Goal: Task Accomplishment & Management: Use online tool/utility

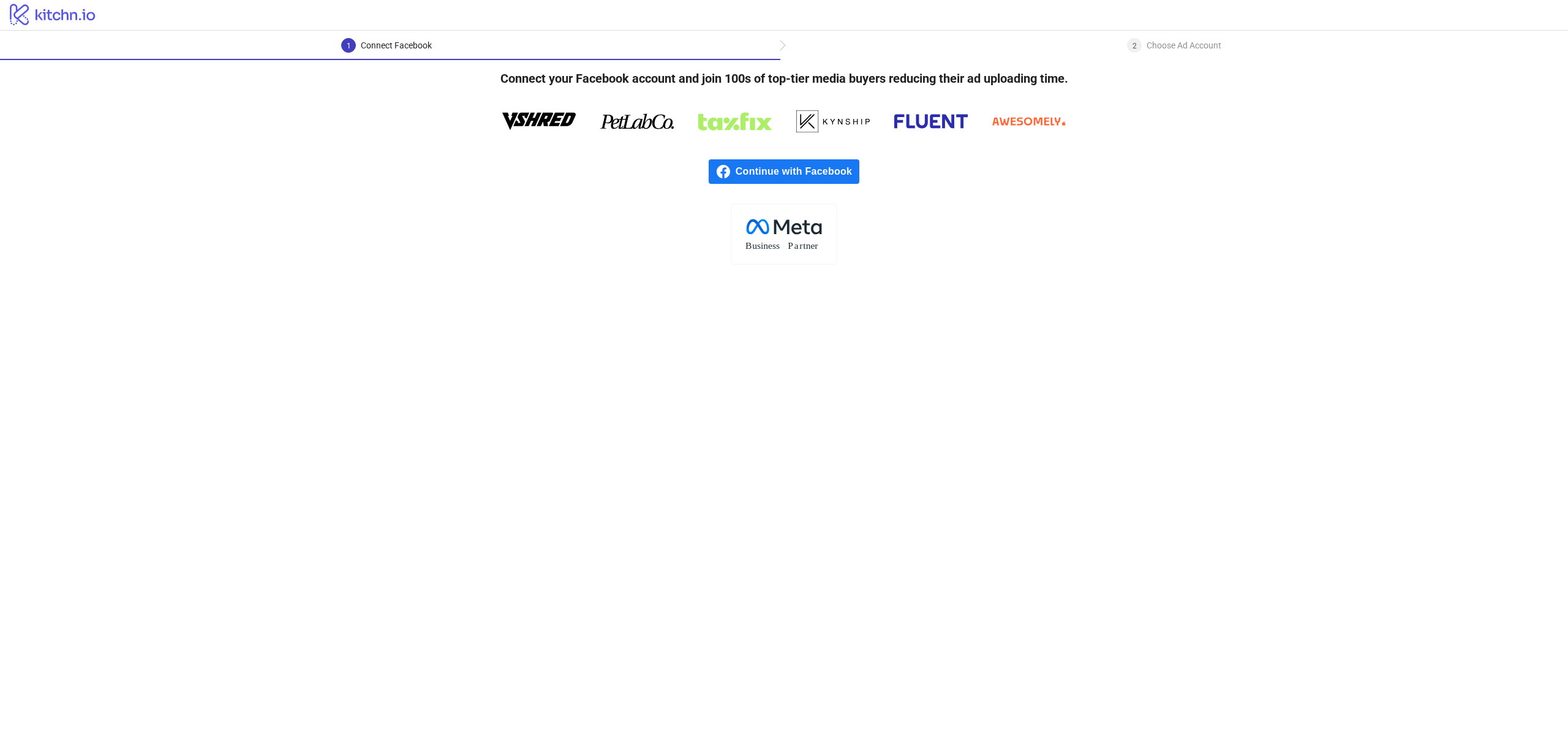
click at [822, 166] on span "Continue with Facebook" at bounding box center [798, 171] width 124 height 24
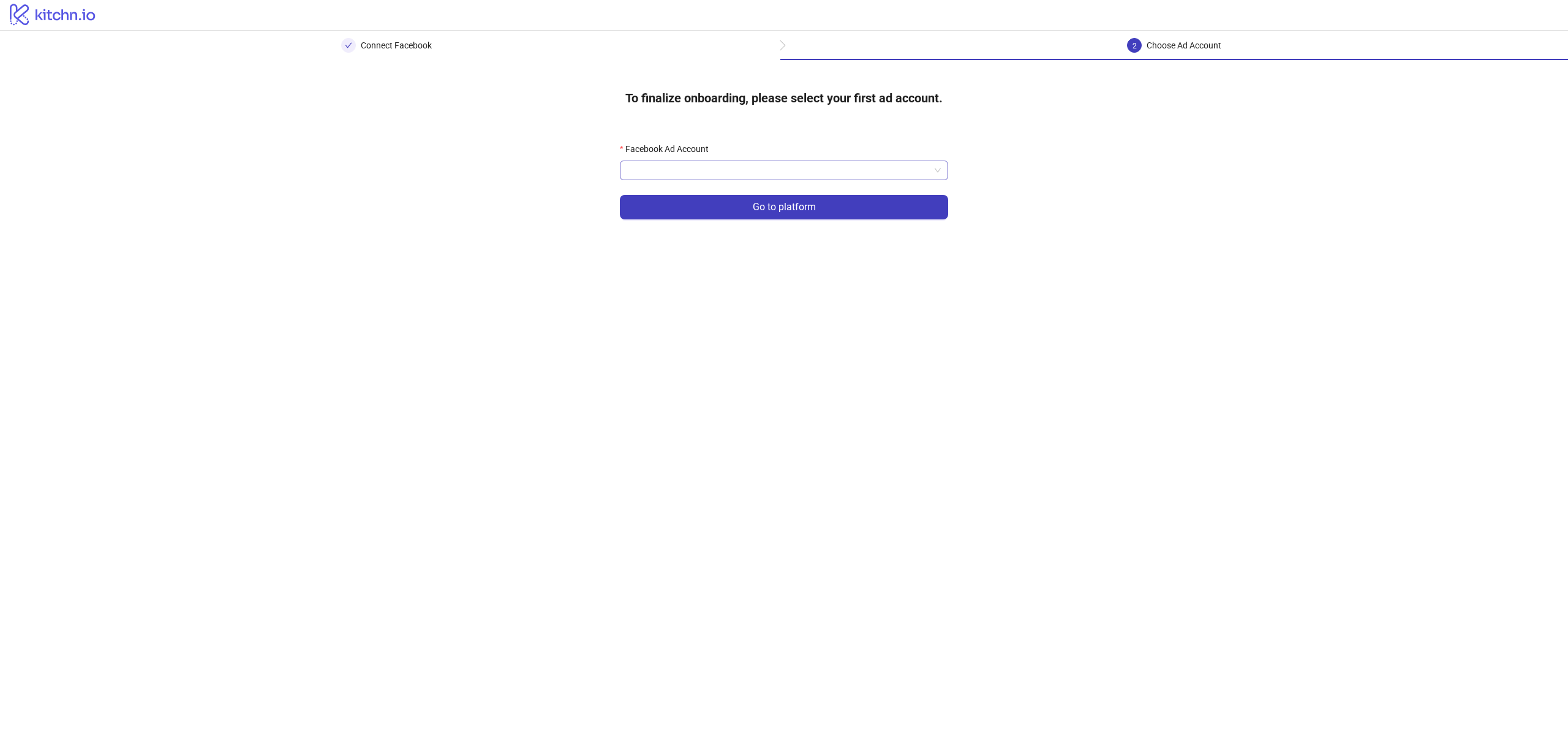
click at [804, 173] on input "Facebook Ad Account" at bounding box center [778, 170] width 303 height 19
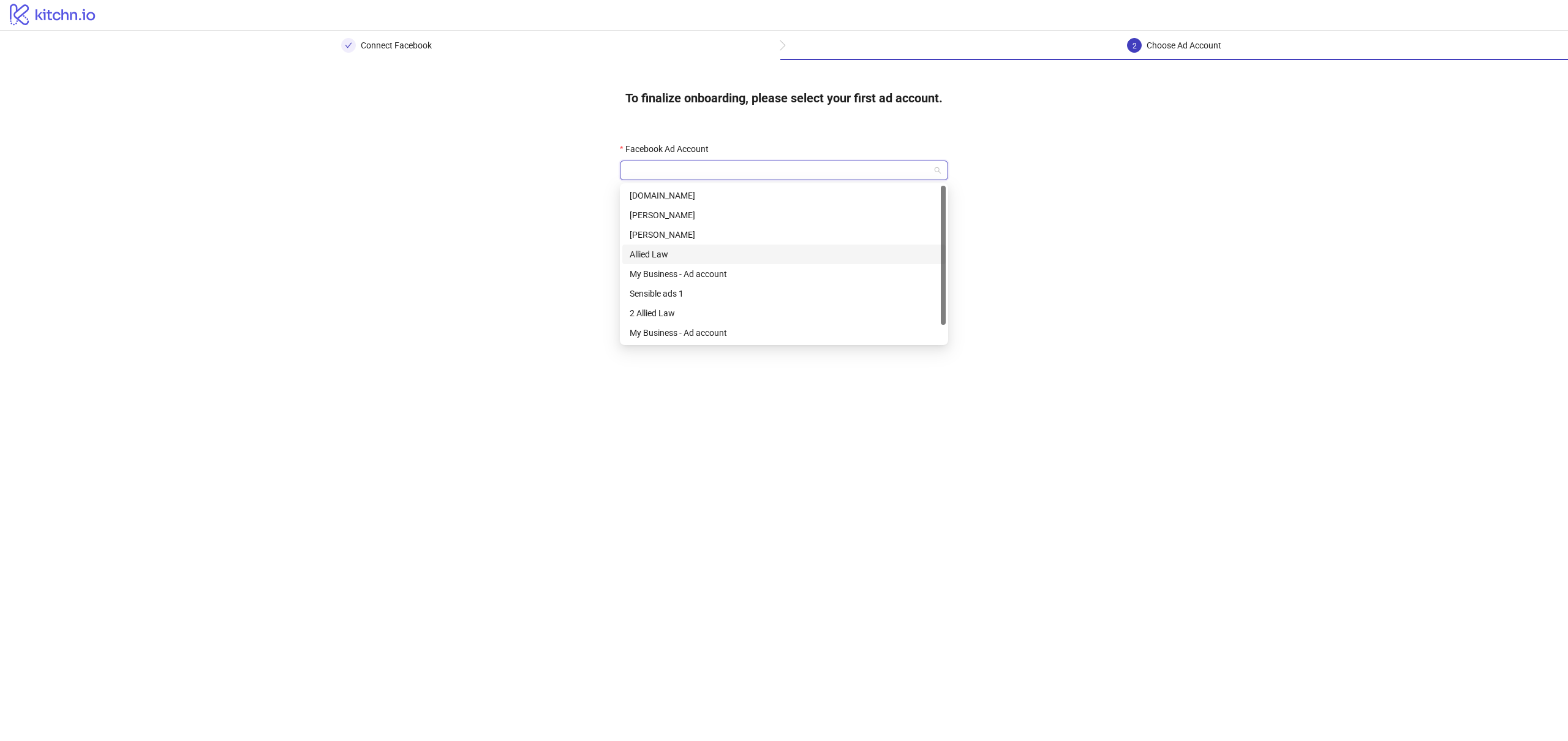
scroll to position [20, 0]
click at [765, 291] on div "2 Allied Law" at bounding box center [784, 293] width 308 height 14
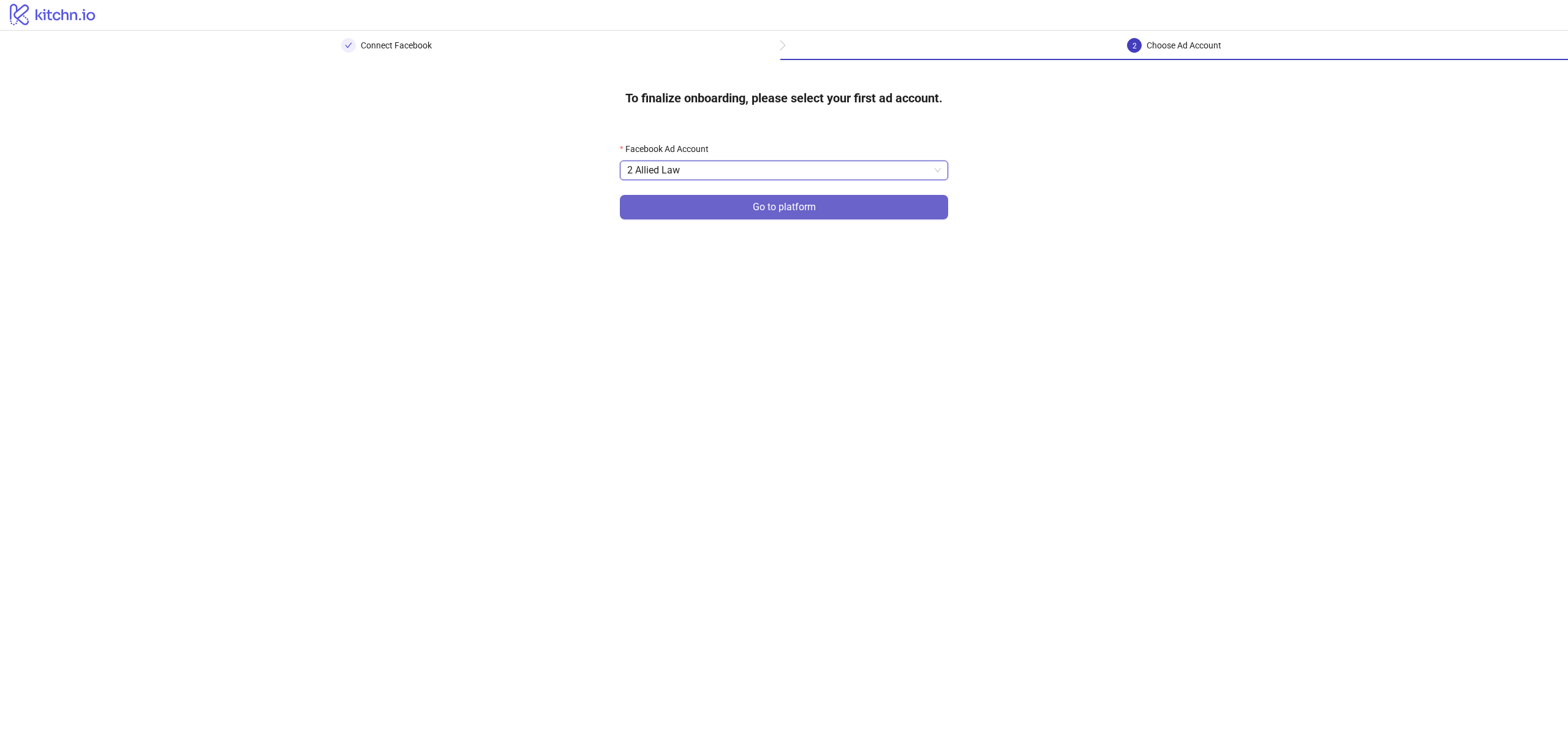
click at [765, 202] on span "Go to platform" at bounding box center [784, 207] width 63 height 11
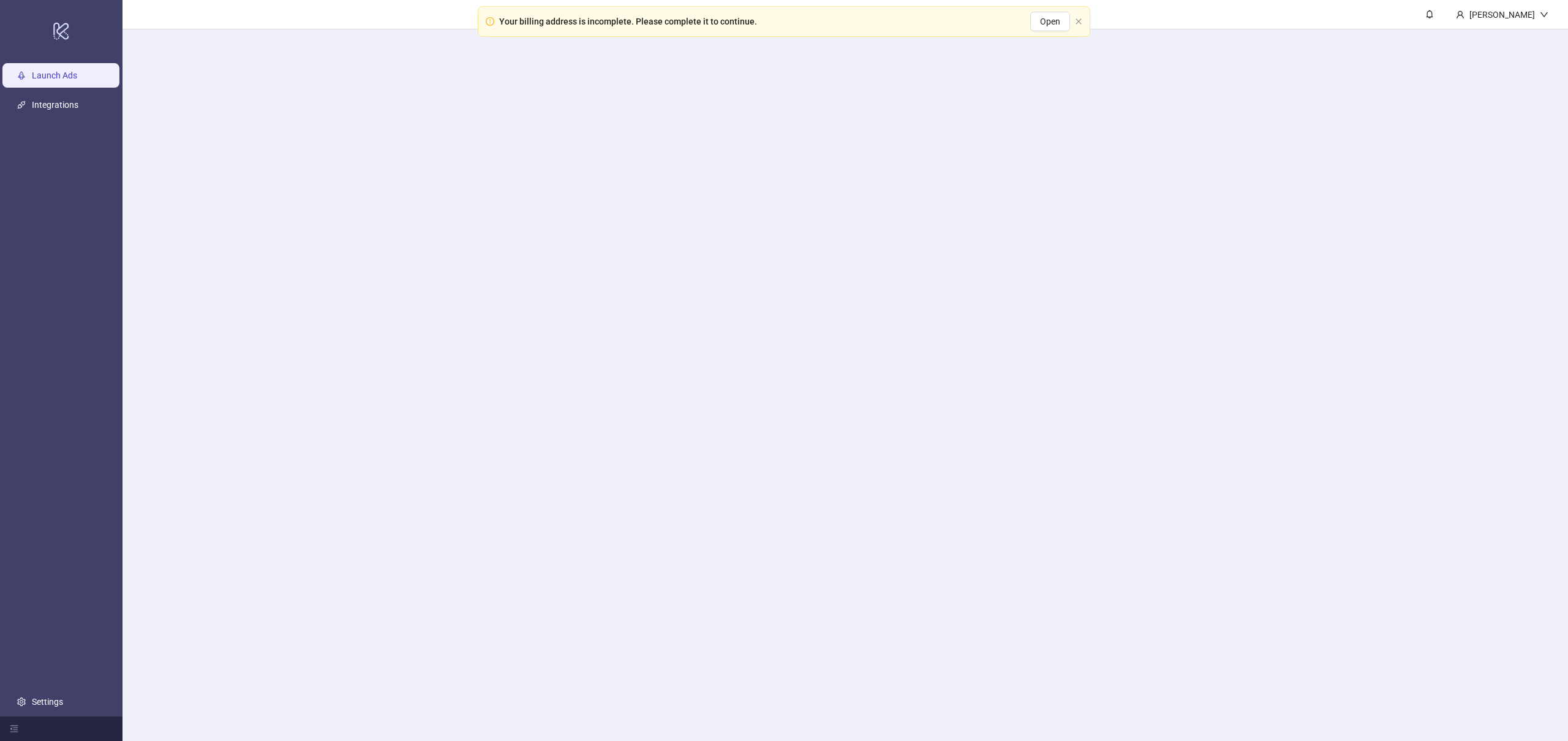
click at [766, 176] on main "[PERSON_NAME]" at bounding box center [845, 370] width 1446 height 741
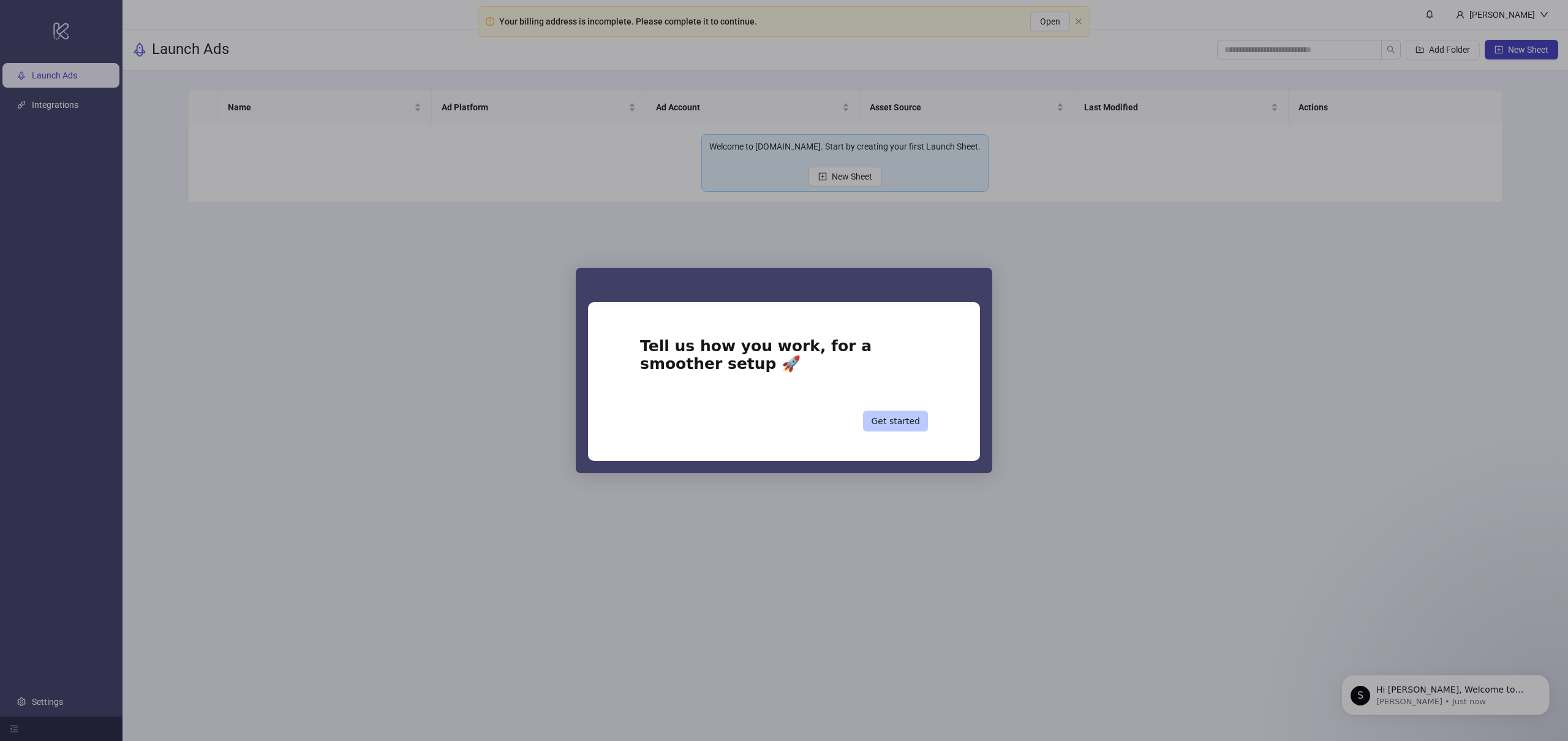
click at [913, 423] on button "Get started" at bounding box center [896, 421] width 65 height 21
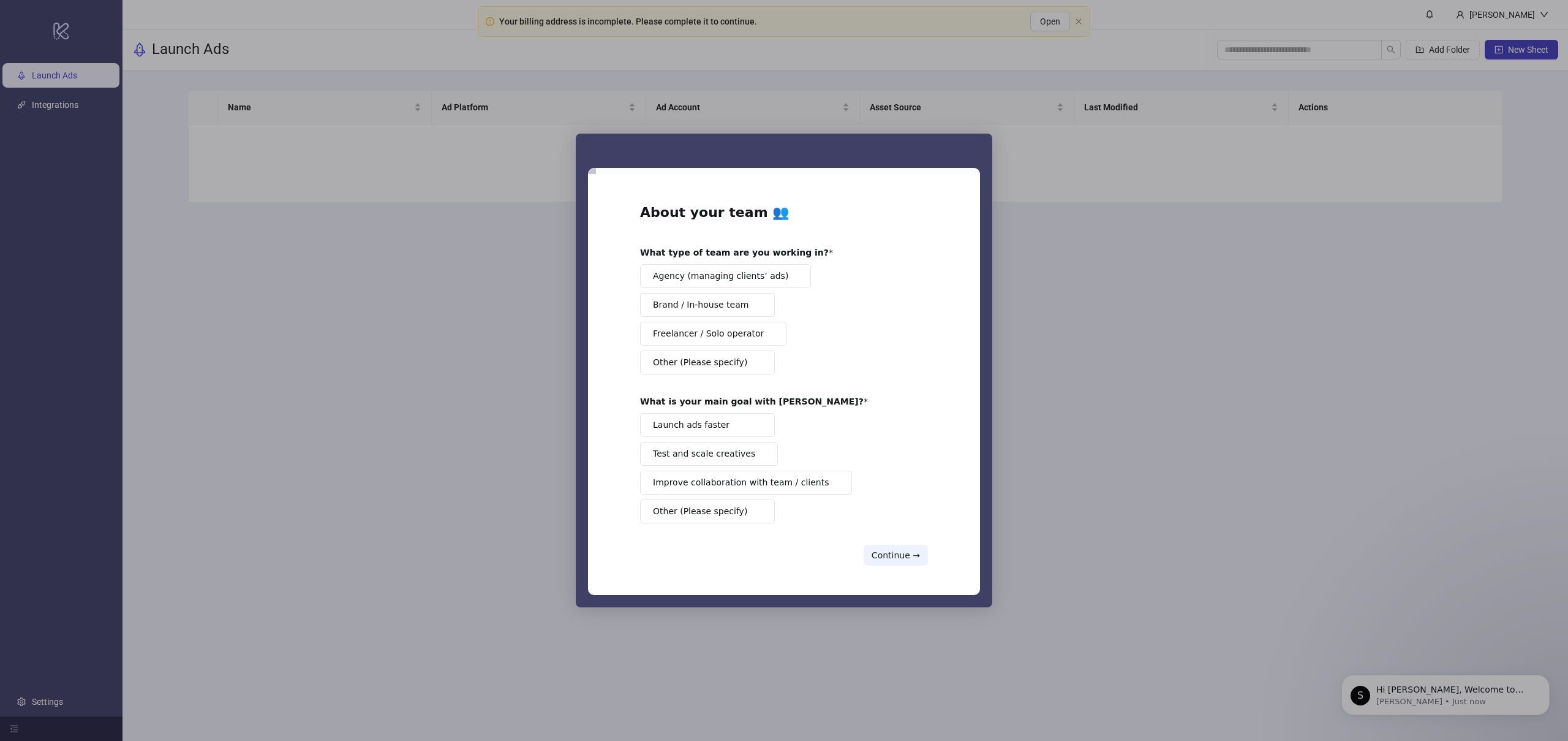
click at [737, 303] on span "Brand / In-house team" at bounding box center [700, 305] width 95 height 13
click at [897, 564] on button "Continue →" at bounding box center [896, 555] width 64 height 21
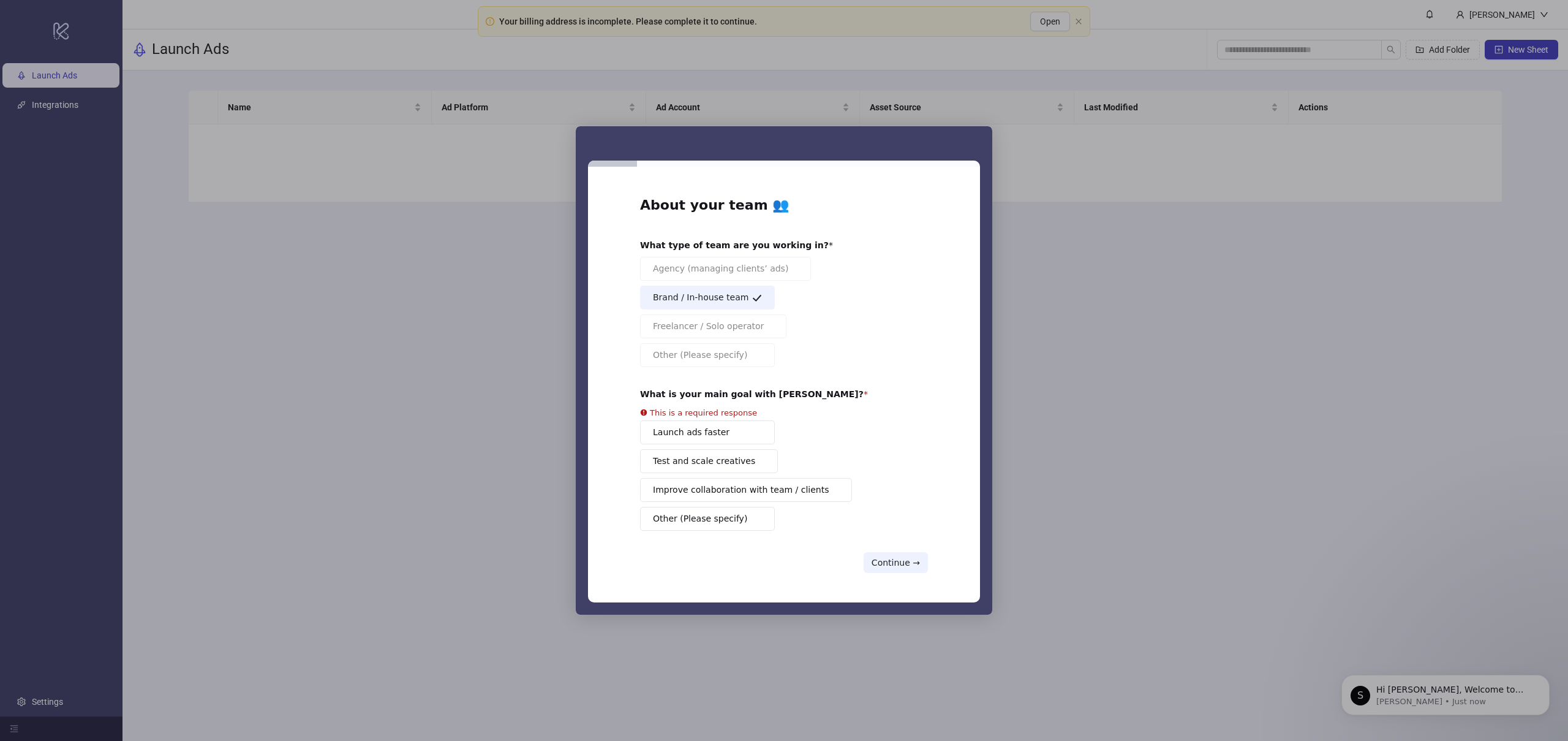
click at [746, 440] on div "Launch ads faster Test and scale creatives Improve collaboration with team / cl…" at bounding box center [784, 475] width 288 height 110
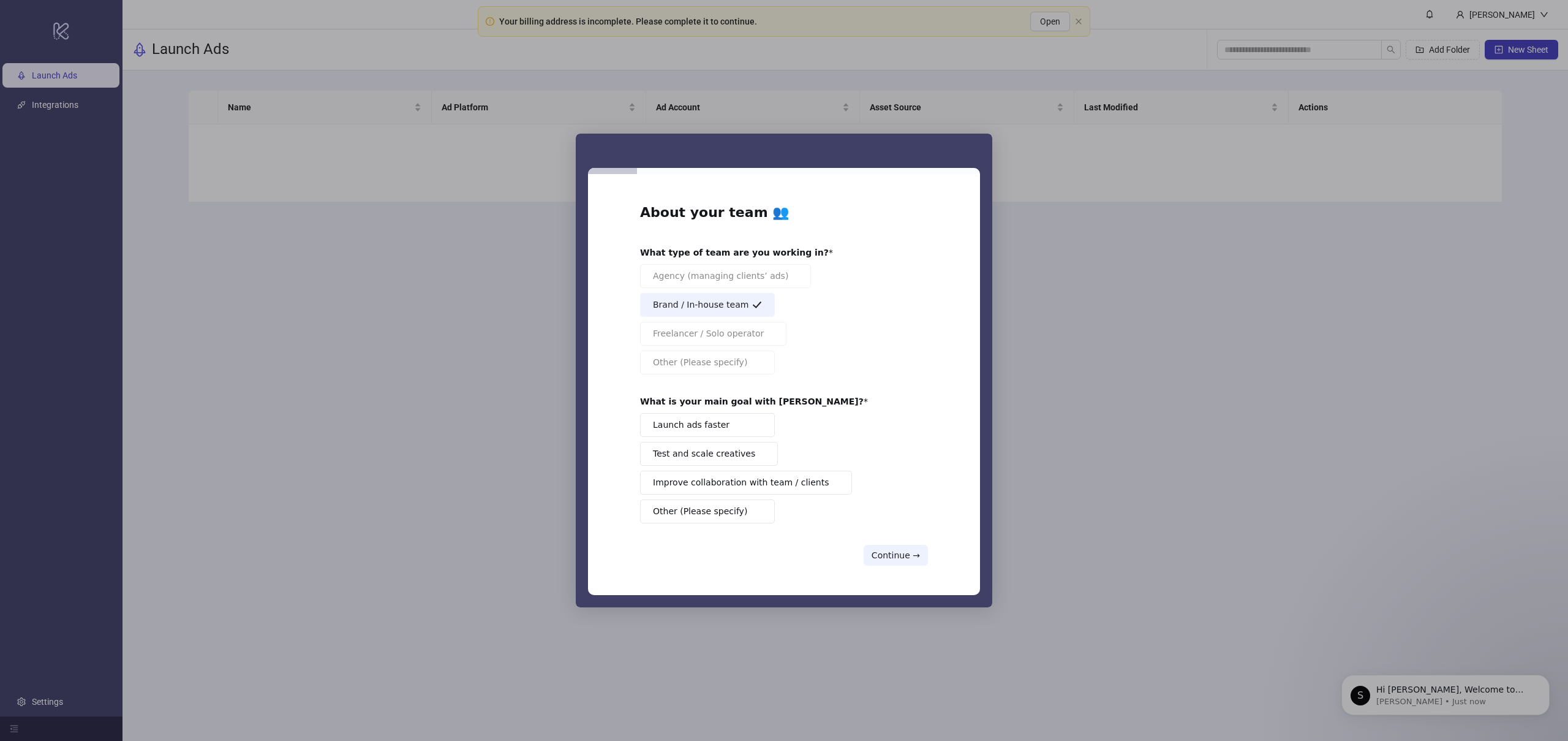
click at [749, 423] on button "Launch ads faster" at bounding box center [707, 424] width 135 height 24
click at [918, 550] on button "Continue →" at bounding box center [896, 555] width 64 height 21
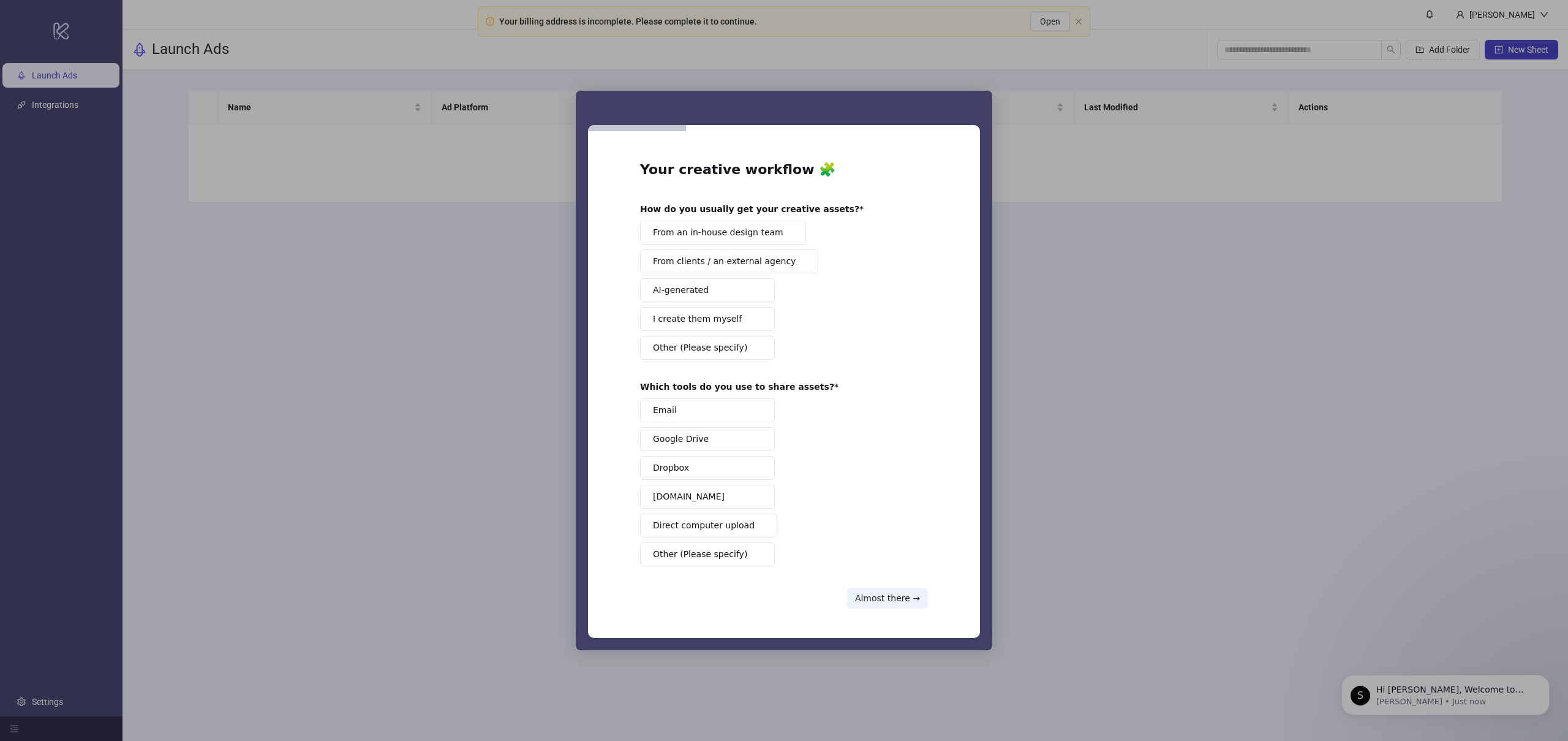
click at [710, 237] on span "From an in-house design team" at bounding box center [718, 233] width 131 height 13
click at [701, 446] on button "Google Drive" at bounding box center [707, 438] width 135 height 24
click at [906, 597] on button "Almost there →" at bounding box center [887, 598] width 81 height 21
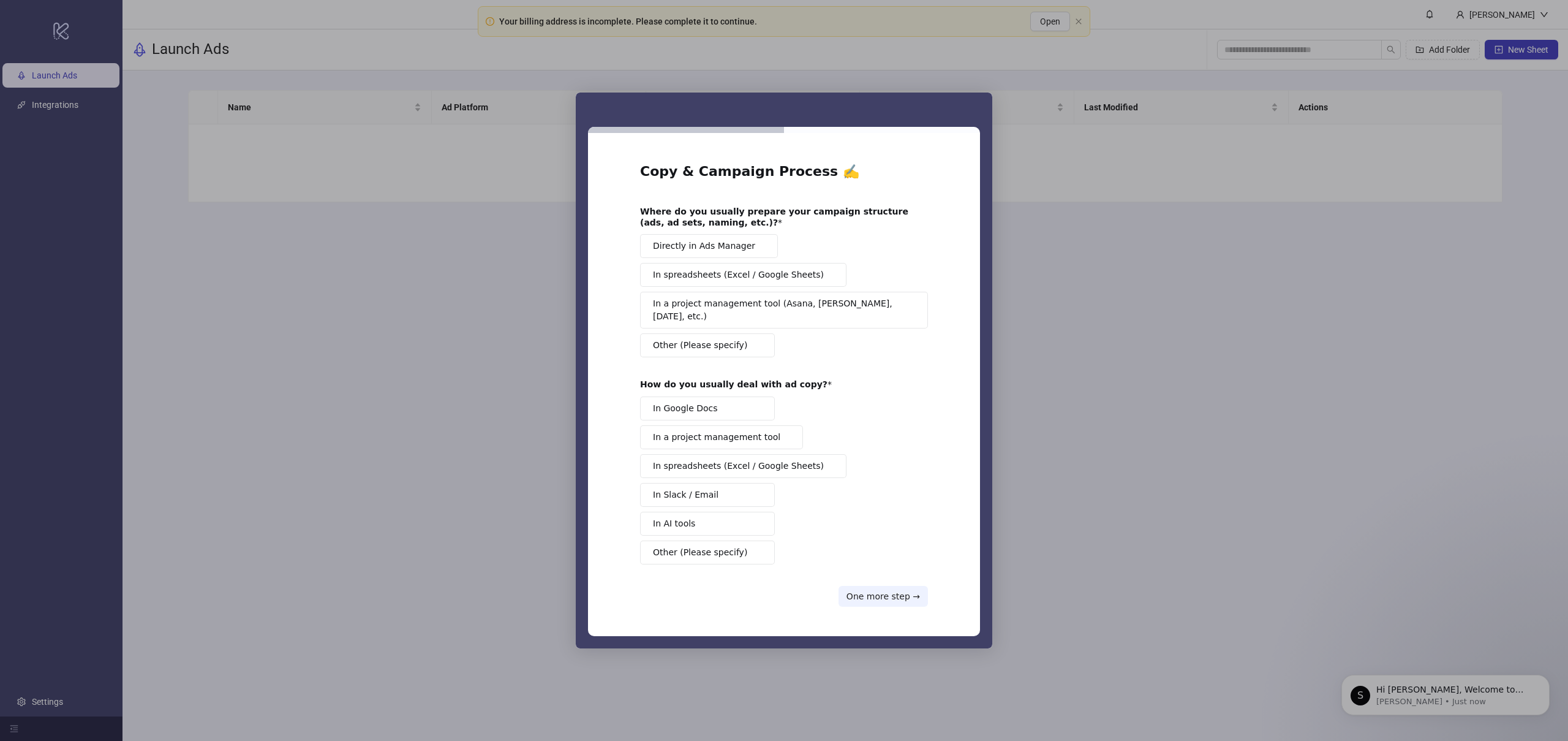
click at [711, 252] on span "Directly in Ads Manager" at bounding box center [703, 246] width 102 height 13
click at [748, 402] on button "In Google Docs" at bounding box center [707, 408] width 135 height 24
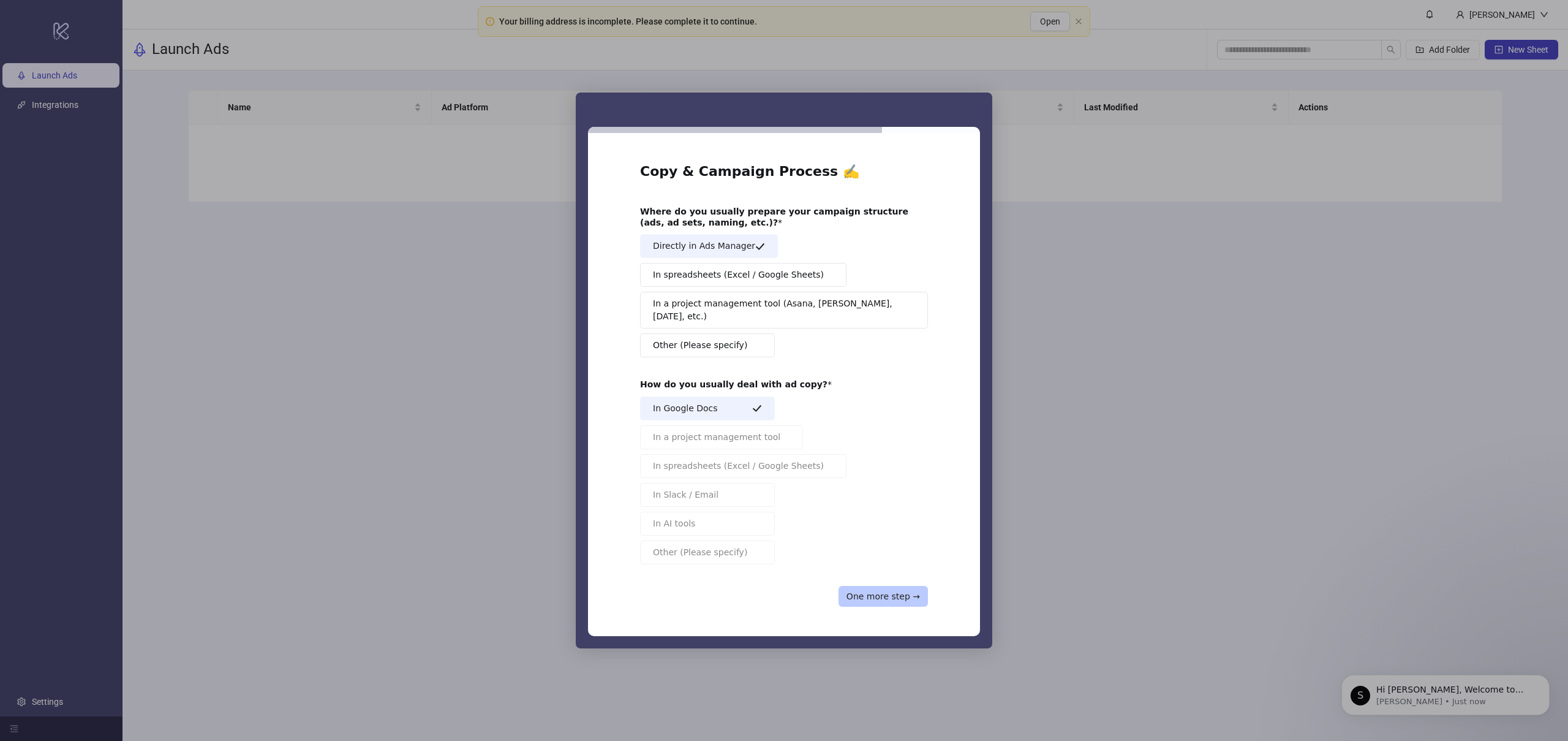
click at [888, 592] on button "One more step →" at bounding box center [884, 597] width 90 height 21
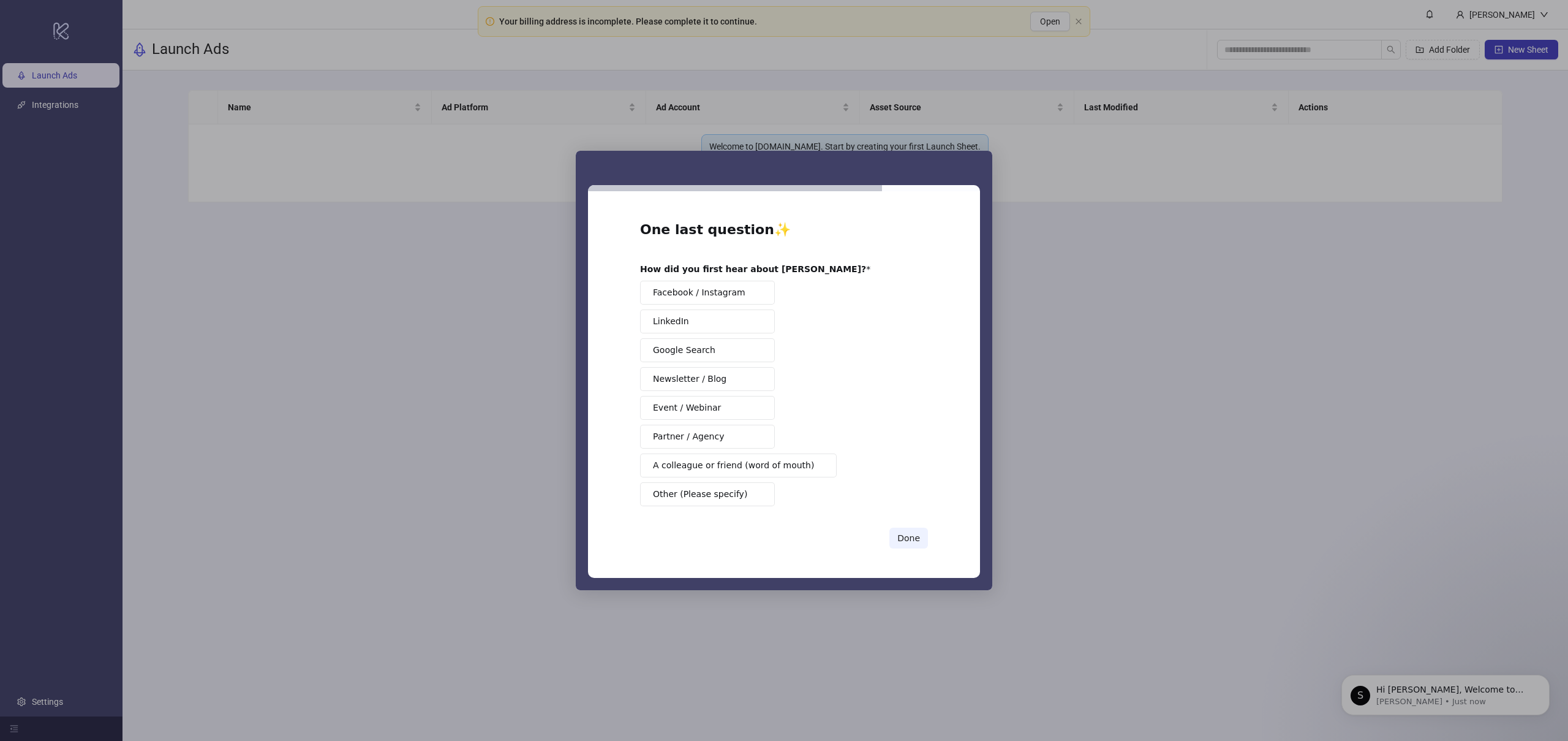
click at [687, 355] on span "Google Search" at bounding box center [684, 350] width 63 height 13
click at [919, 540] on button "Done" at bounding box center [908, 538] width 38 height 21
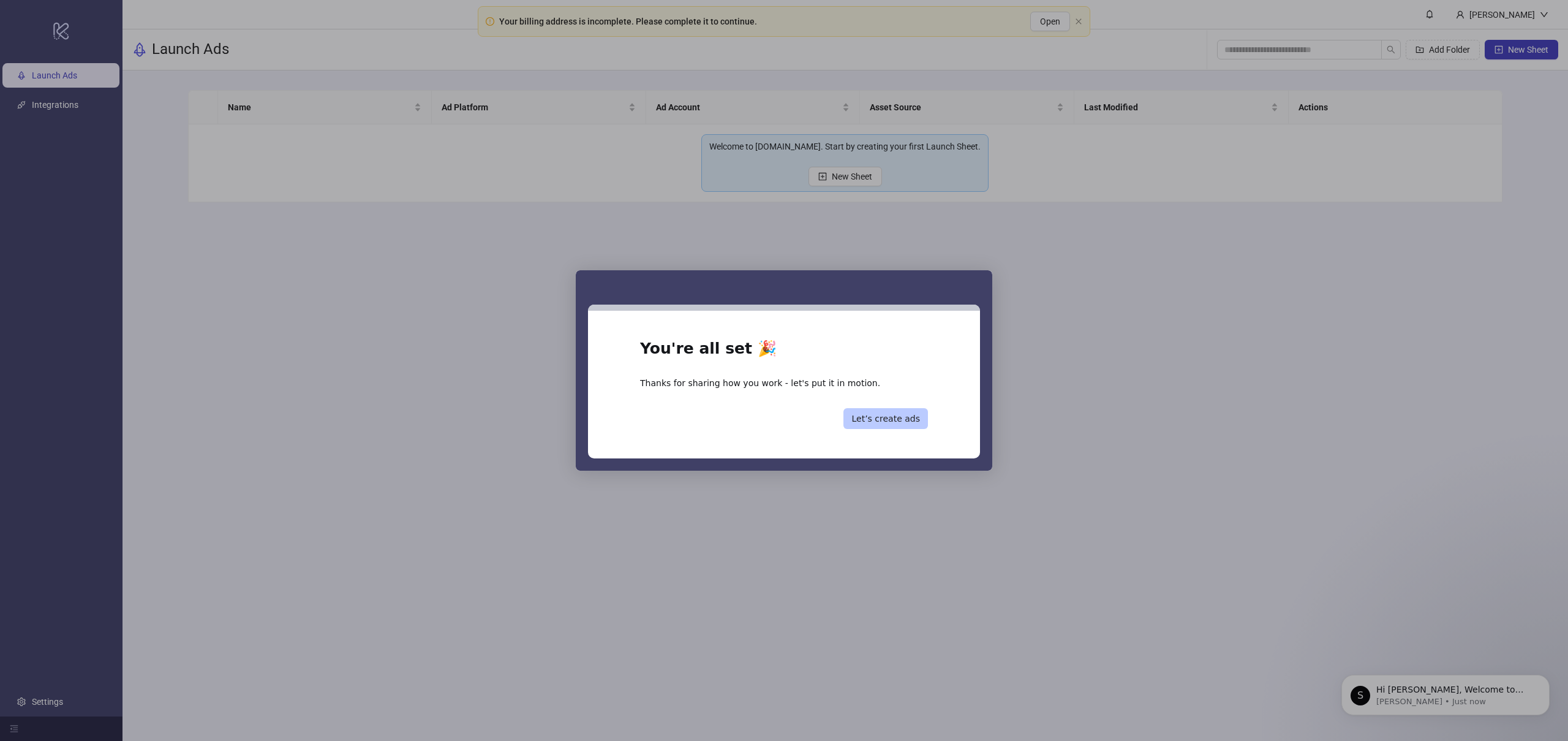
click at [909, 420] on button "Let’s create ads" at bounding box center [886, 419] width 85 height 21
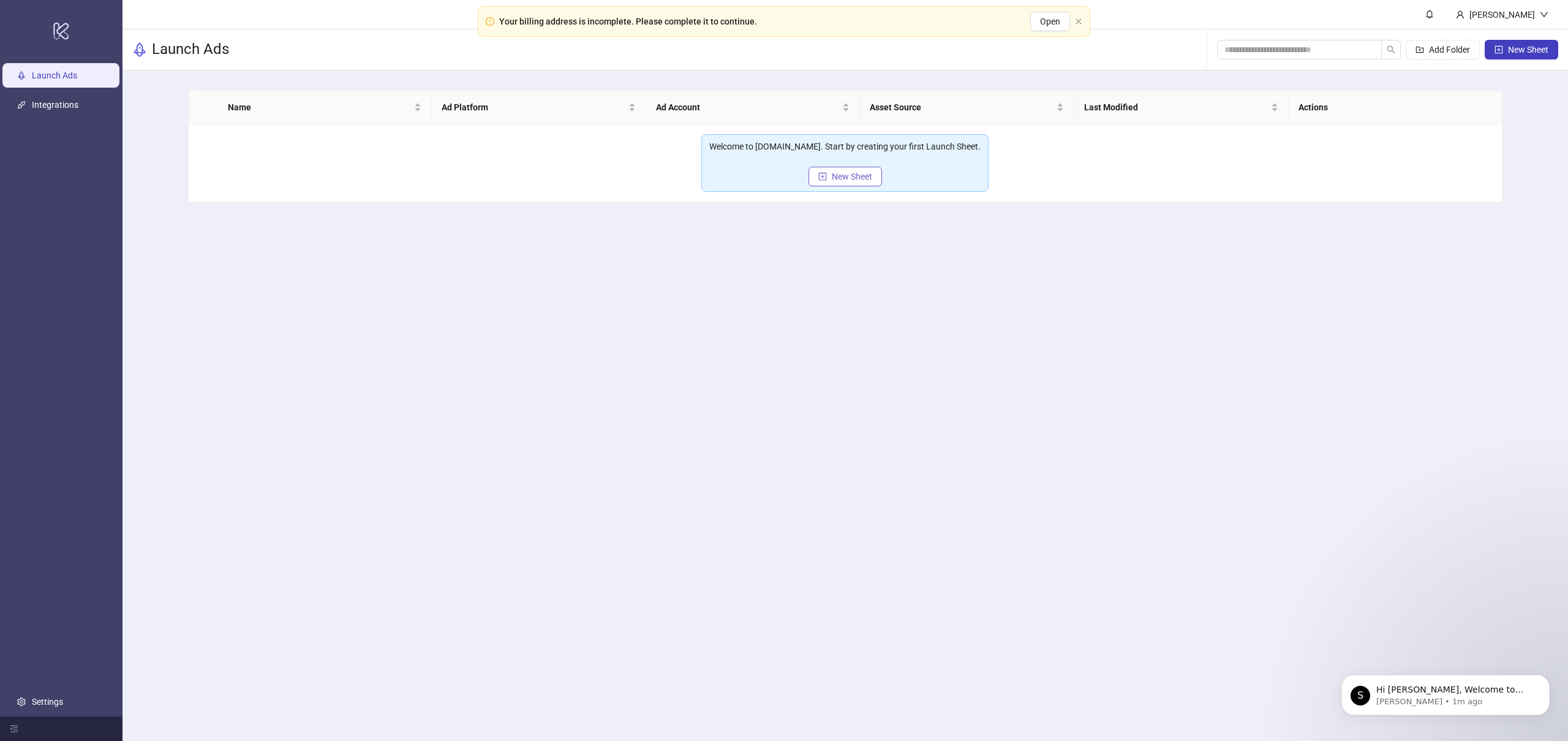
click at [852, 184] on button "New Sheet" at bounding box center [845, 176] width 73 height 20
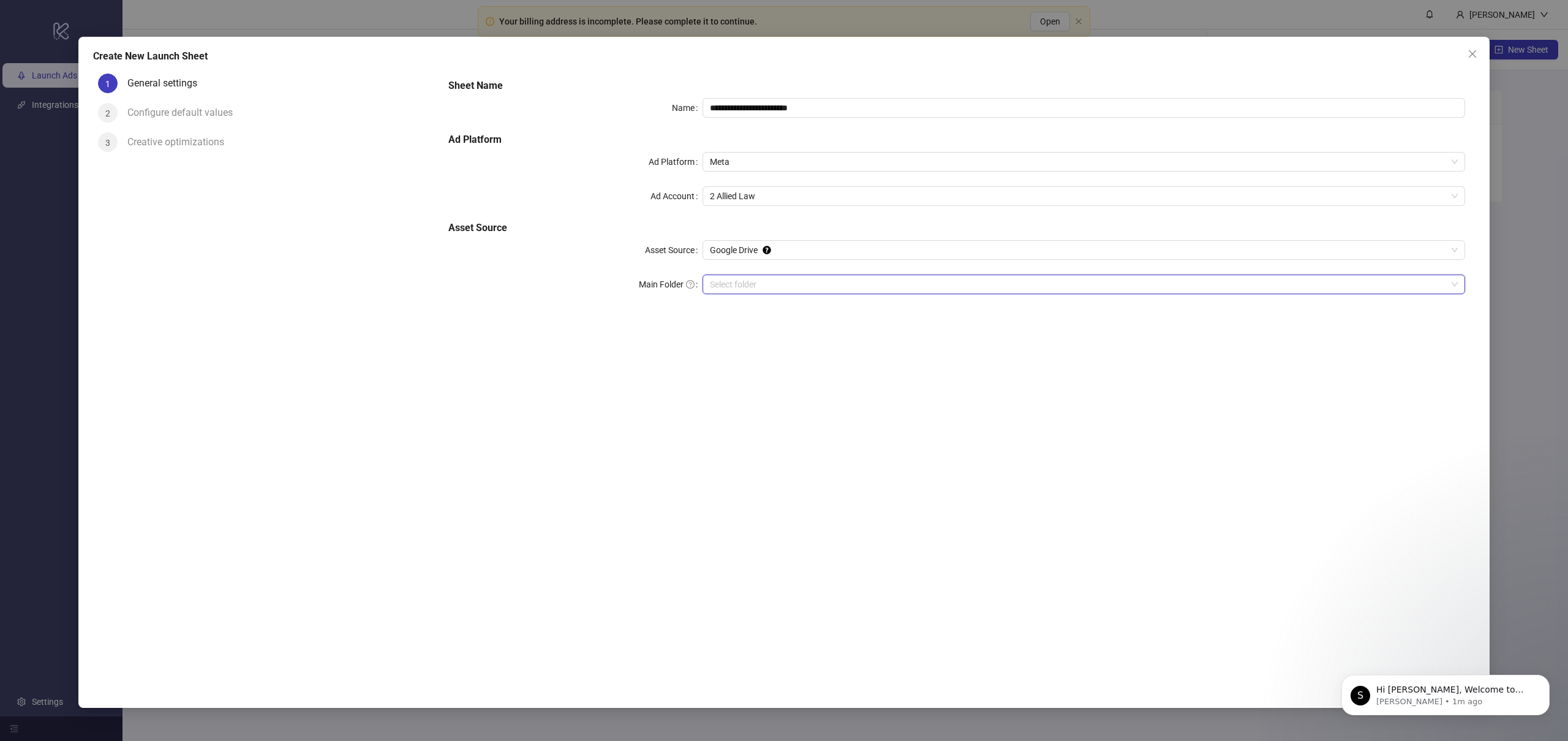
click at [798, 284] on input "Main Folder" at bounding box center [1078, 284] width 737 height 19
click at [802, 288] on input "Main Folder" at bounding box center [1078, 284] width 737 height 19
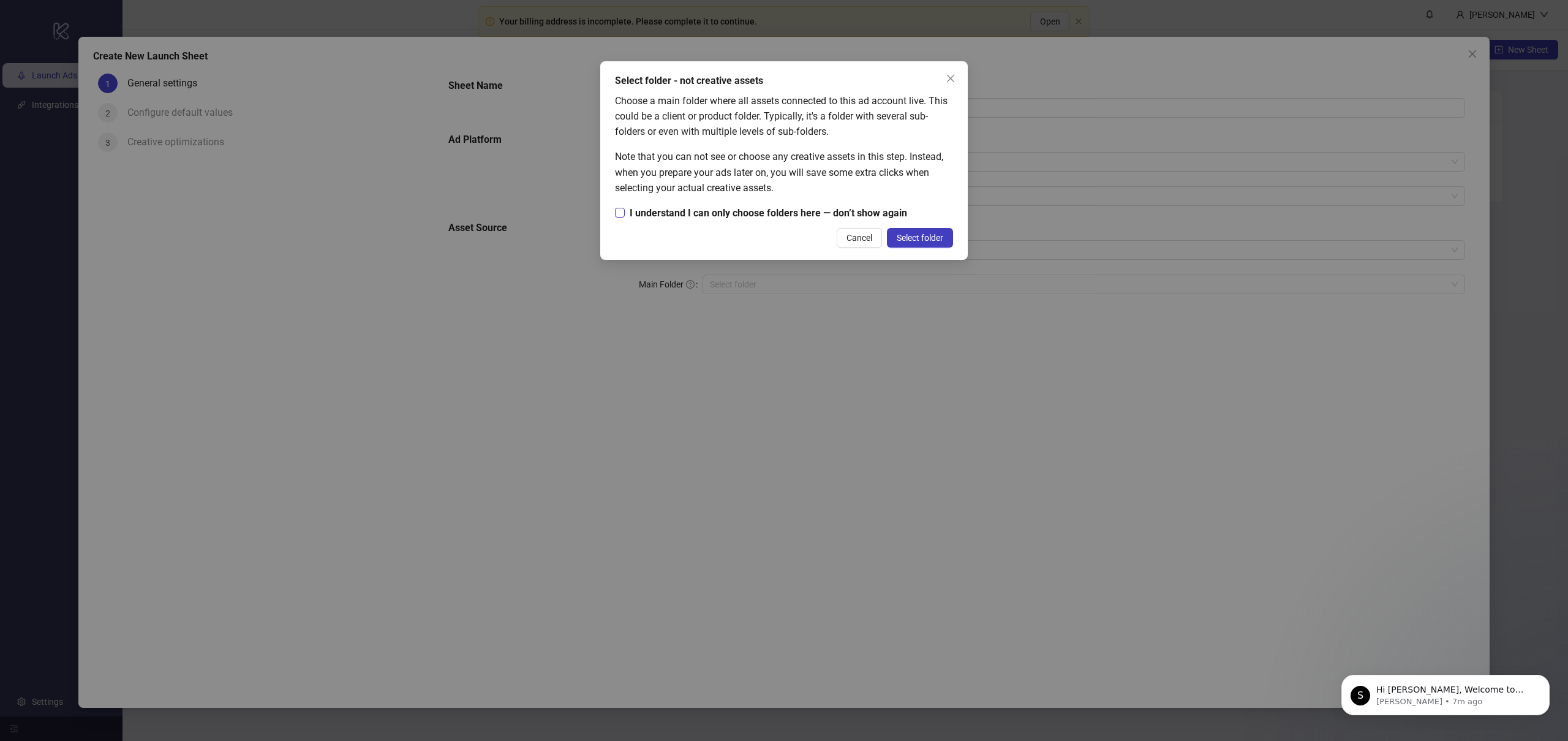
click at [782, 214] on span "I understand I can only choose folders here — don’t show again" at bounding box center [768, 213] width 287 height 16
click at [924, 237] on span "Select folder" at bounding box center [919, 237] width 47 height 10
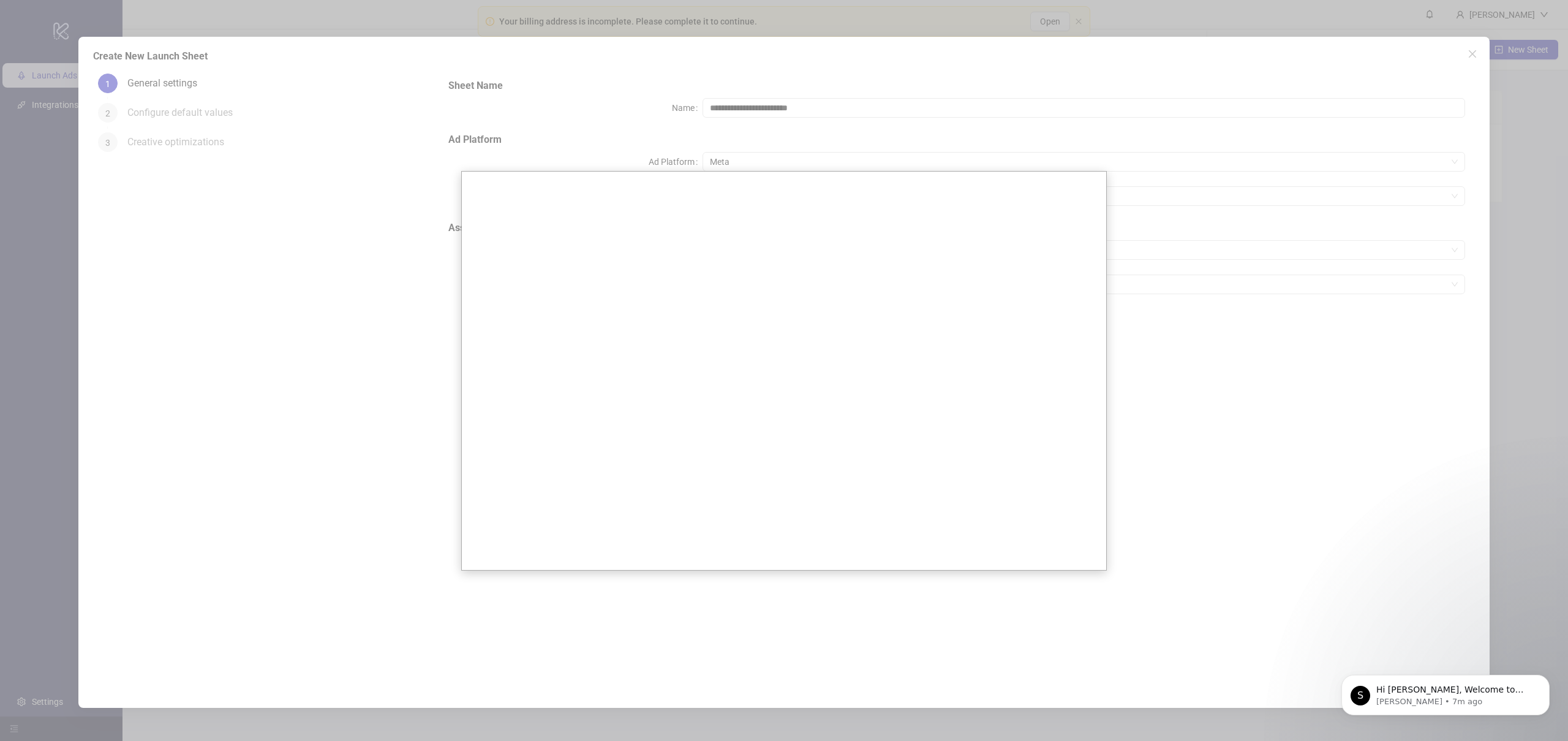
click at [1211, 335] on div at bounding box center [784, 370] width 1568 height 741
click at [1208, 354] on div at bounding box center [784, 370] width 1568 height 741
click at [1326, 598] on div at bounding box center [784, 370] width 1568 height 741
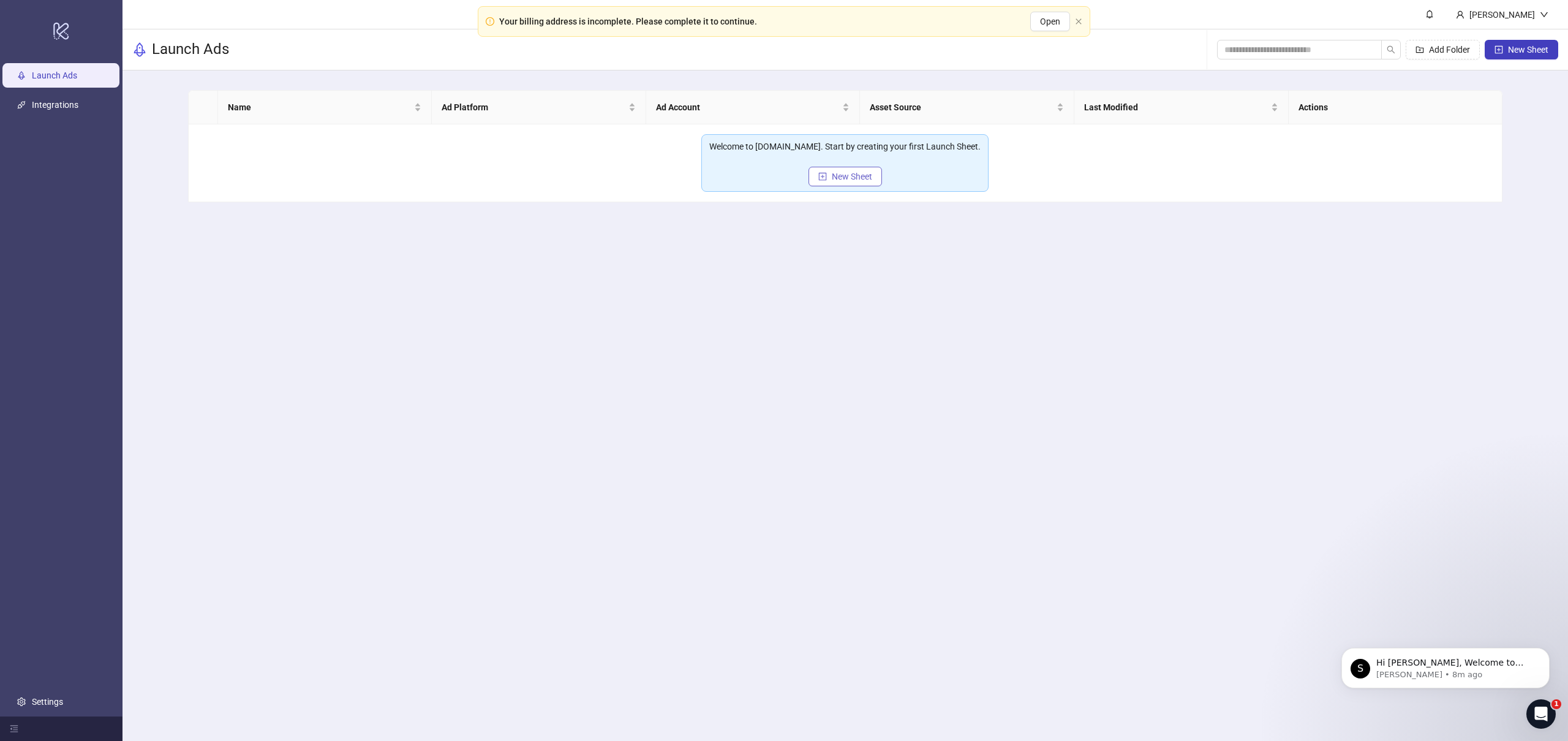
click at [852, 174] on span "New Sheet" at bounding box center [853, 176] width 41 height 10
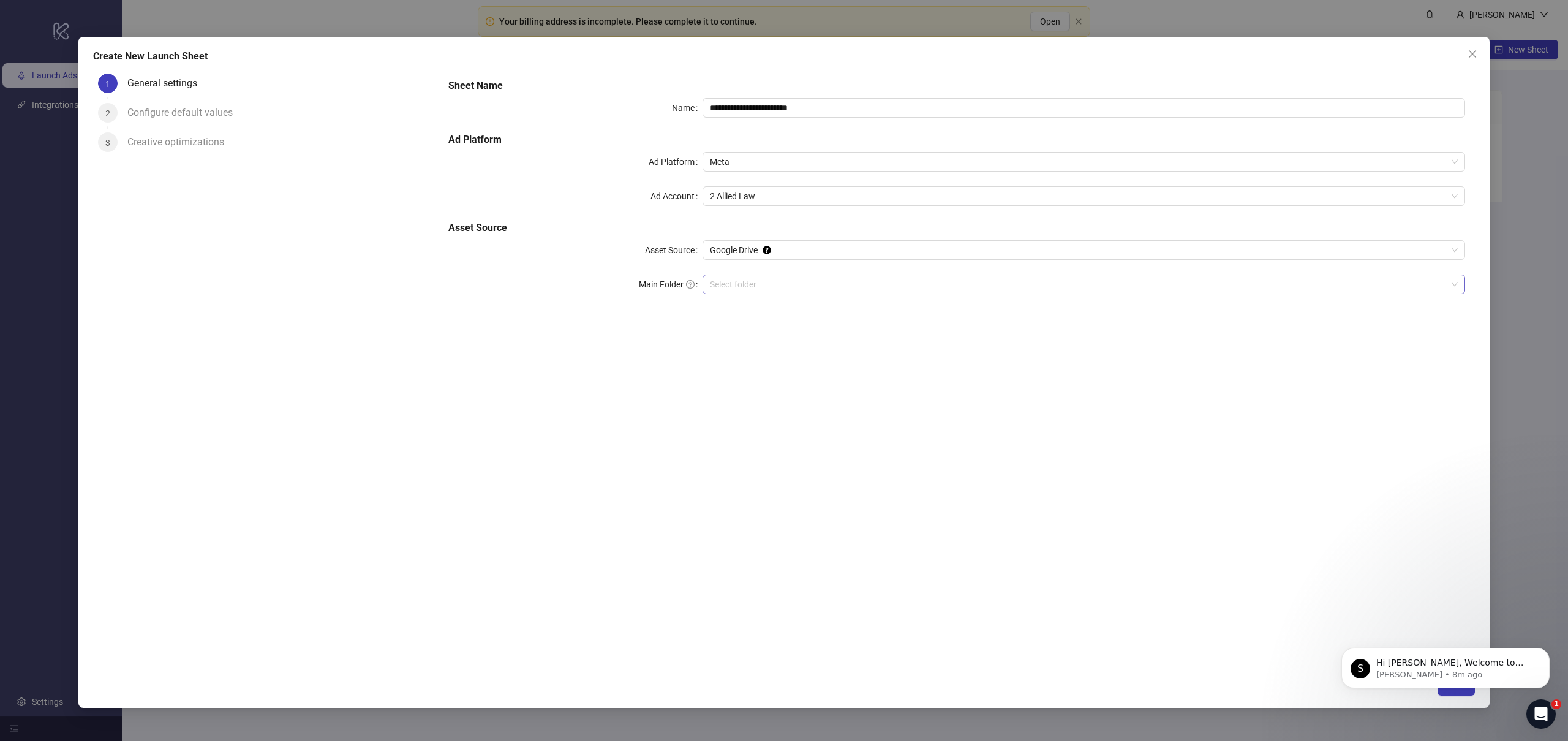
click at [771, 283] on input "Main Folder" at bounding box center [1078, 284] width 737 height 19
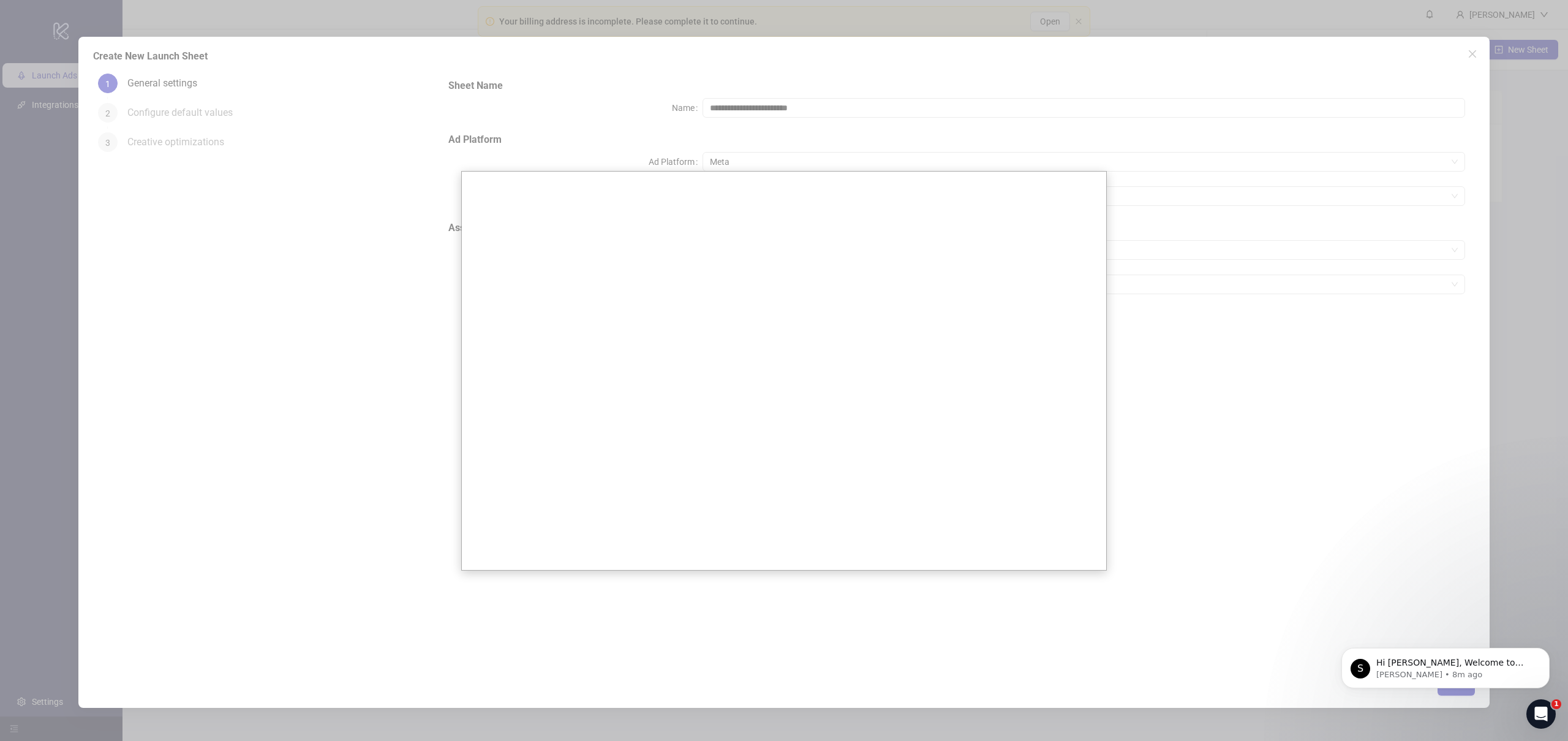
click at [1349, 325] on div at bounding box center [784, 370] width 1568 height 741
click at [1542, 721] on div "Open Intercom Messenger" at bounding box center [1539, 712] width 41 height 41
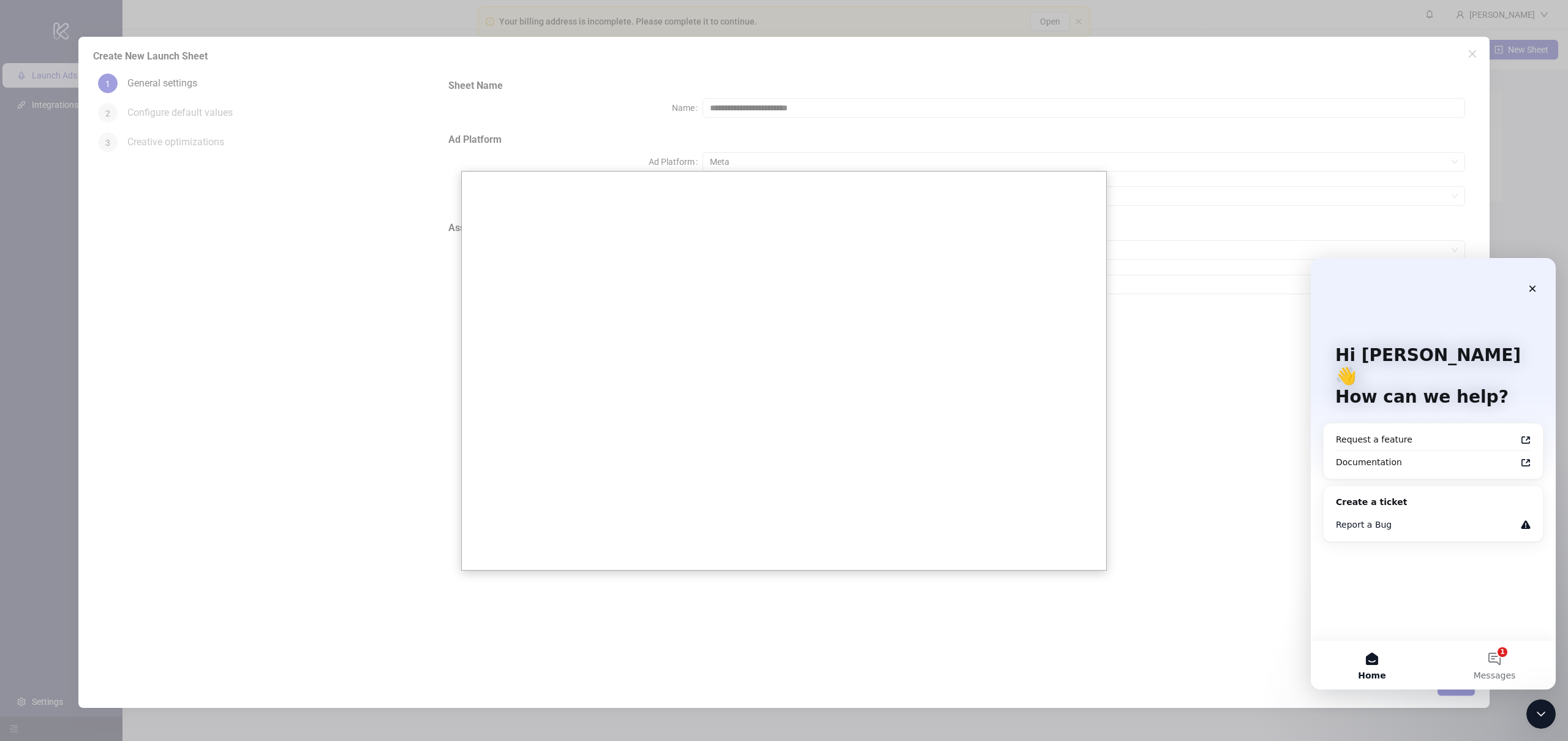
click at [1386, 518] on div "Report a Bug" at bounding box center [1425, 525] width 180 height 13
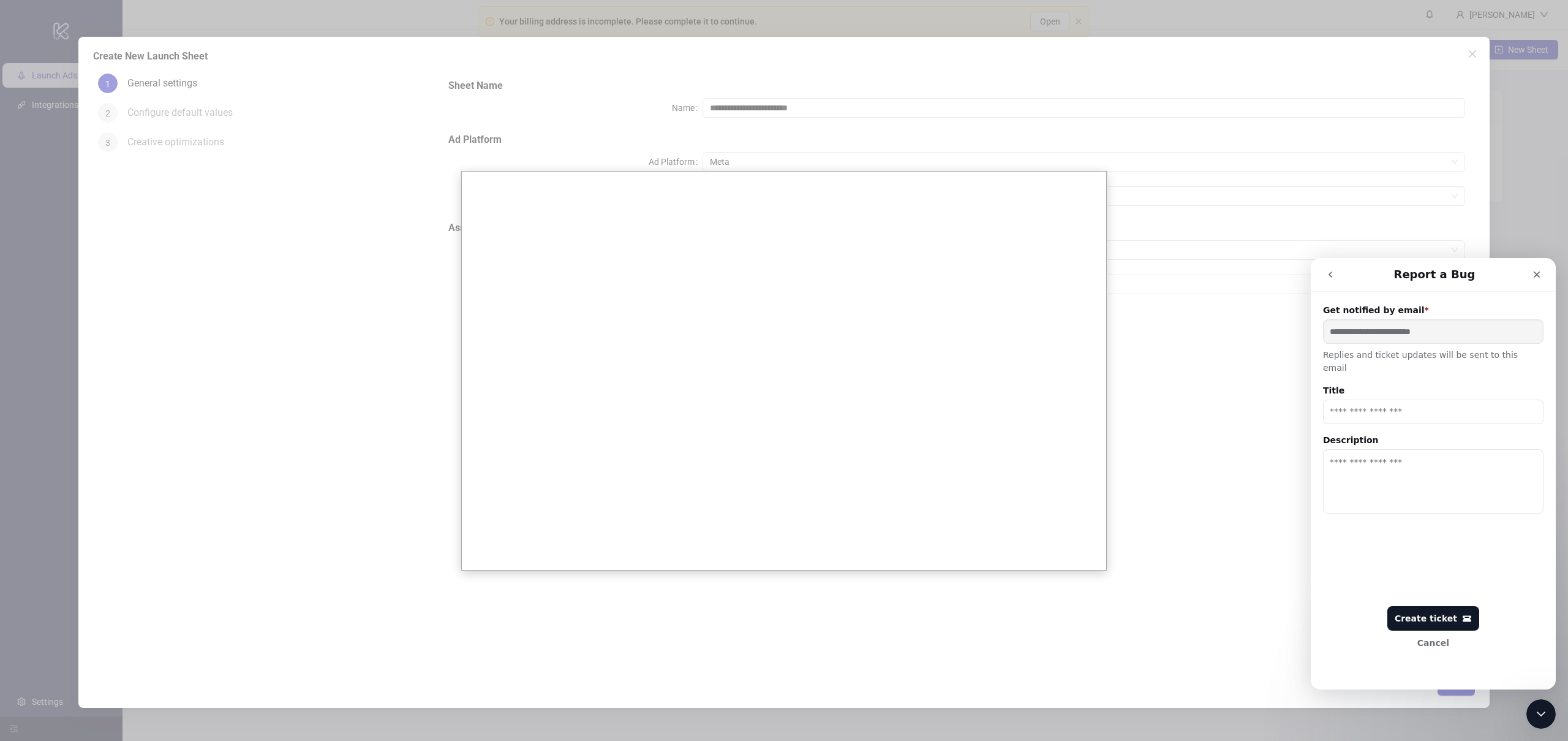
click at [1333, 277] on icon "go back" at bounding box center [1331, 274] width 10 height 10
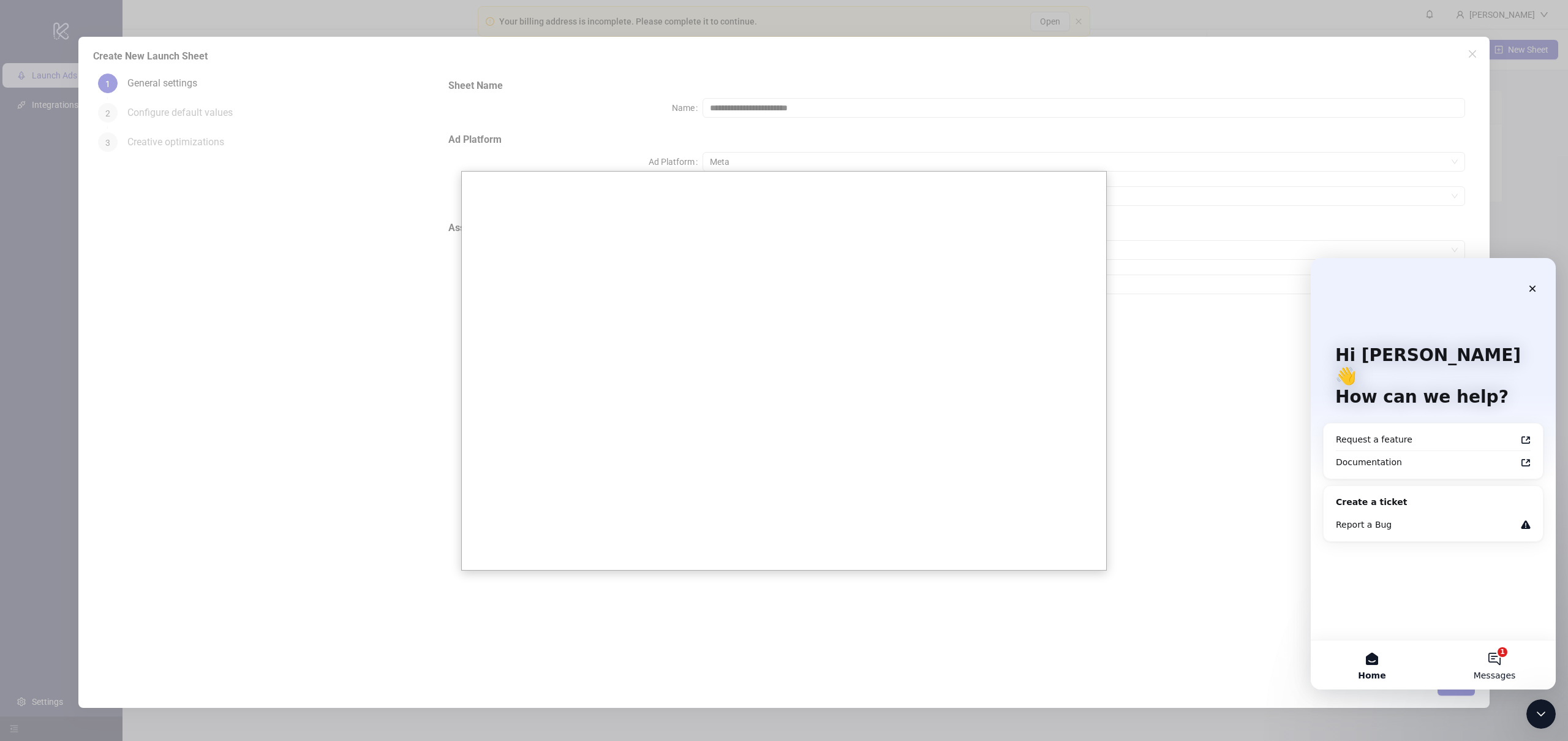
click at [1500, 668] on button "1 Messages" at bounding box center [1495, 665] width 122 height 49
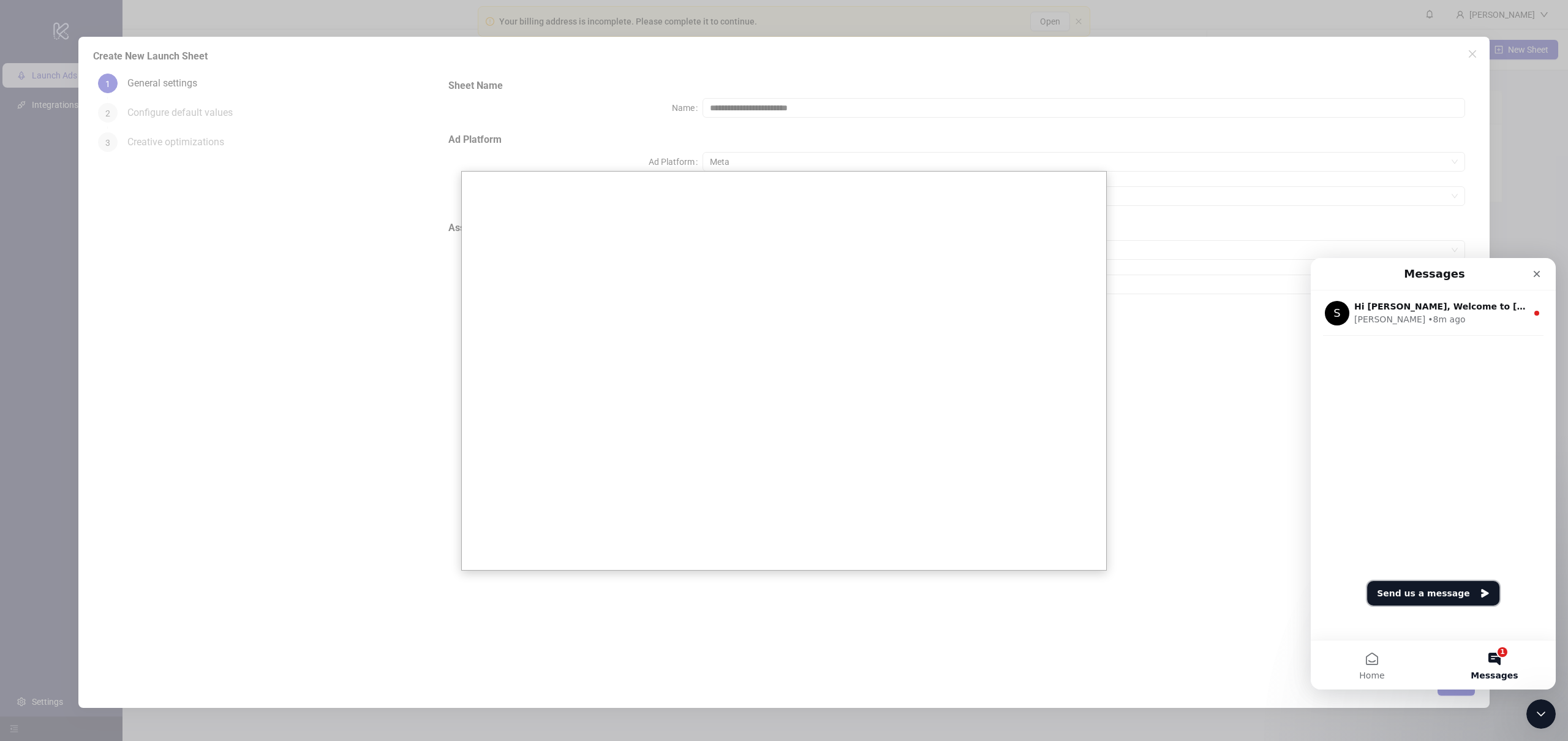
click at [1445, 593] on button "Send us a message" at bounding box center [1433, 593] width 132 height 24
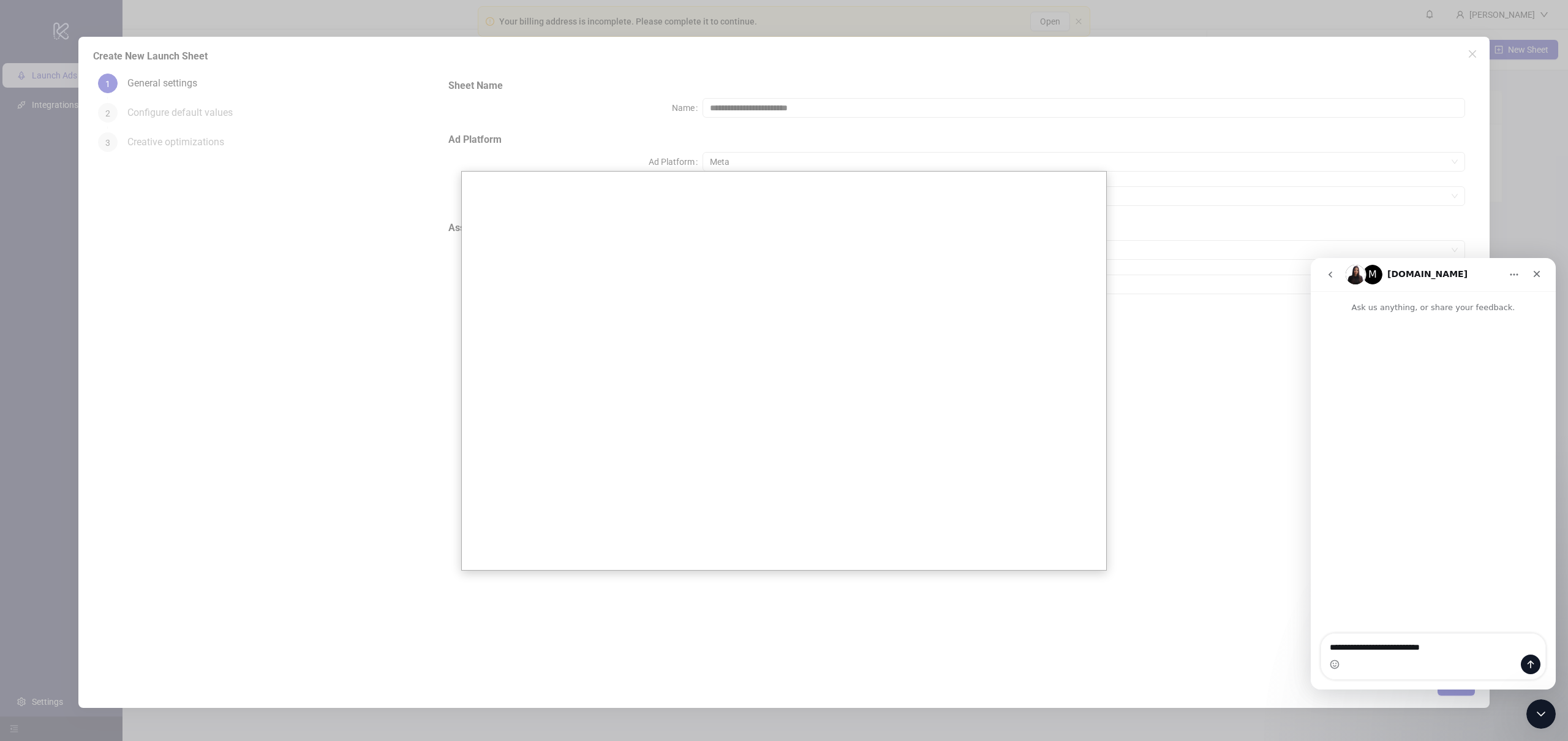
click at [1407, 649] on textarea "**********" at bounding box center [1433, 644] width 224 height 21
type textarea "**********"
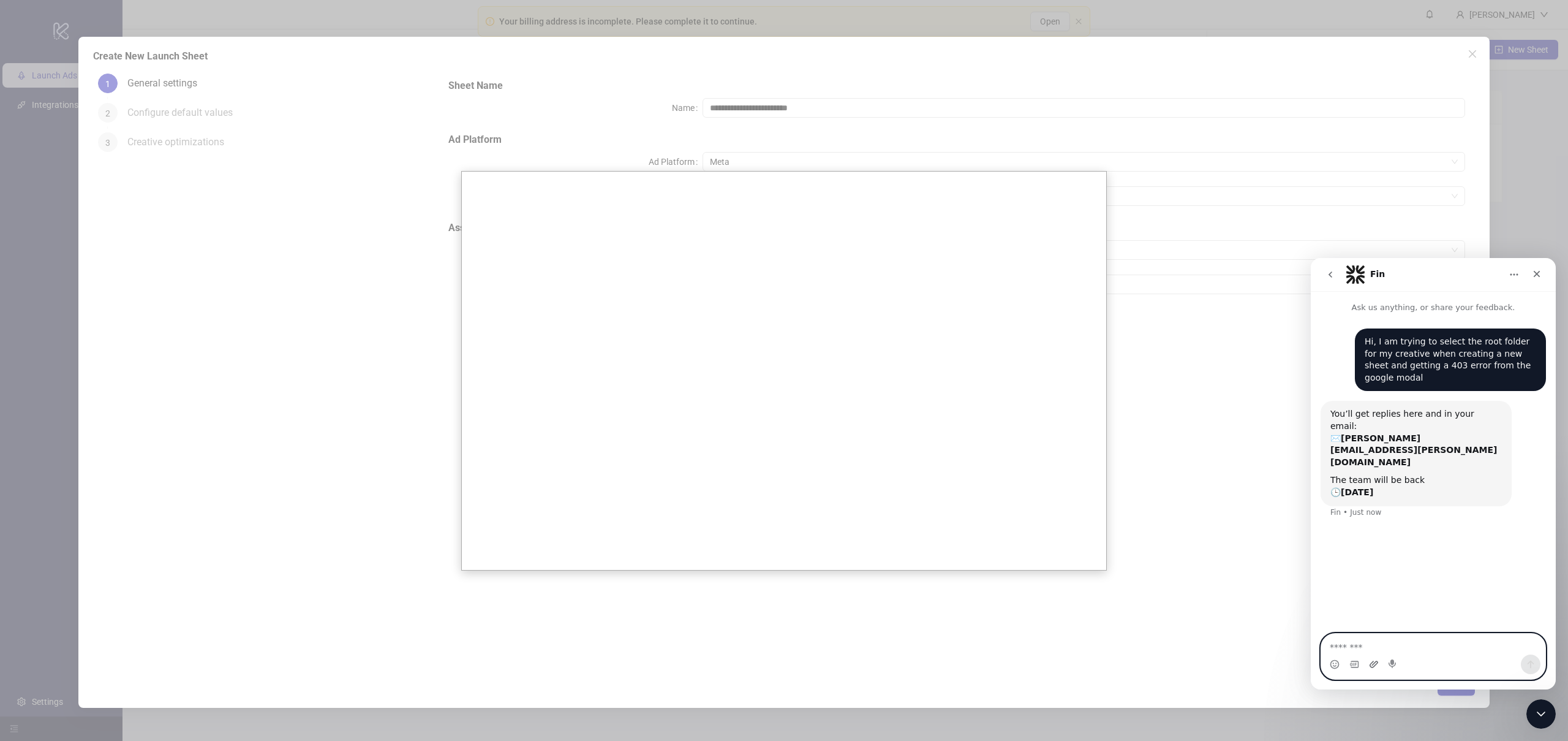
click at [1372, 666] on icon "Upload attachment" at bounding box center [1374, 664] width 10 height 10
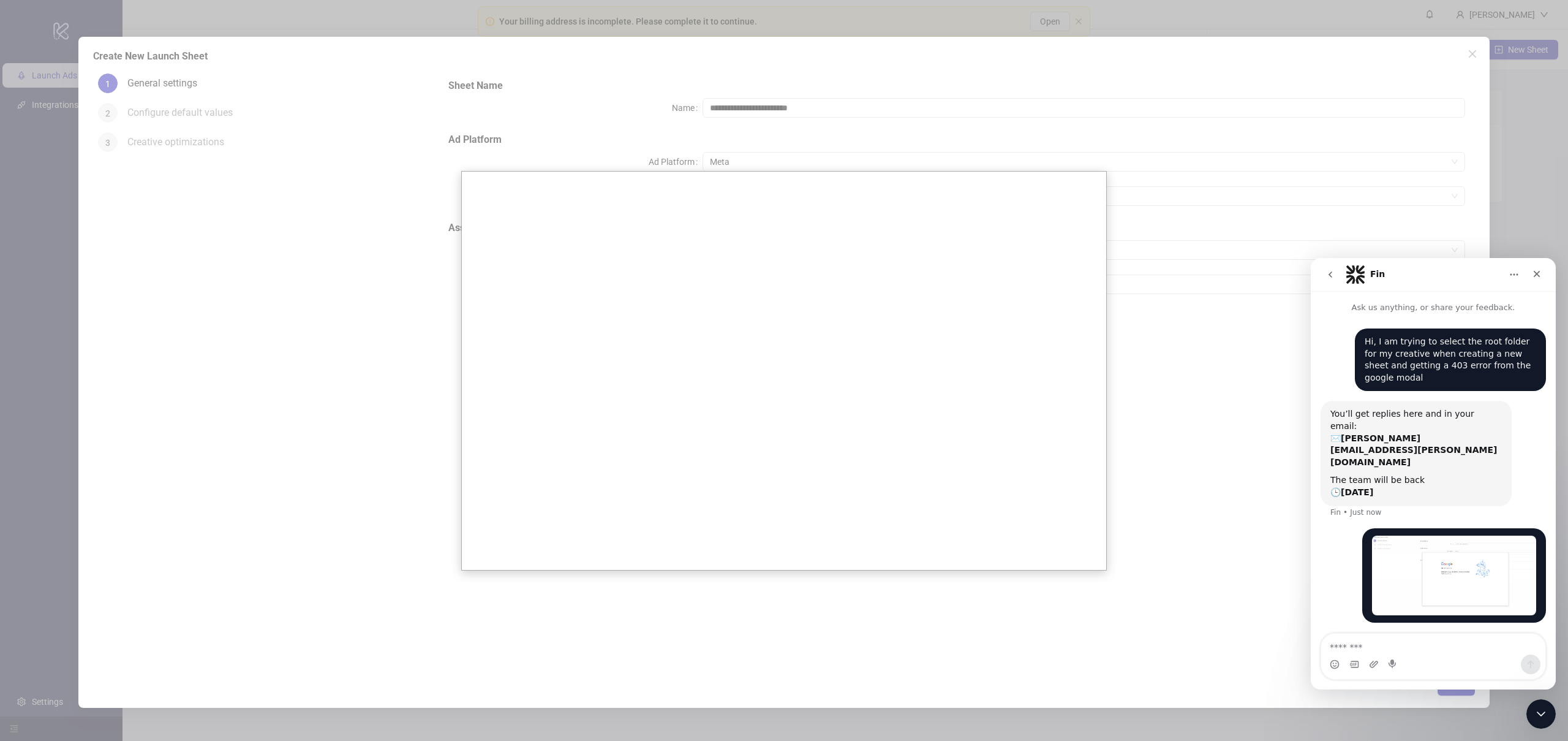
click at [1222, 361] on div at bounding box center [784, 370] width 1568 height 741
click at [1539, 268] on div "Close" at bounding box center [1536, 273] width 22 height 22
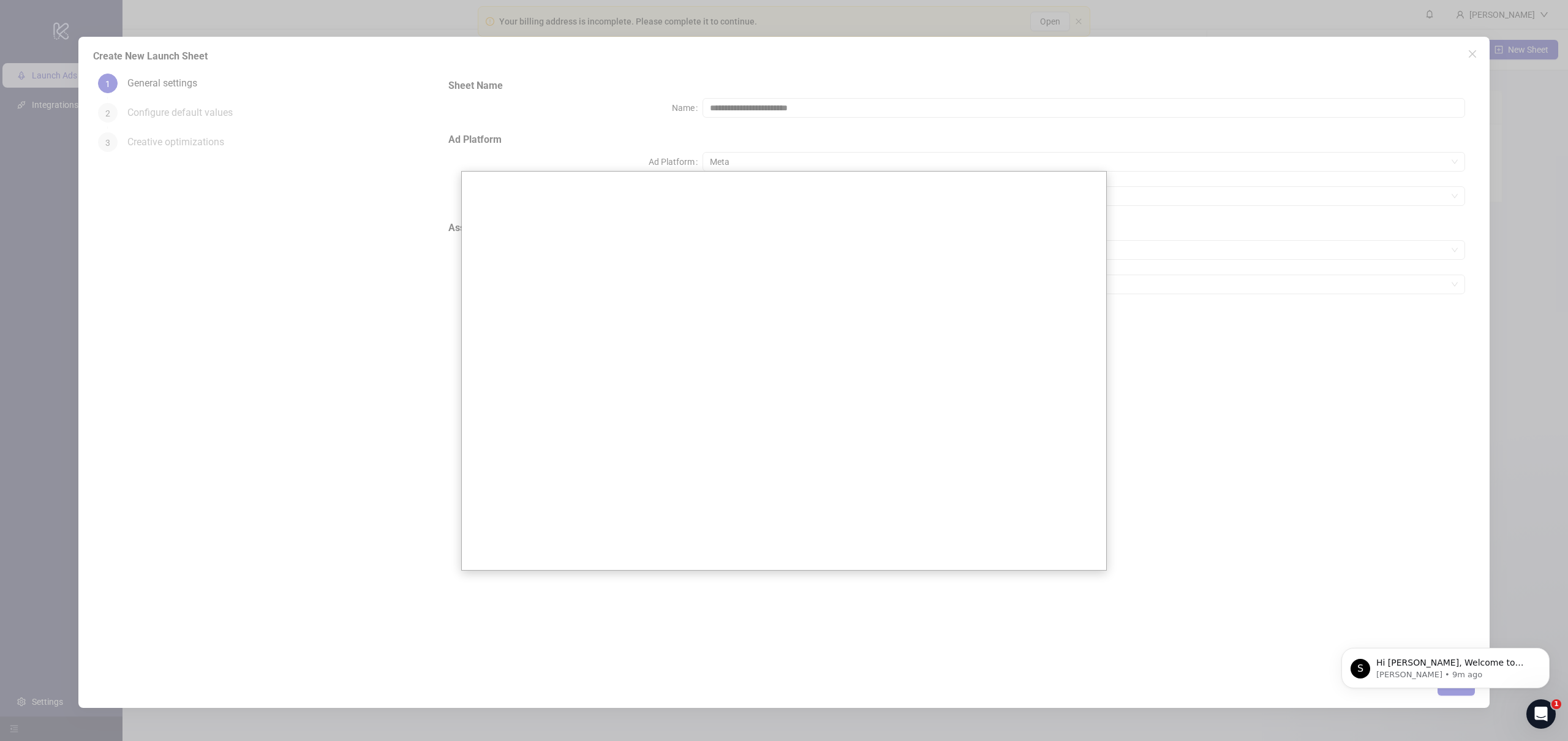
click at [1109, 280] on div at bounding box center [784, 370] width 1568 height 741
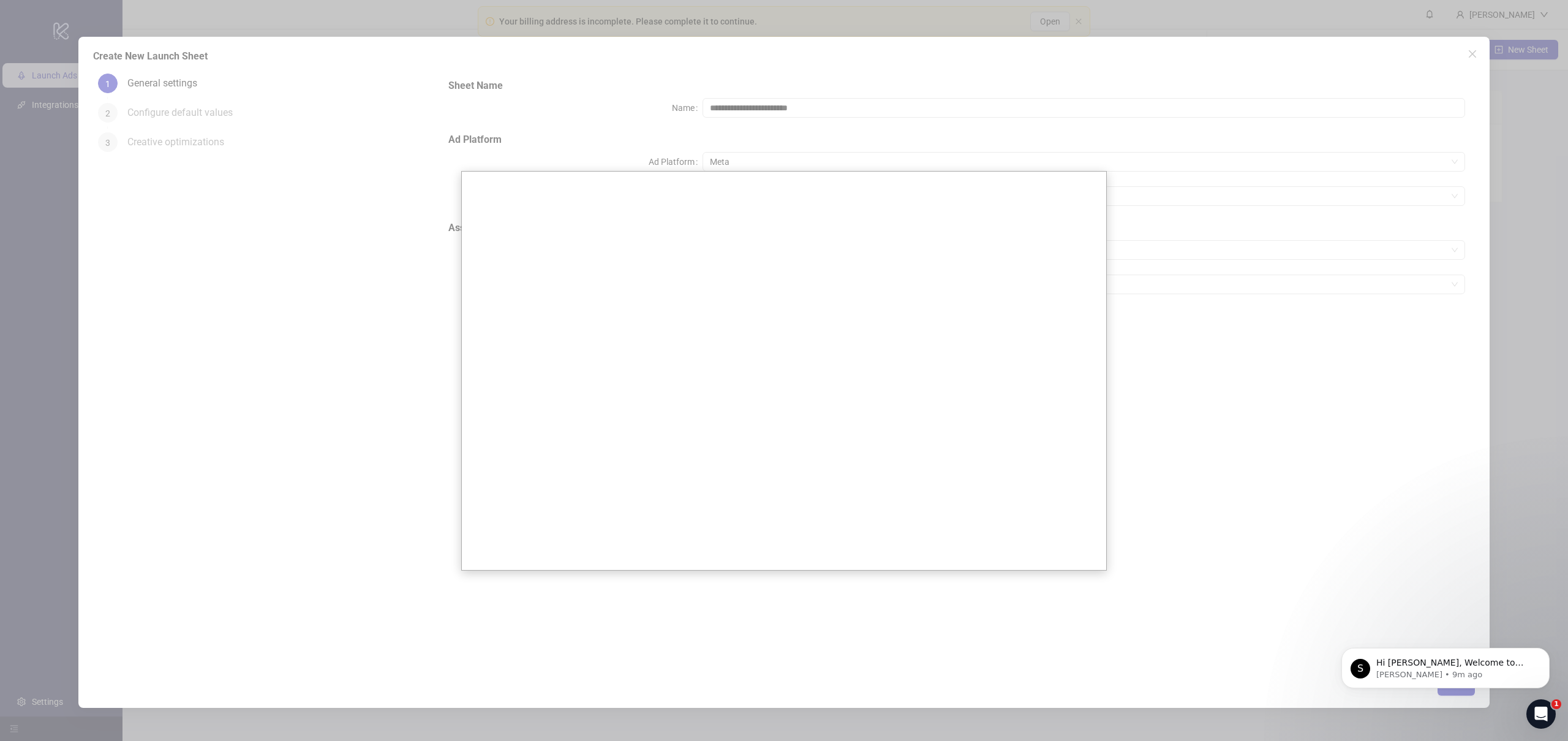
click at [1468, 60] on div at bounding box center [784, 370] width 1568 height 741
click at [1470, 56] on div at bounding box center [784, 370] width 1568 height 741
drag, startPoint x: 1474, startPoint y: 51, endPoint x: 1459, endPoint y: 519, distance: 468.2
click at [1476, 54] on div at bounding box center [784, 370] width 1568 height 741
click at [1552, 616] on div "S Hi Ryan, Welcome to Kitchn.io! 🎉 You’re all set to start launching ads effort…" at bounding box center [1446, 611] width 225 height 153
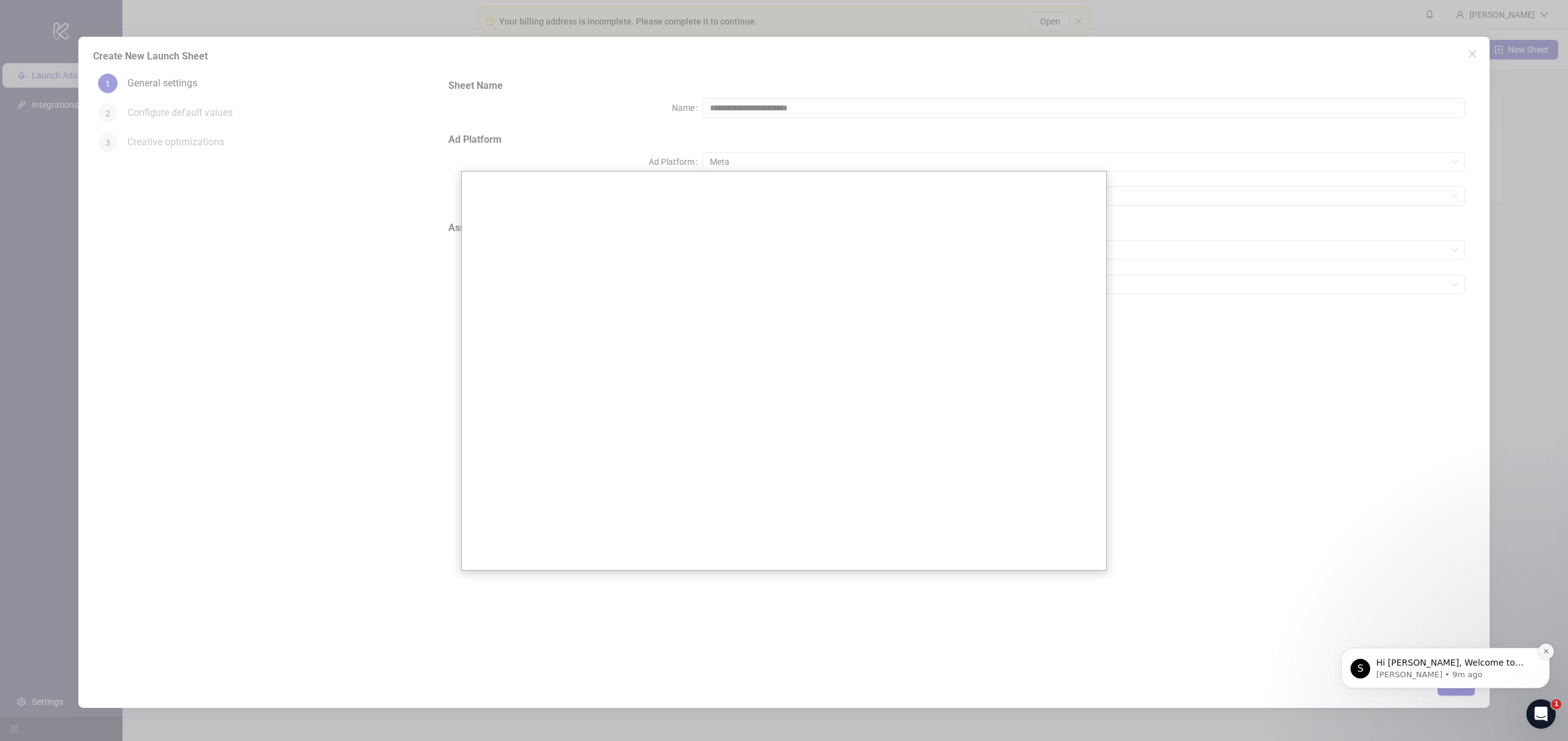
click at [1543, 654] on button "Dismiss notification" at bounding box center [1546, 651] width 16 height 16
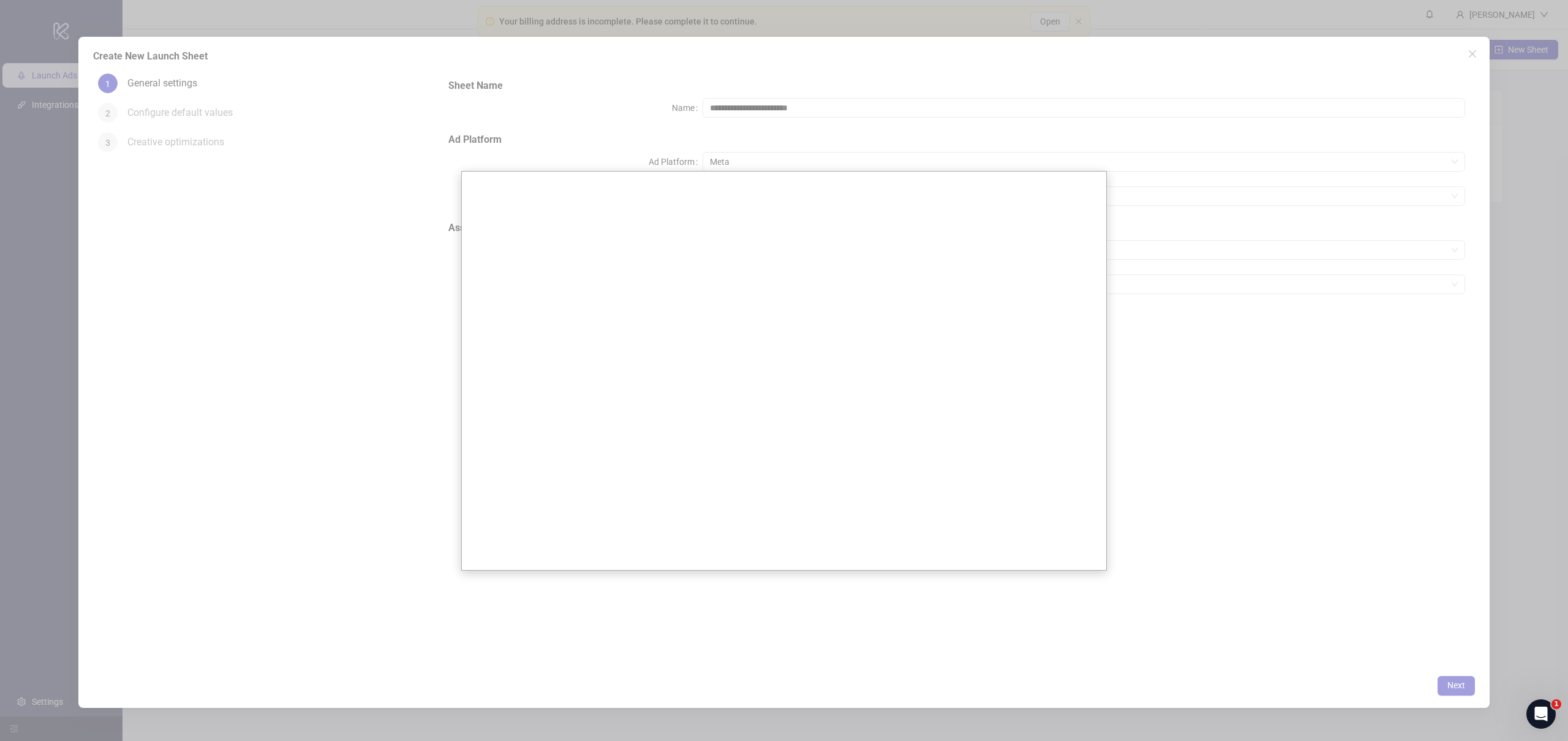
click at [1452, 693] on div at bounding box center [784, 370] width 1568 height 741
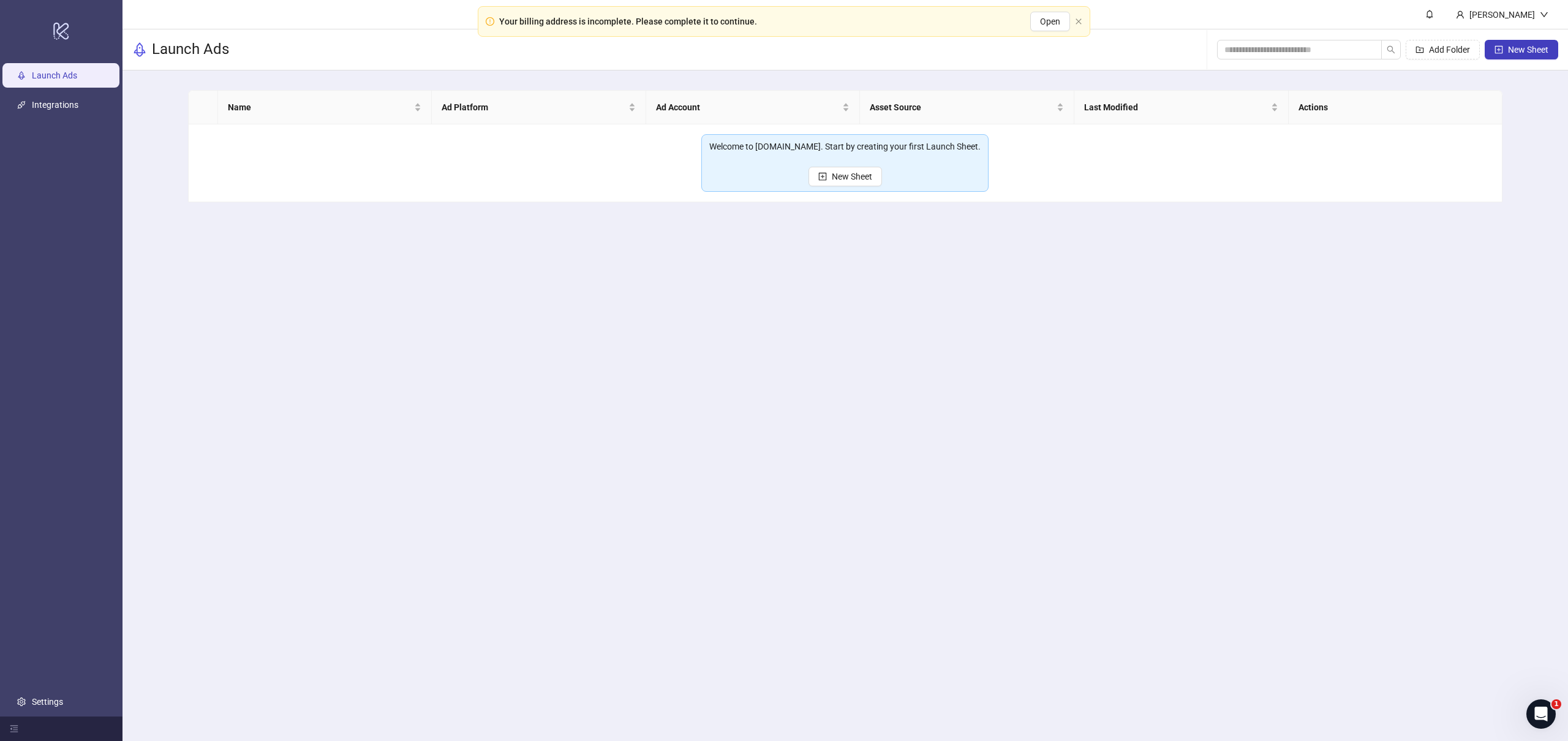
click at [1083, 20] on div "Your billing address is incomplete. Please complete it to continue. Open" at bounding box center [784, 22] width 613 height 31
click at [1079, 24] on icon "close" at bounding box center [1079, 21] width 7 height 7
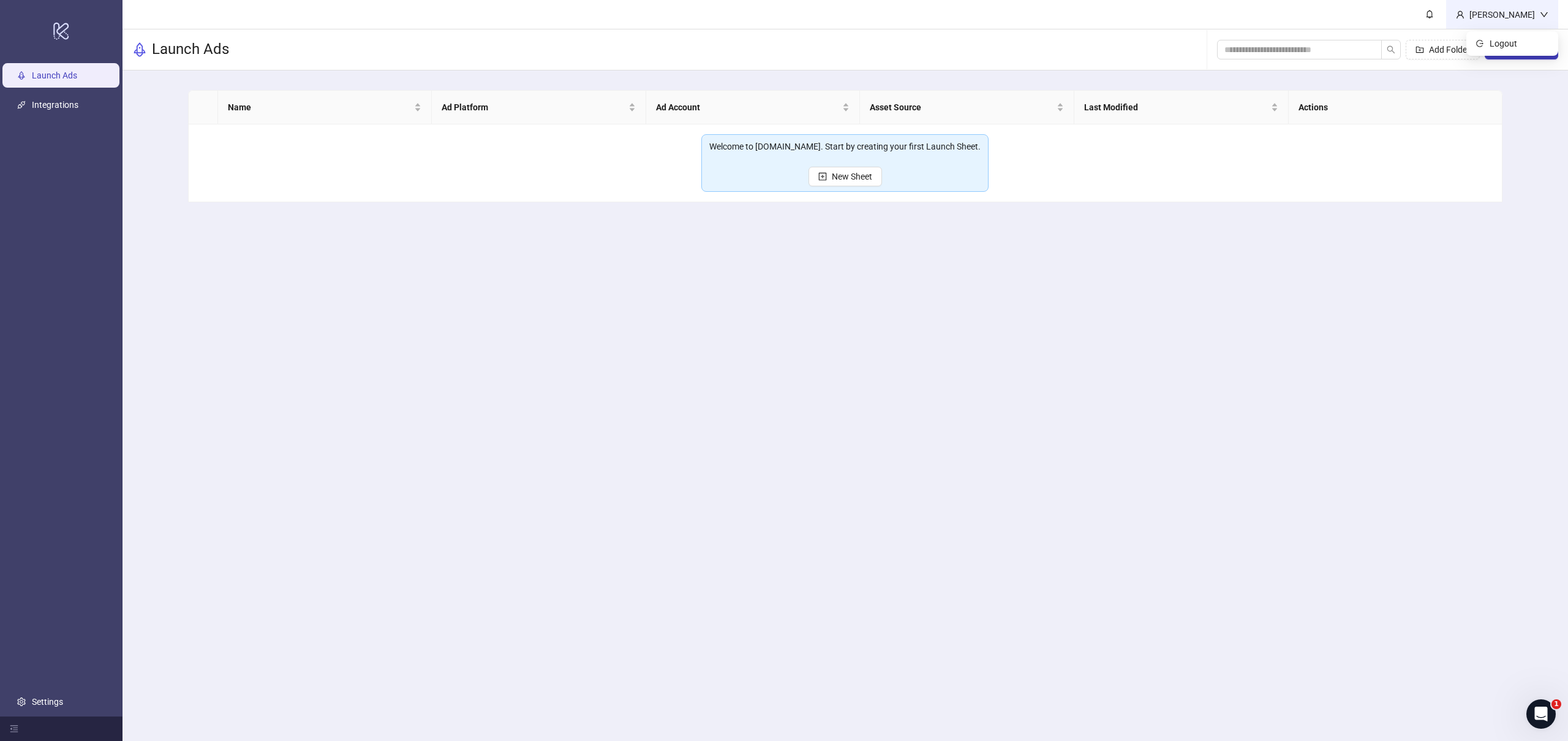
click at [1520, 15] on div "[PERSON_NAME]" at bounding box center [1502, 15] width 75 height 14
click at [58, 100] on link "Integrations" at bounding box center [55, 104] width 47 height 10
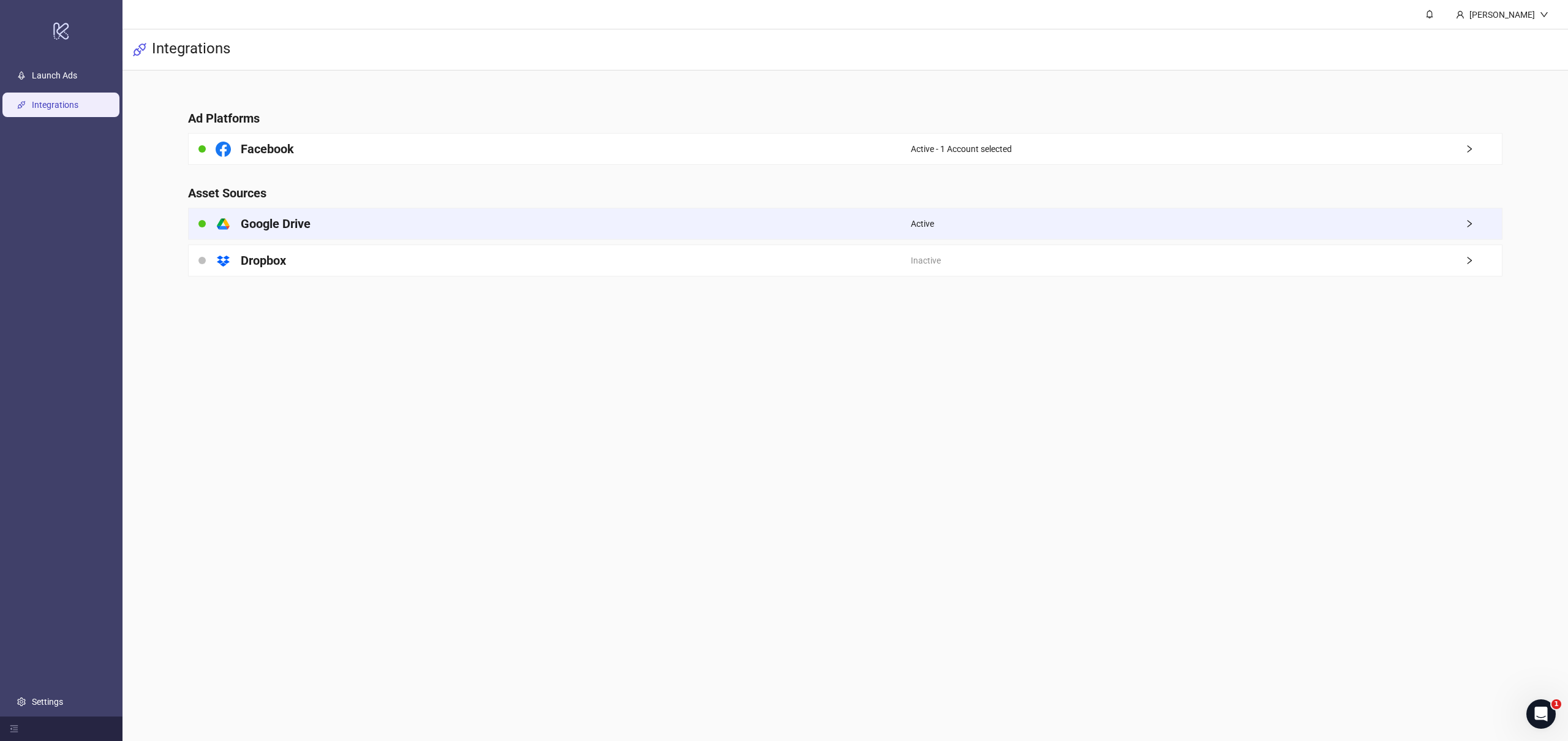
click at [1129, 228] on div "Active" at bounding box center [1206, 224] width 591 height 31
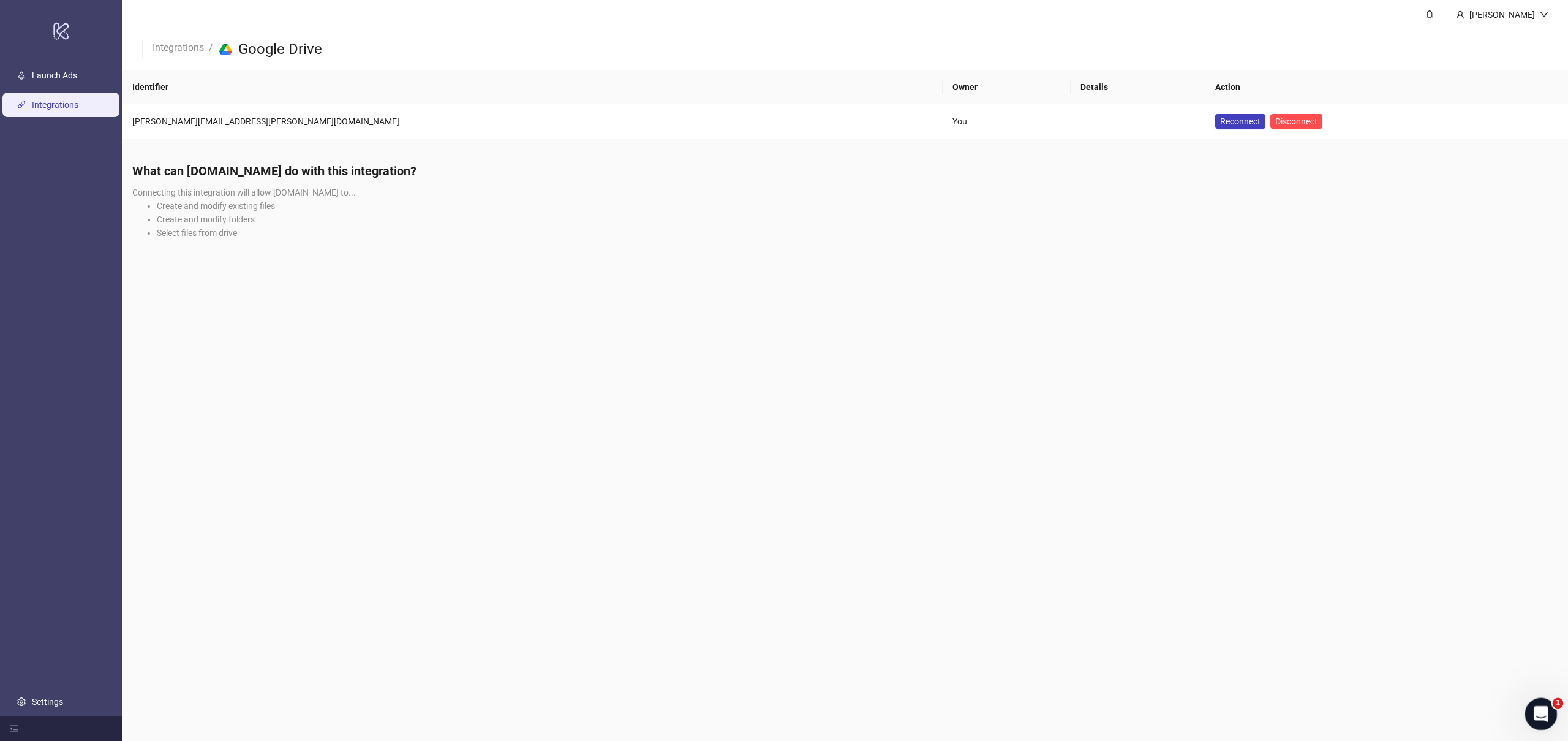
click at [1533, 701] on div "Open Intercom Messenger" at bounding box center [1539, 712] width 41 height 41
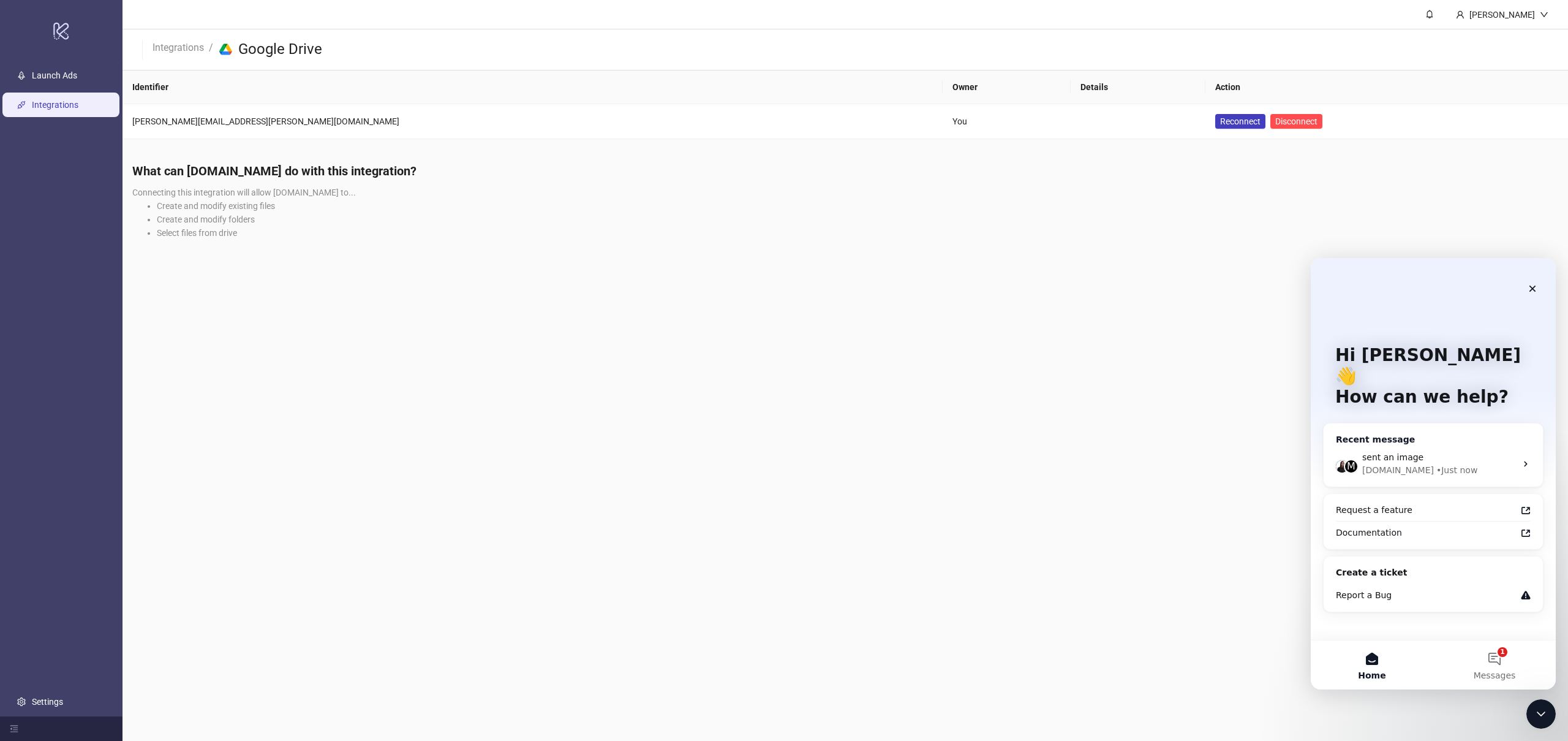
click at [1394, 452] on span "sent an image" at bounding box center [1393, 457] width 61 height 10
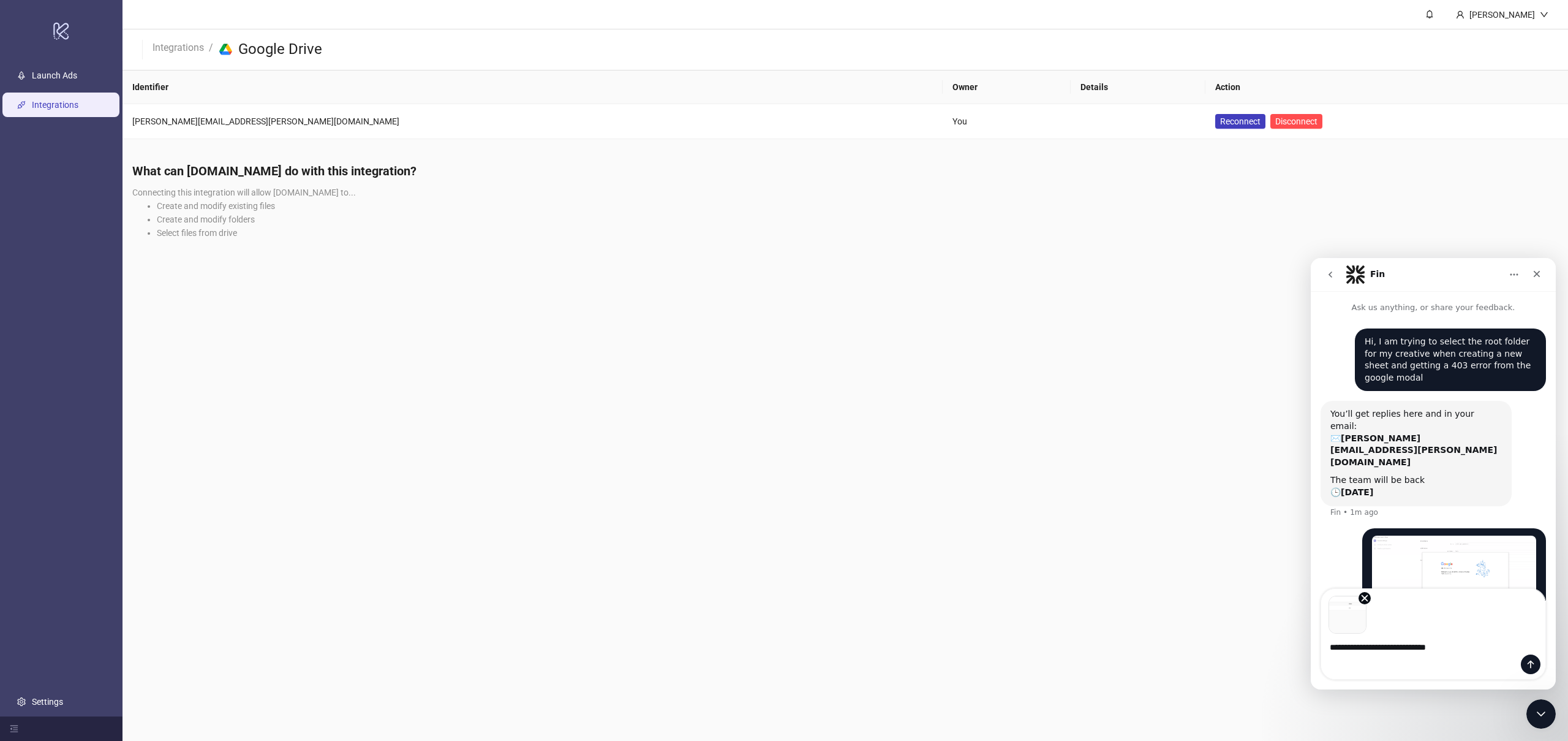
type textarea "**********"
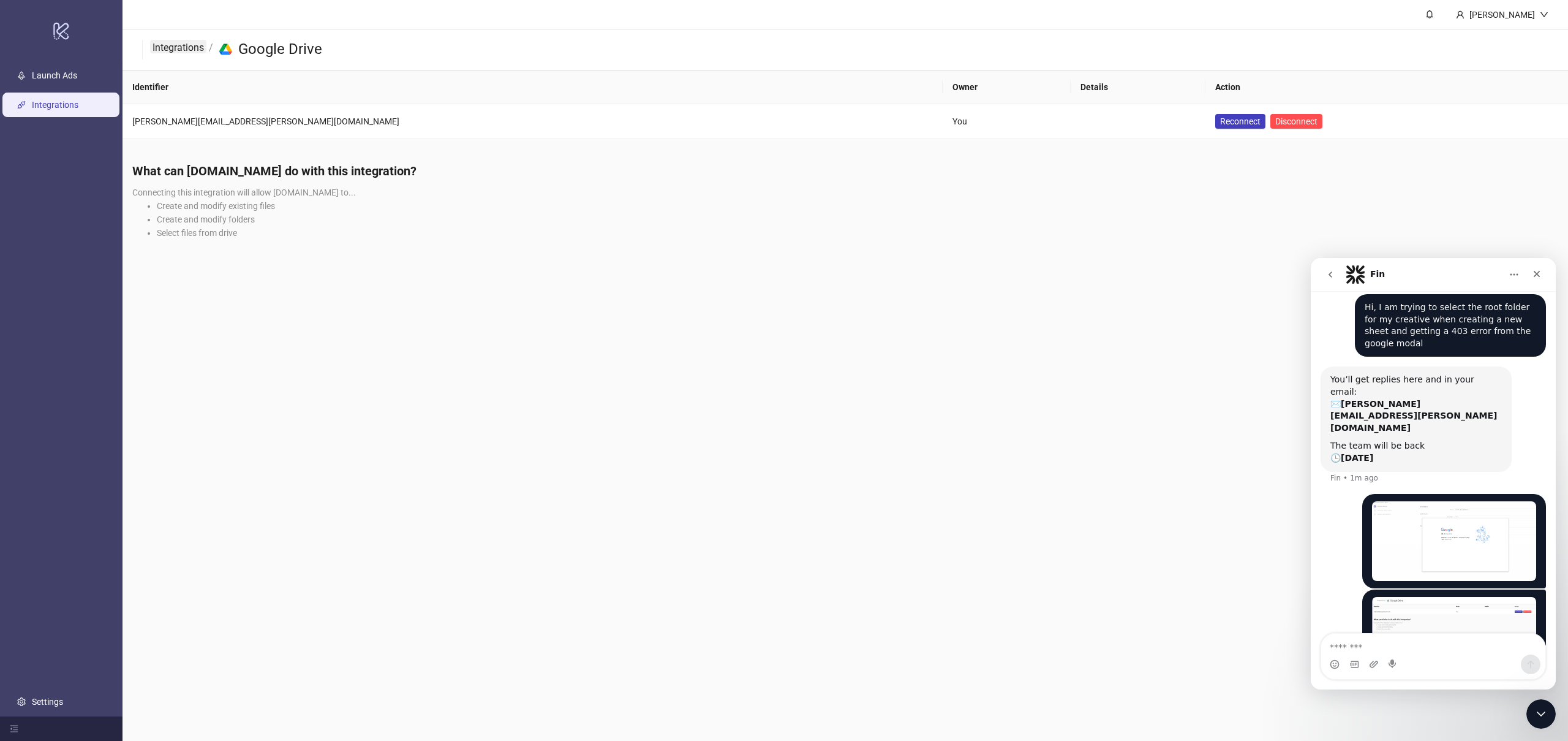
click at [169, 47] on link "Integrations" at bounding box center [178, 47] width 56 height 14
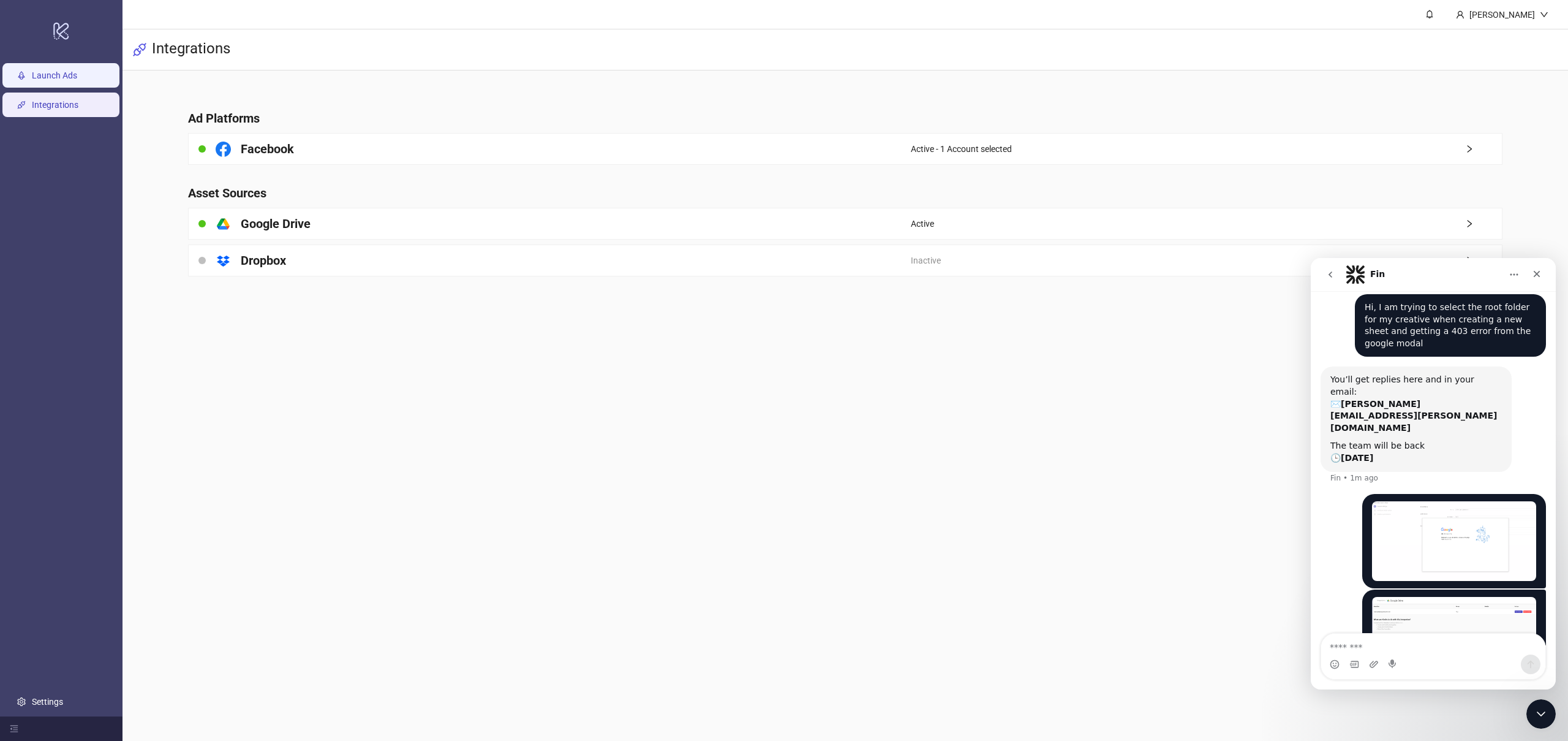
click at [55, 78] on link "Launch Ads" at bounding box center [55, 75] width 46 height 10
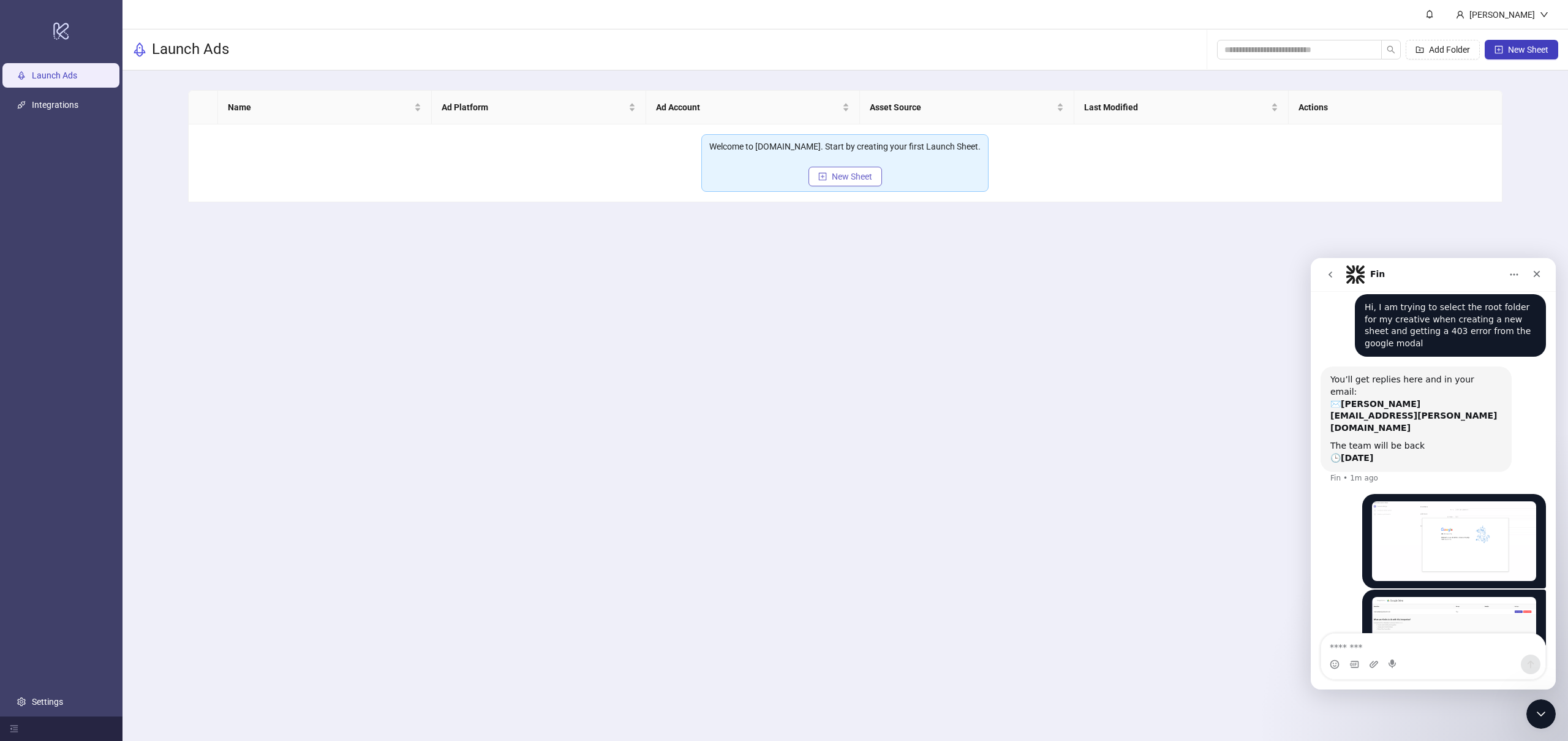
click at [853, 174] on span "New Sheet" at bounding box center [853, 176] width 41 height 10
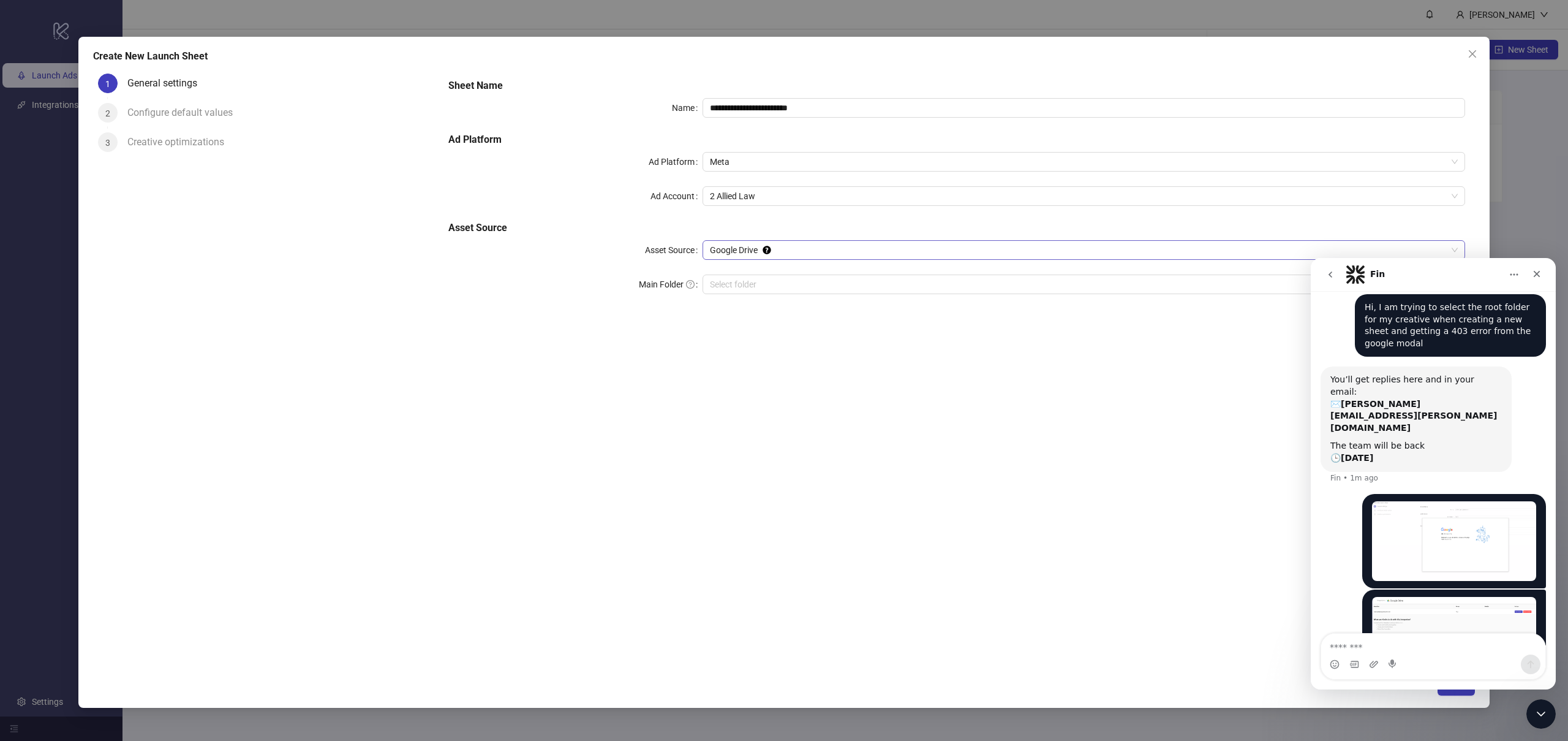
click at [790, 255] on span "Google Drive" at bounding box center [1083, 250] width 748 height 19
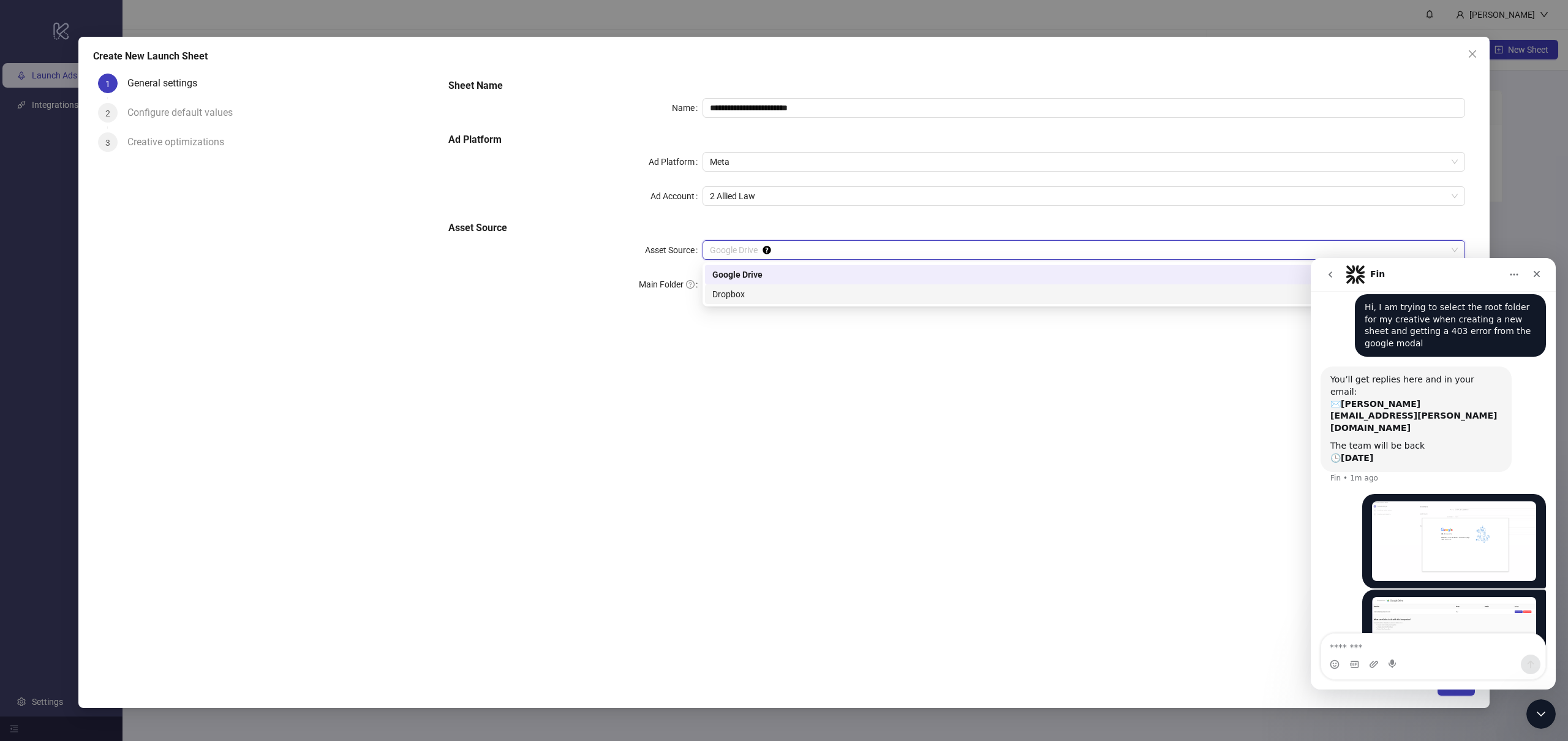
click at [773, 295] on div "Dropbox" at bounding box center [1083, 294] width 743 height 14
click at [796, 247] on span "Dropbox" at bounding box center [1083, 250] width 748 height 19
click at [782, 277] on div "Google Drive" at bounding box center [1083, 274] width 743 height 14
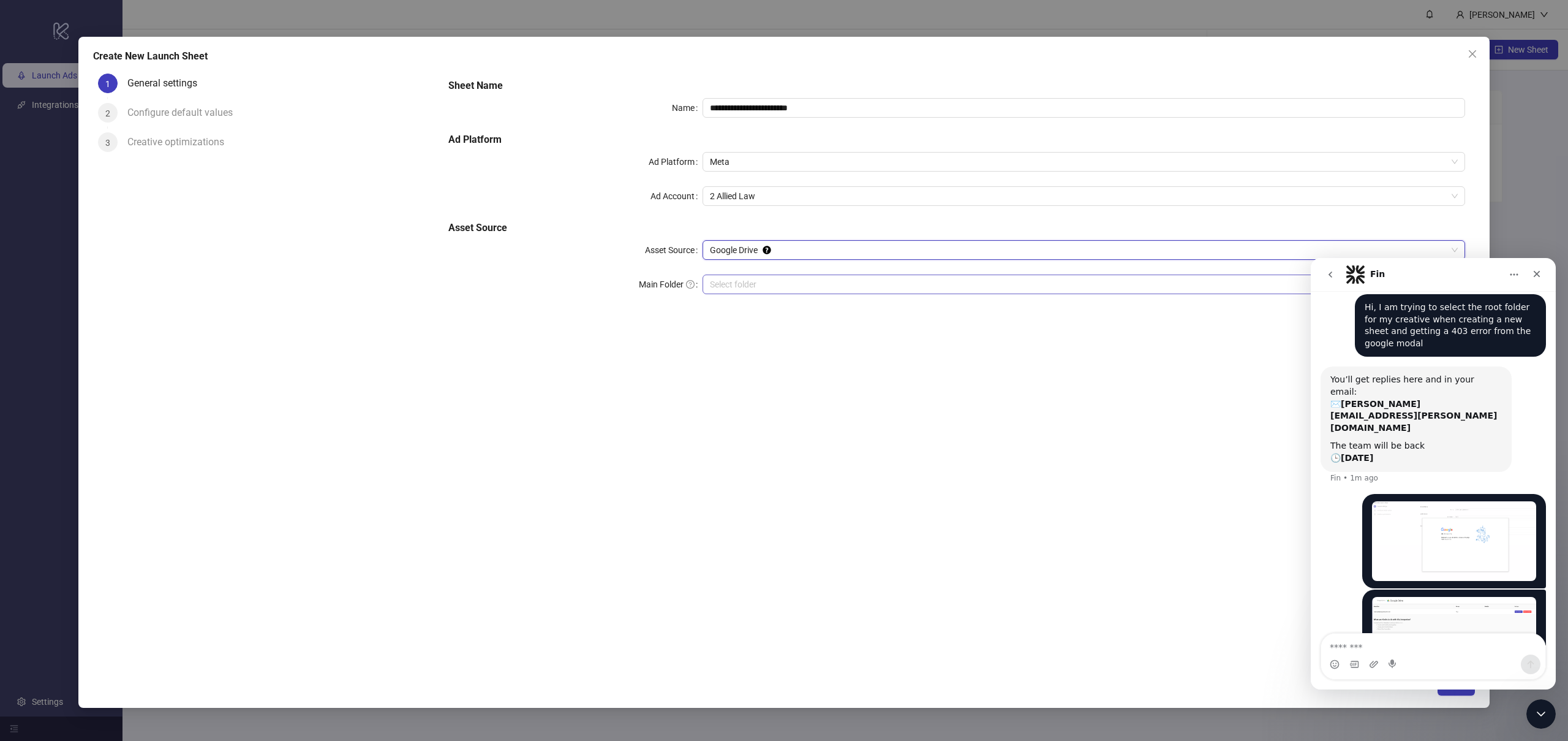
click at [782, 286] on input "Main Folder" at bounding box center [1078, 284] width 737 height 19
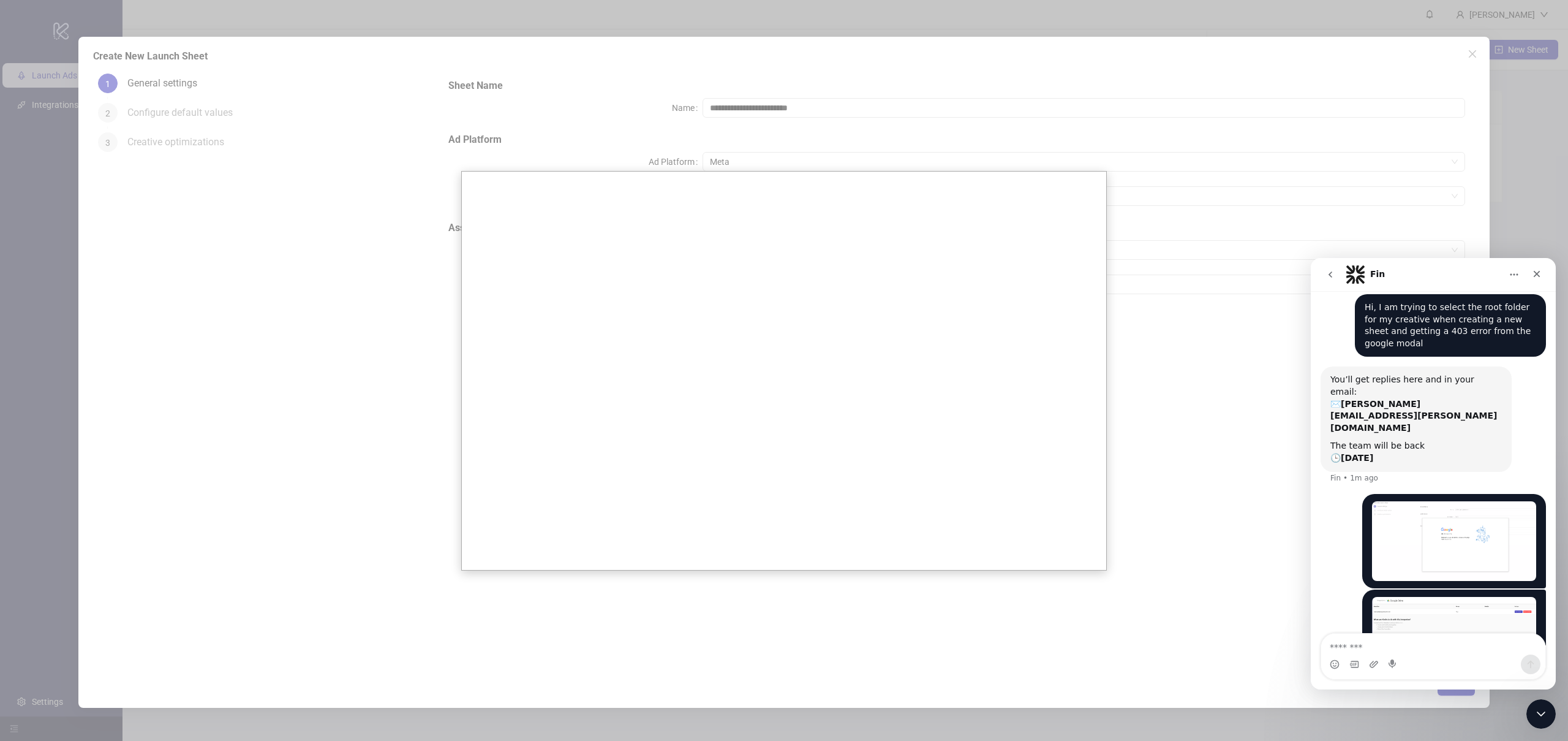
click at [1244, 228] on div at bounding box center [784, 370] width 1568 height 741
click at [1539, 271] on icon "Close" at bounding box center [1537, 274] width 10 height 10
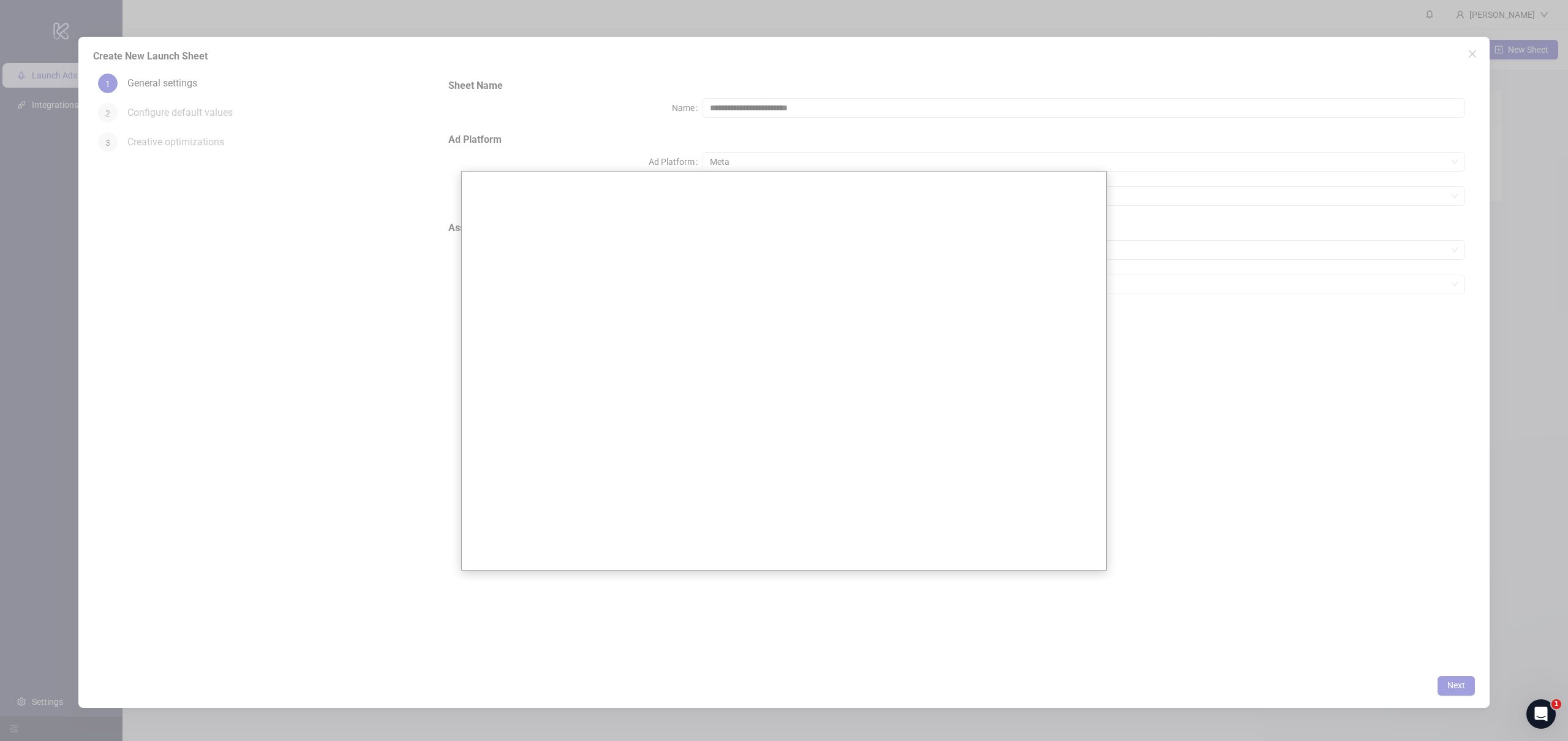
scroll to position [34, 0]
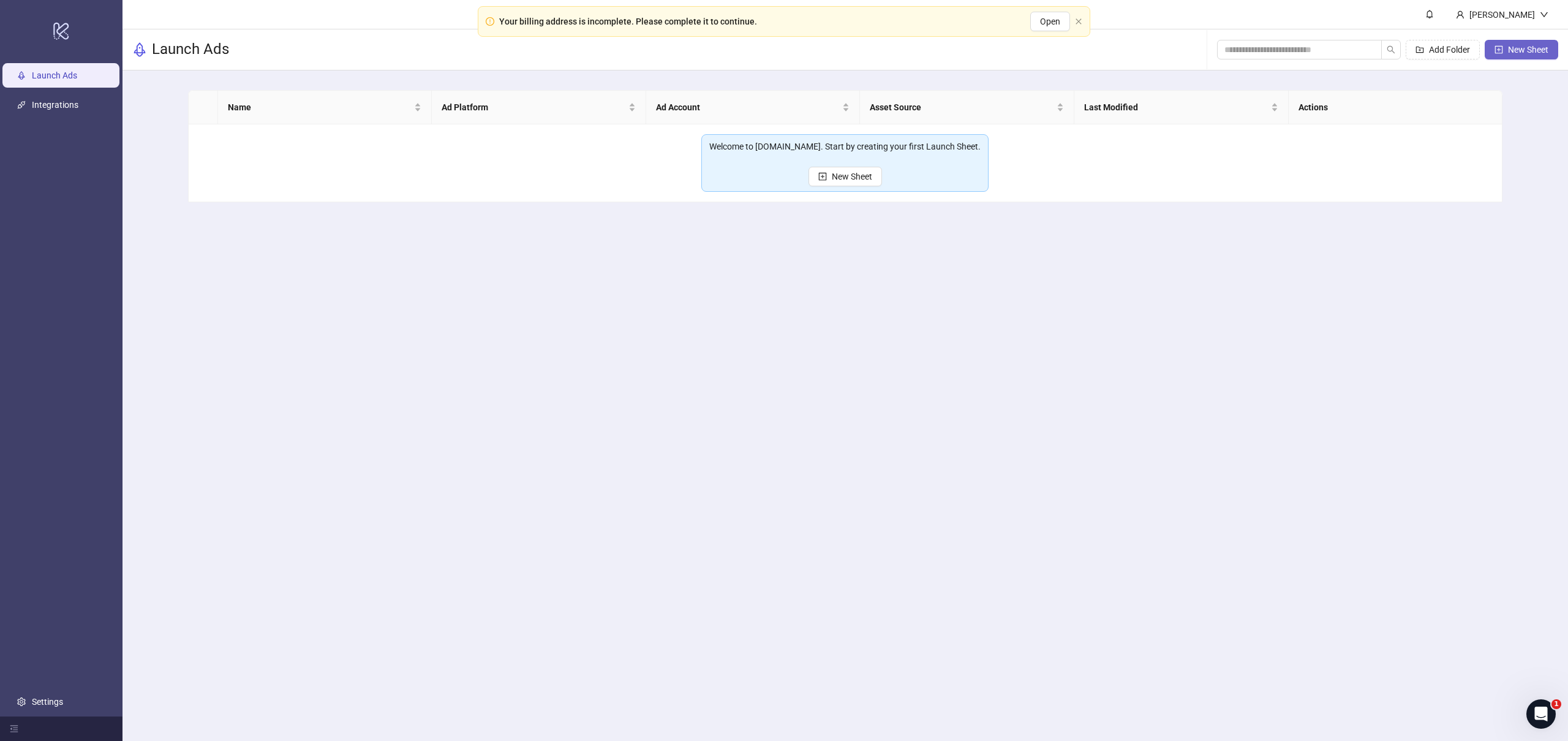
click at [1517, 46] on span "New Sheet" at bounding box center [1528, 50] width 41 height 10
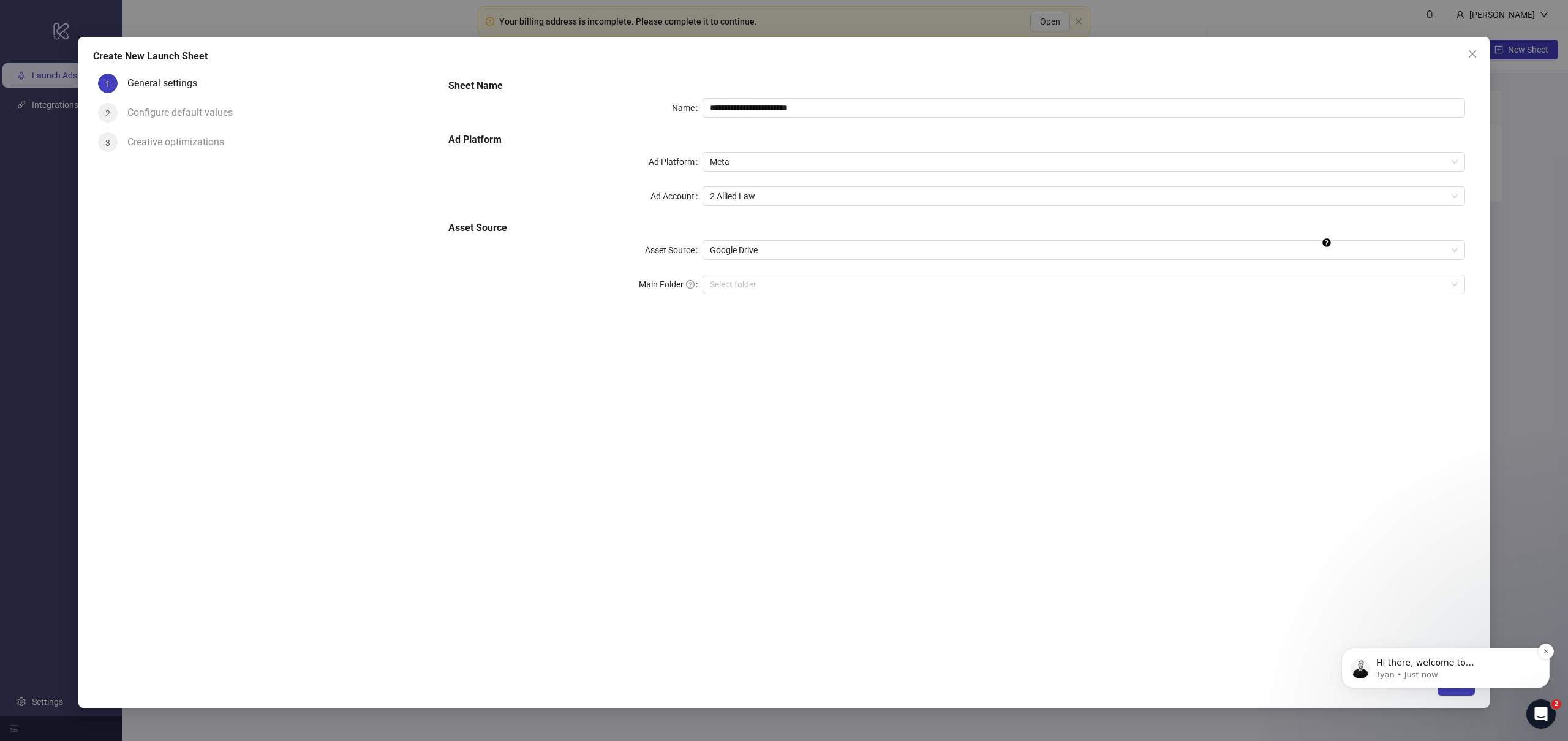
click at [1484, 663] on p "Hi there, welcome to [DOMAIN_NAME]. I'll reach out via e-mail separately, but j…" at bounding box center [1455, 663] width 158 height 12
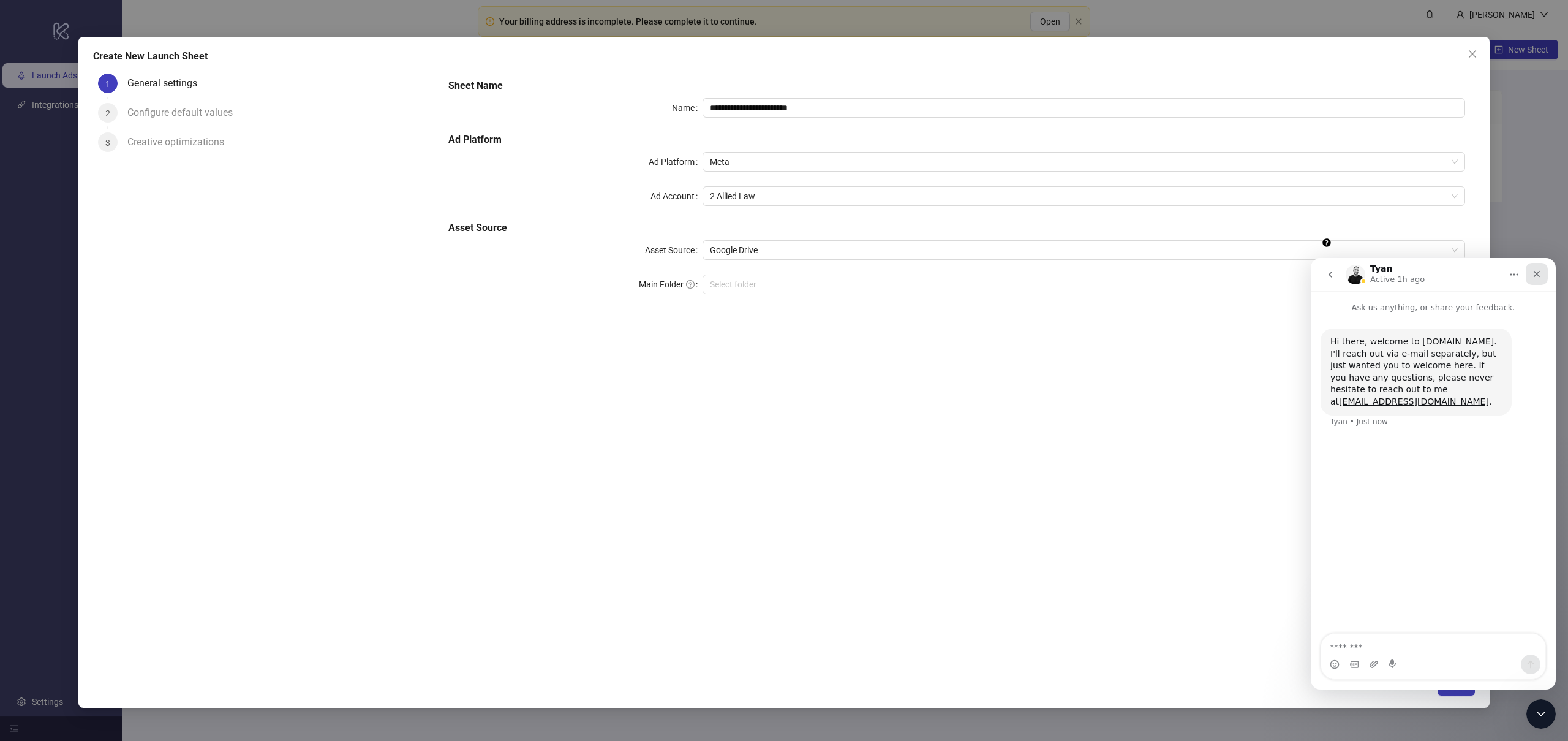
click at [1543, 275] on div "Close" at bounding box center [1536, 273] width 22 height 22
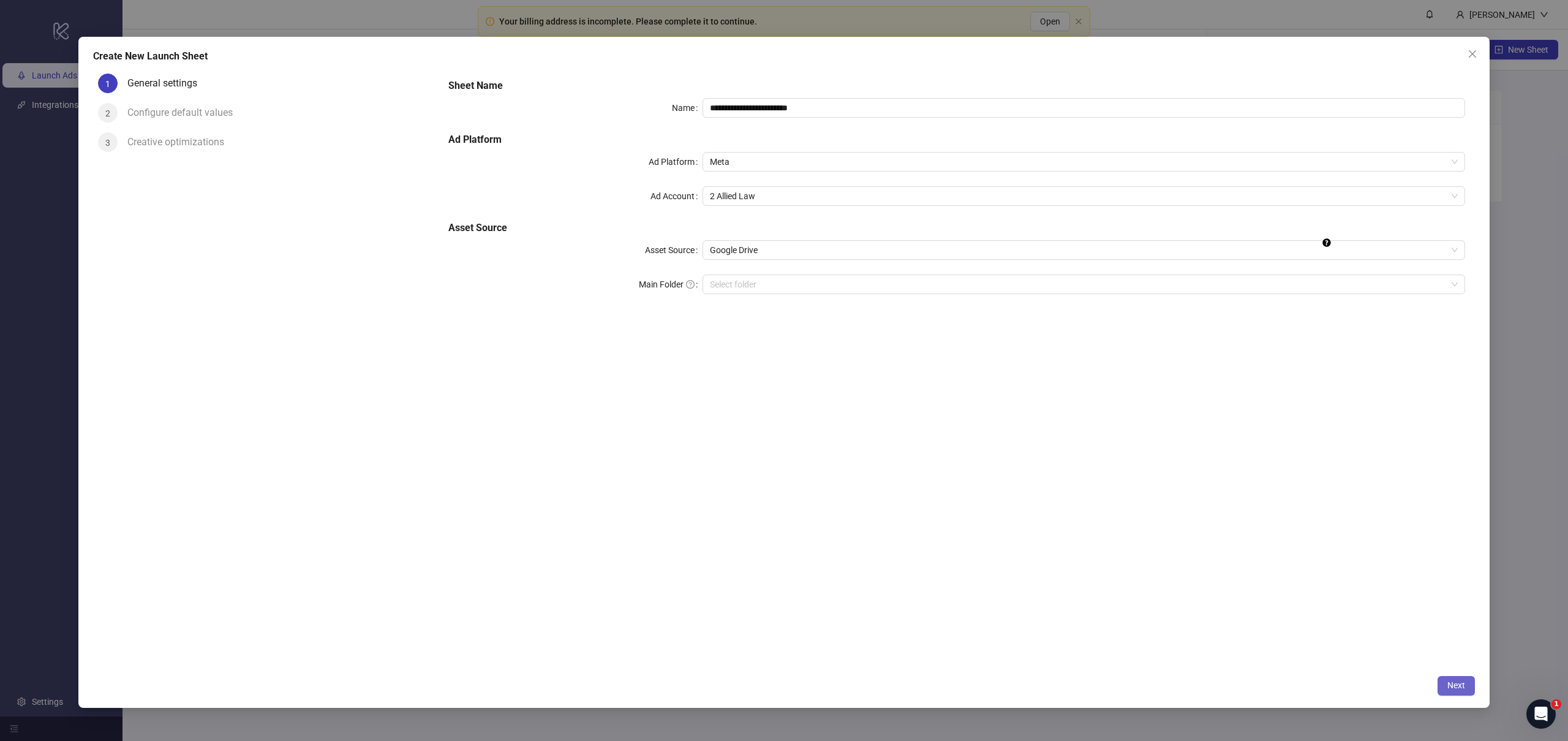
click at [1454, 683] on span "Next" at bounding box center [1456, 685] width 18 height 10
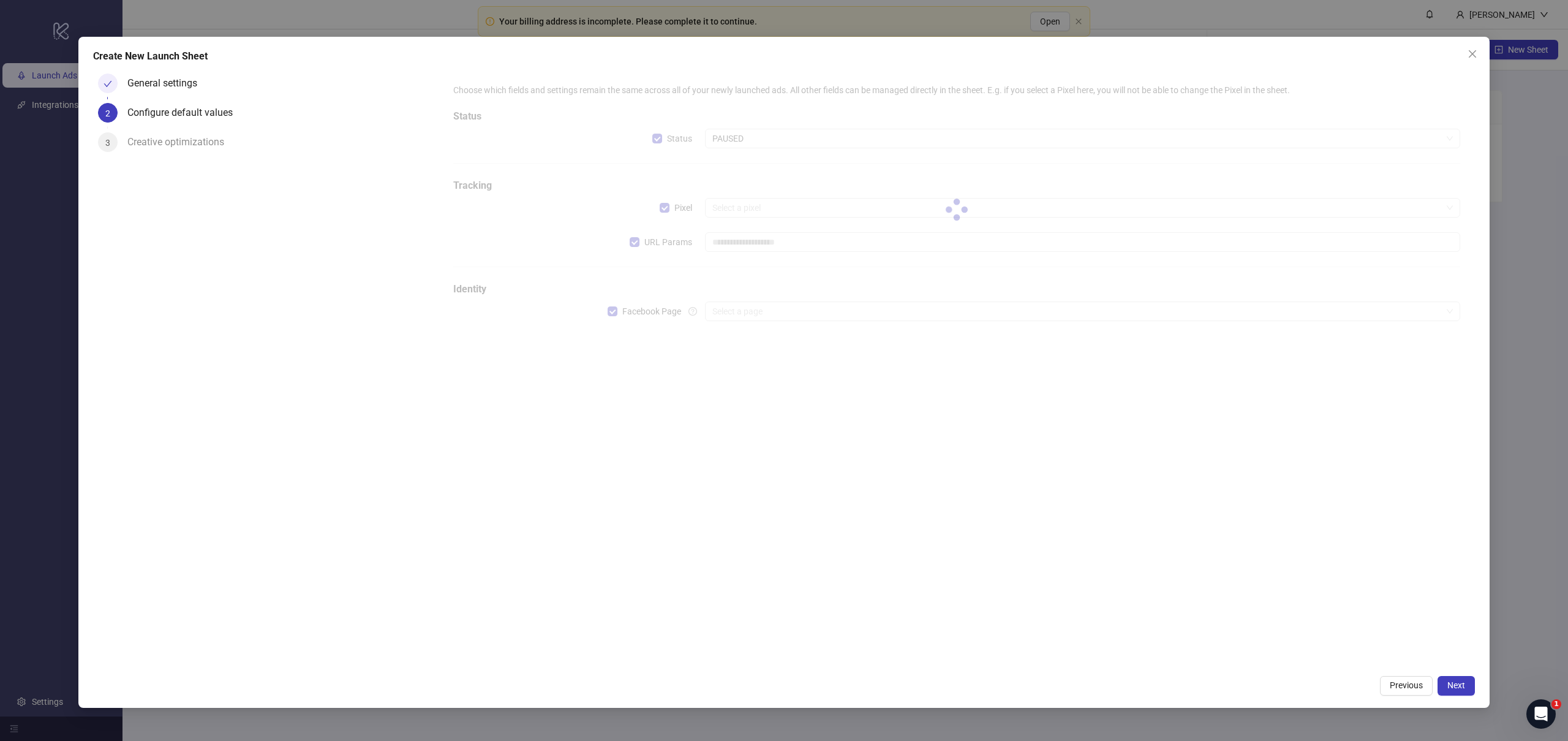
type input "**********"
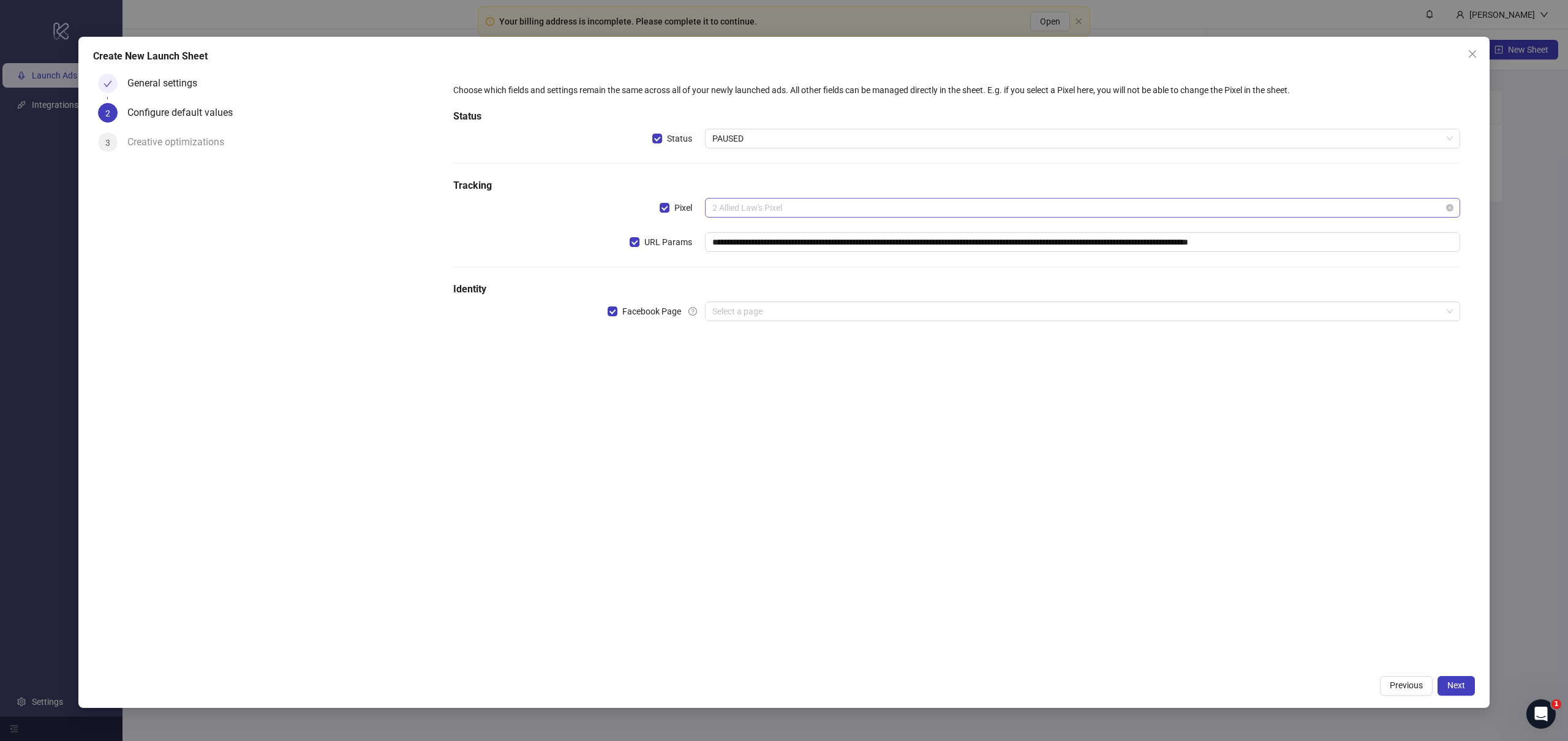
click at [858, 203] on span "2 Allied Law's Pixel" at bounding box center [1083, 207] width 741 height 19
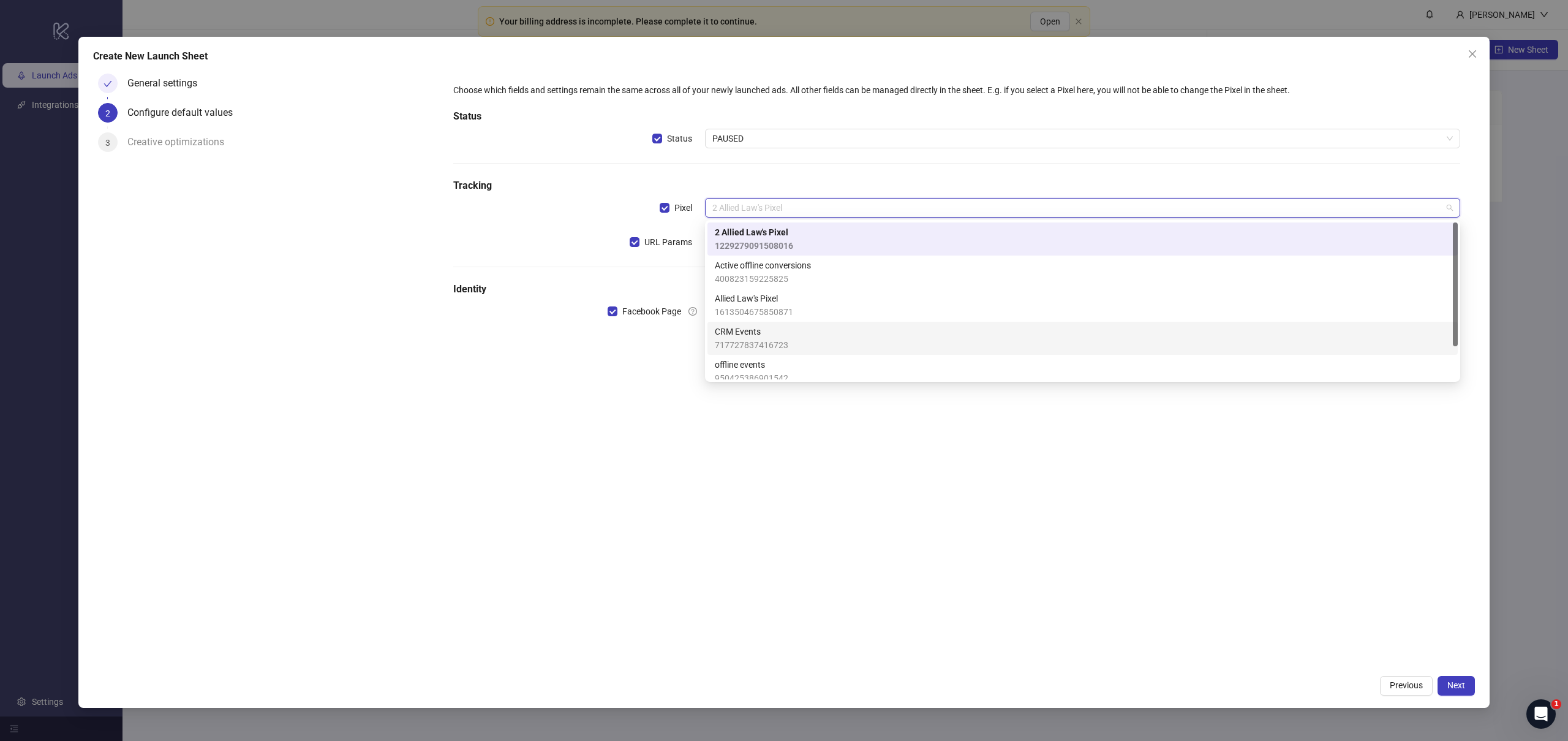
click at [803, 337] on div "CRM Events 717727837416723" at bounding box center [1083, 338] width 736 height 27
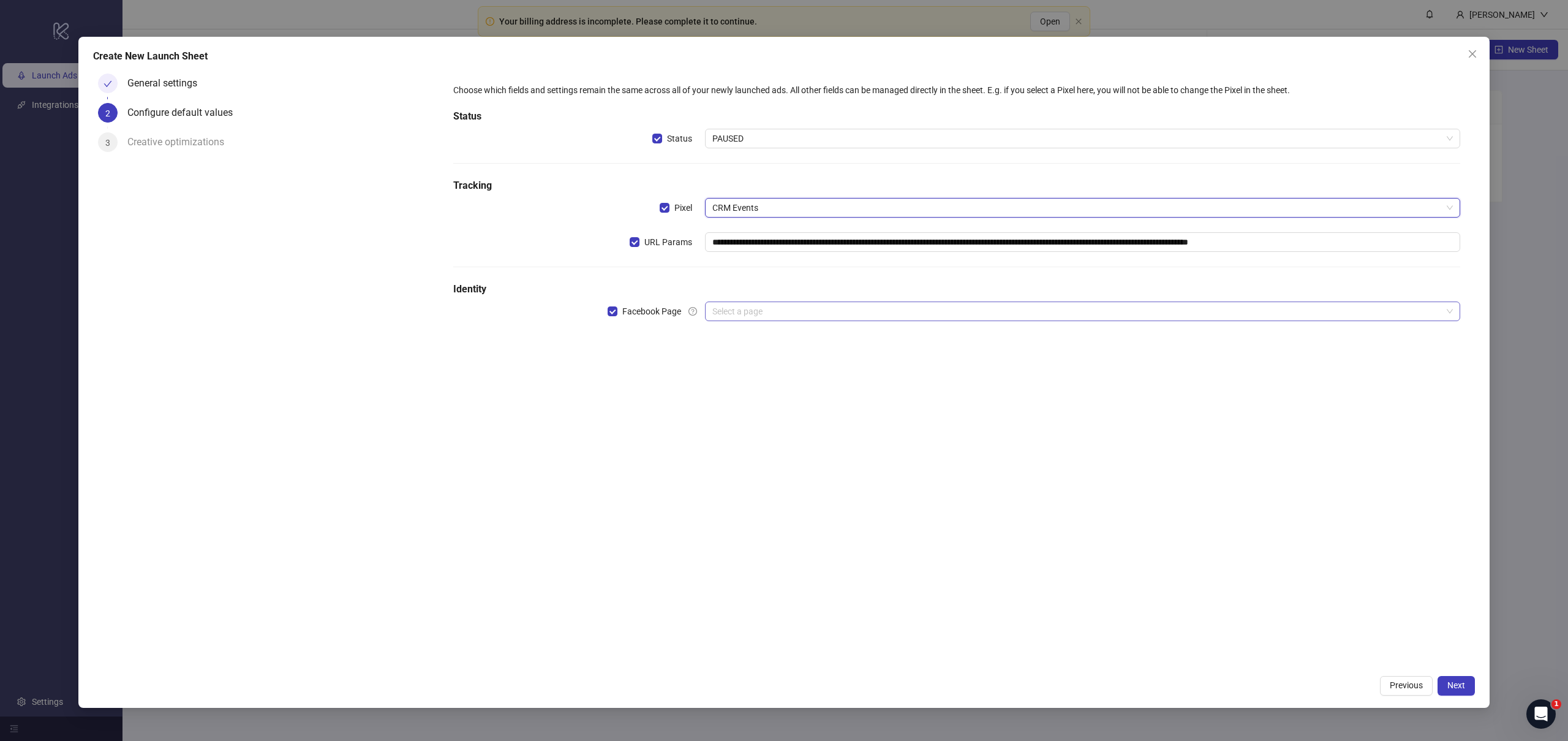
click at [825, 310] on input "search" at bounding box center [1077, 311] width 729 height 19
click at [1448, 686] on span "Next" at bounding box center [1456, 685] width 18 height 10
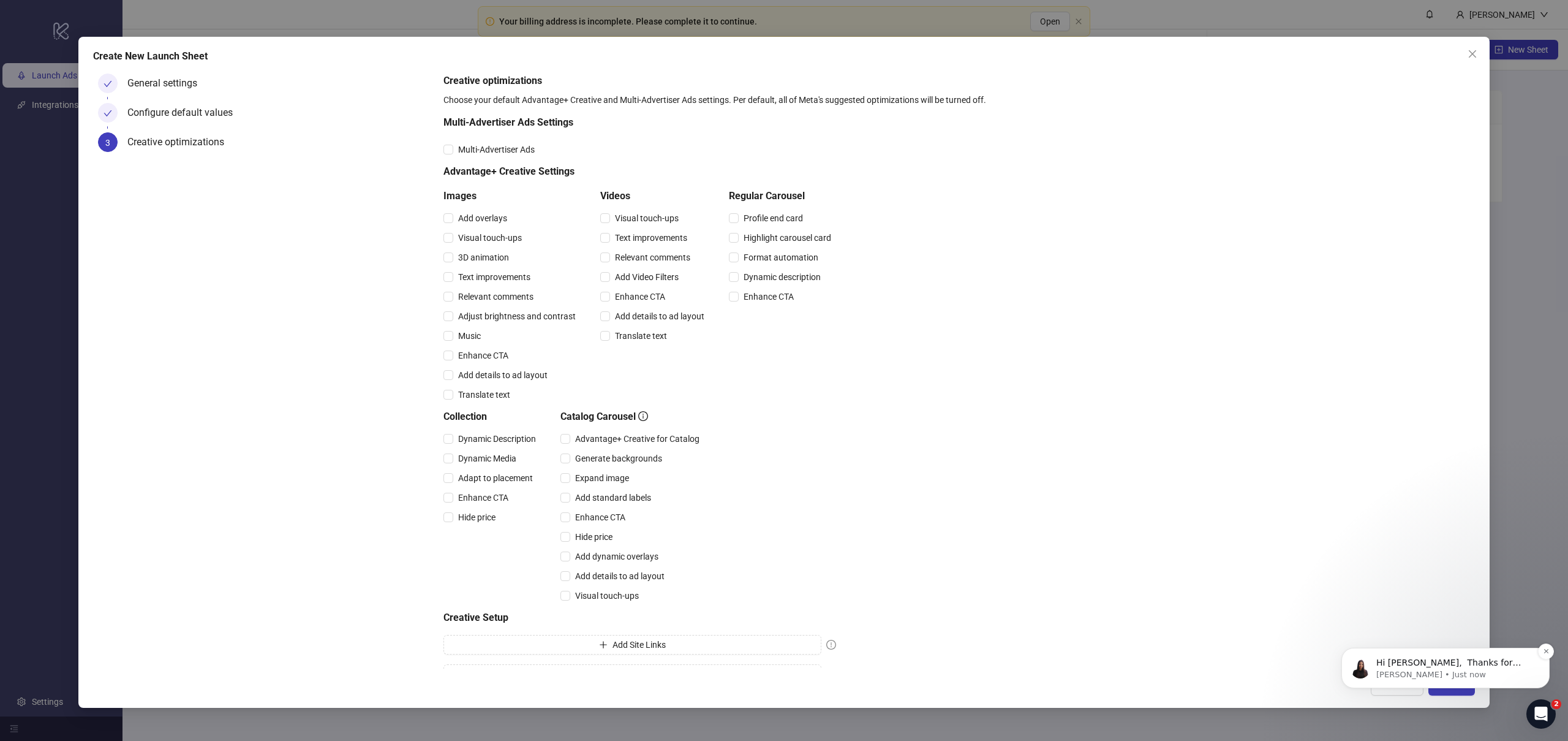
click at [1414, 663] on p "Hi [PERSON_NAME], ​ Thanks for reaching out! Apologies for the inconvenience. G…" at bounding box center [1455, 663] width 158 height 12
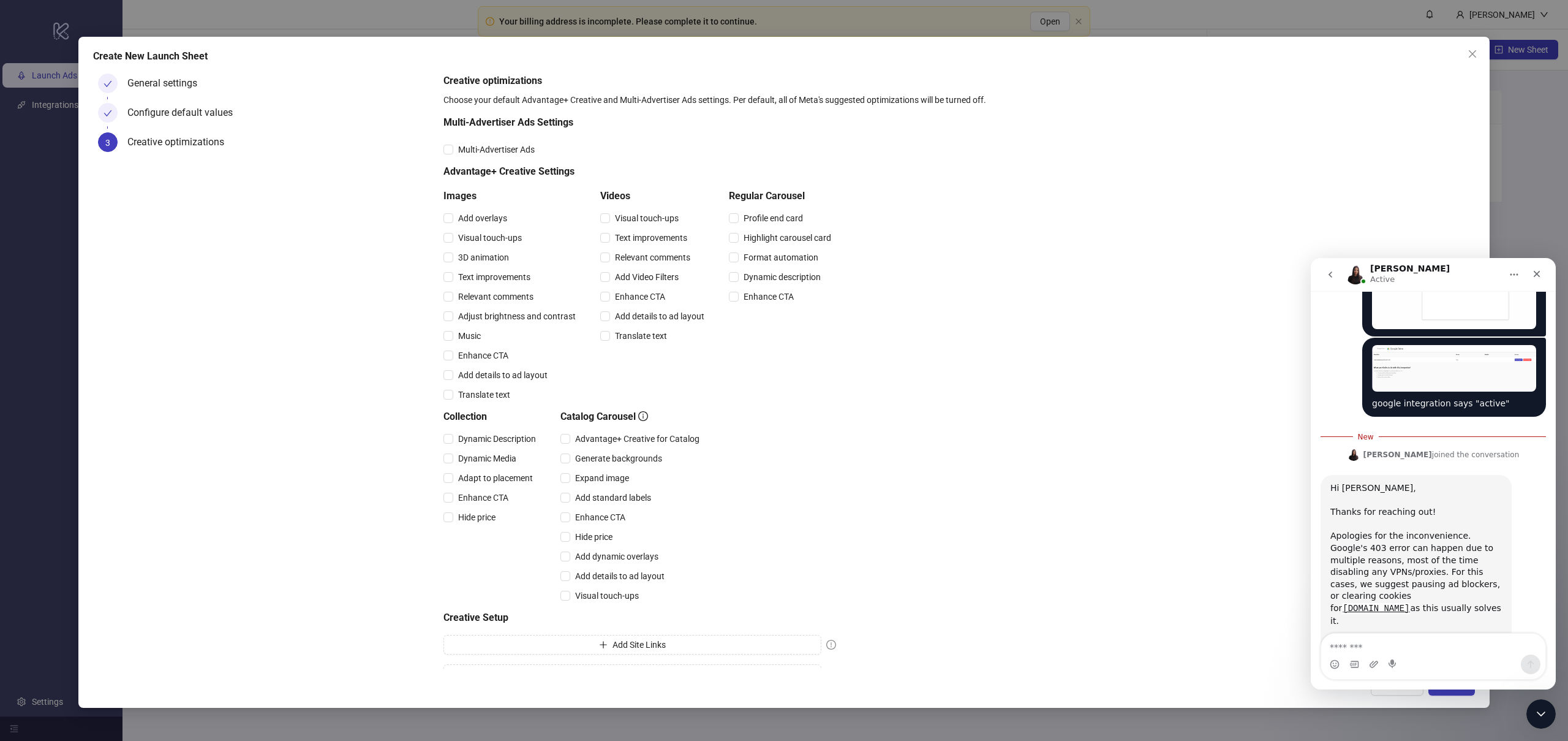
scroll to position [277, 0]
click at [1420, 663] on div "Intercom messenger" at bounding box center [1433, 664] width 224 height 20
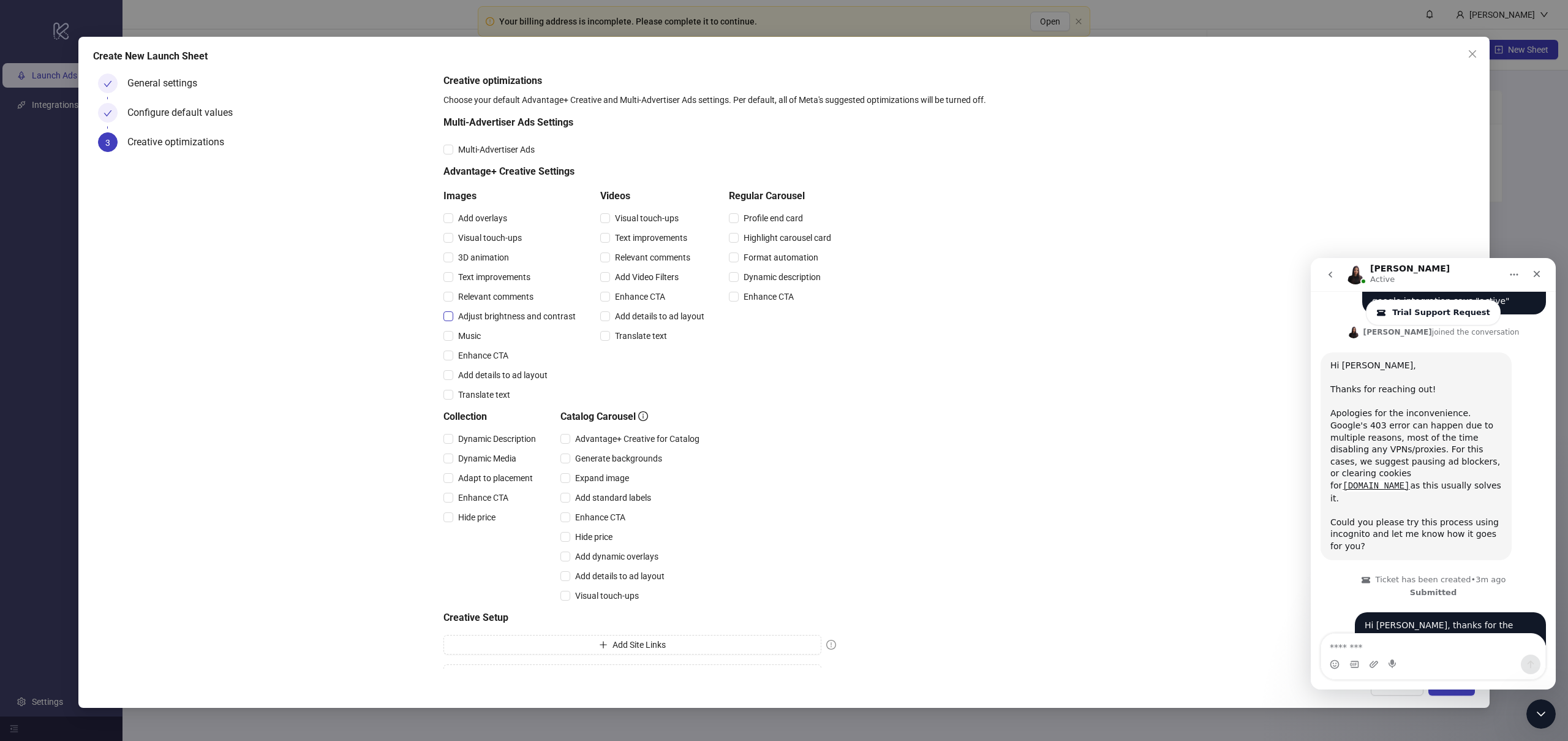
scroll to position [26, 0]
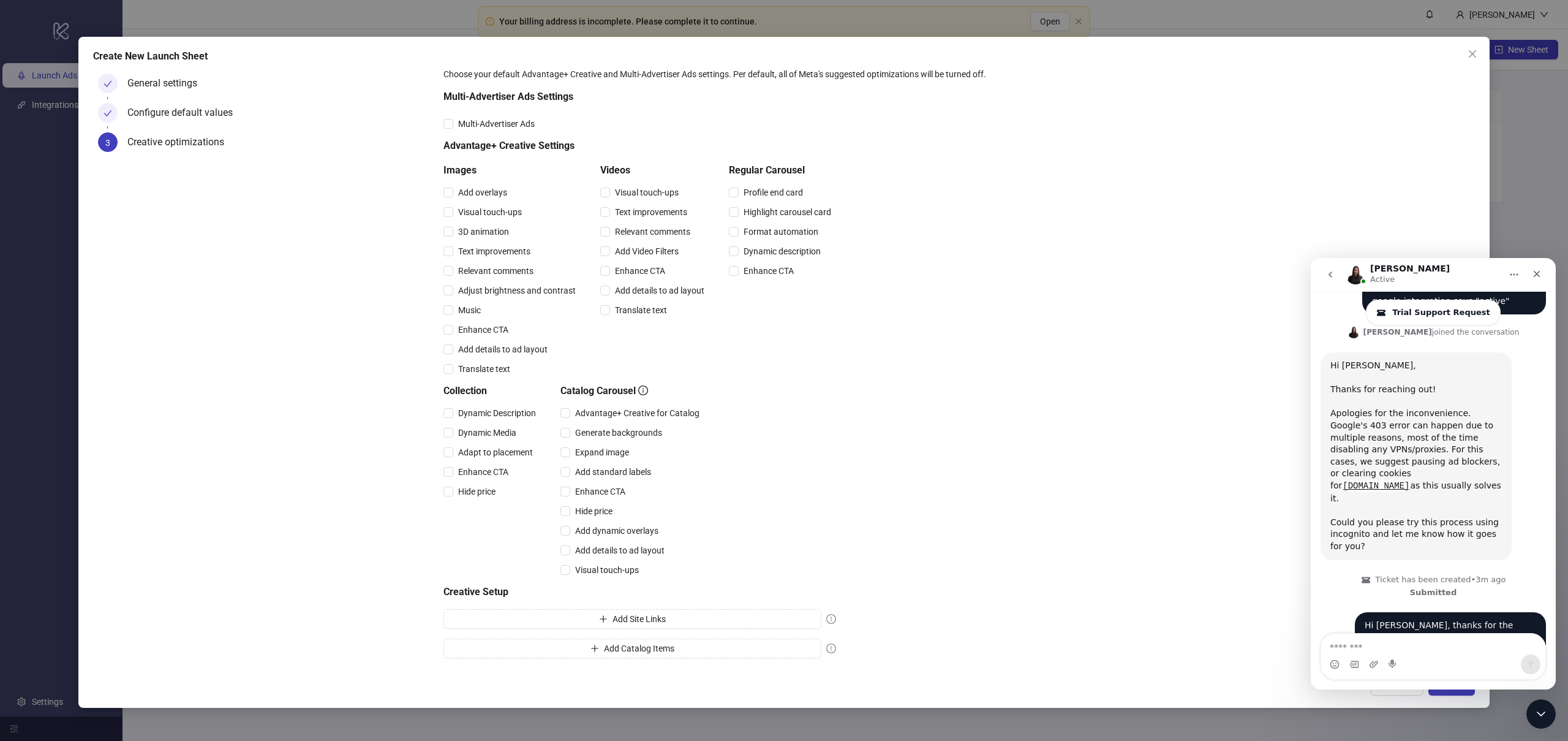
click at [1478, 289] on nav "[PERSON_NAME] Active" at bounding box center [1433, 274] width 245 height 33
click at [1401, 277] on div "[PERSON_NAME] Active" at bounding box center [1423, 275] width 156 height 21
click at [1543, 278] on div "Close" at bounding box center [1536, 273] width 22 height 22
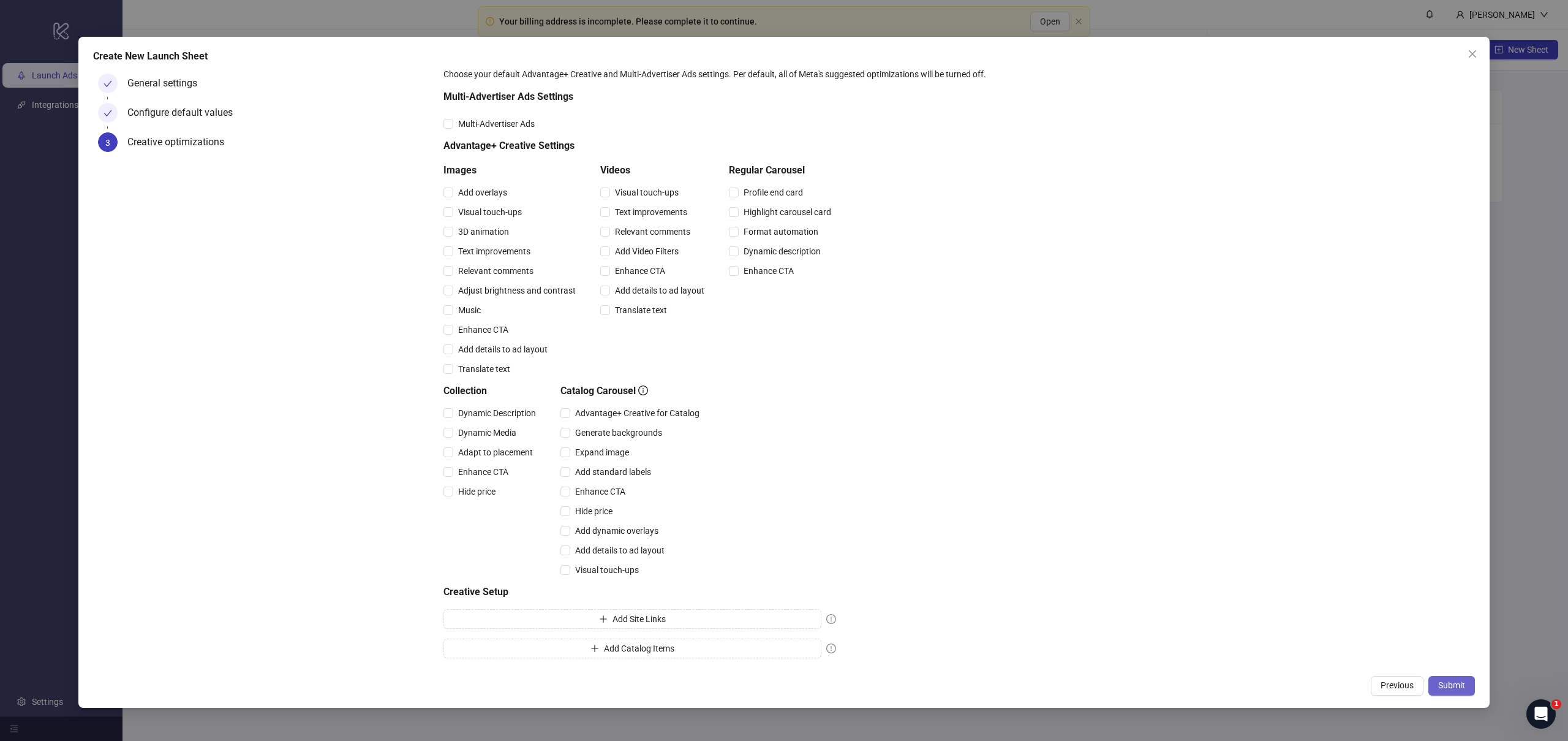
click at [1449, 690] on span "Submit" at bounding box center [1451, 685] width 27 height 10
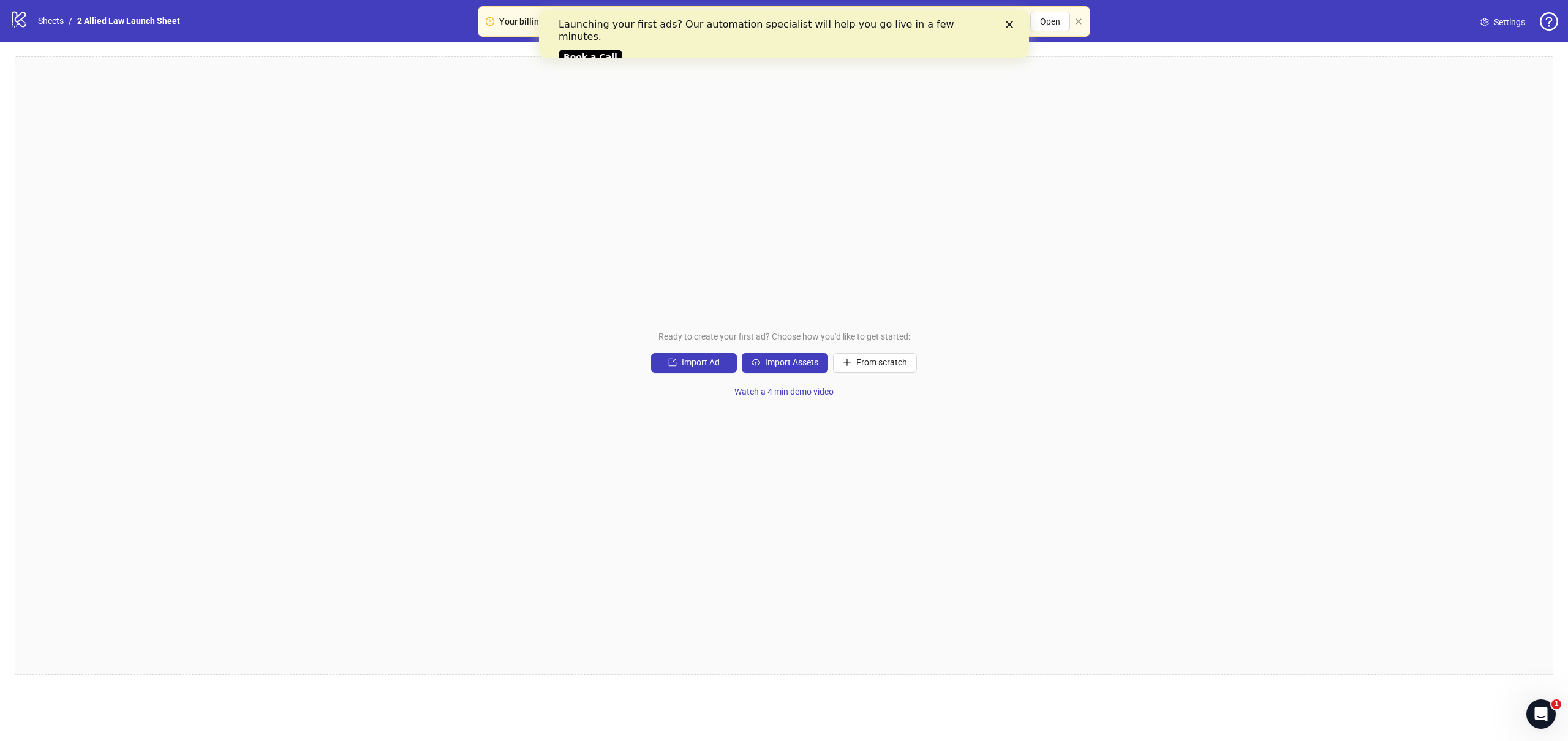
click at [1006, 26] on icon "Close" at bounding box center [1009, 24] width 7 height 7
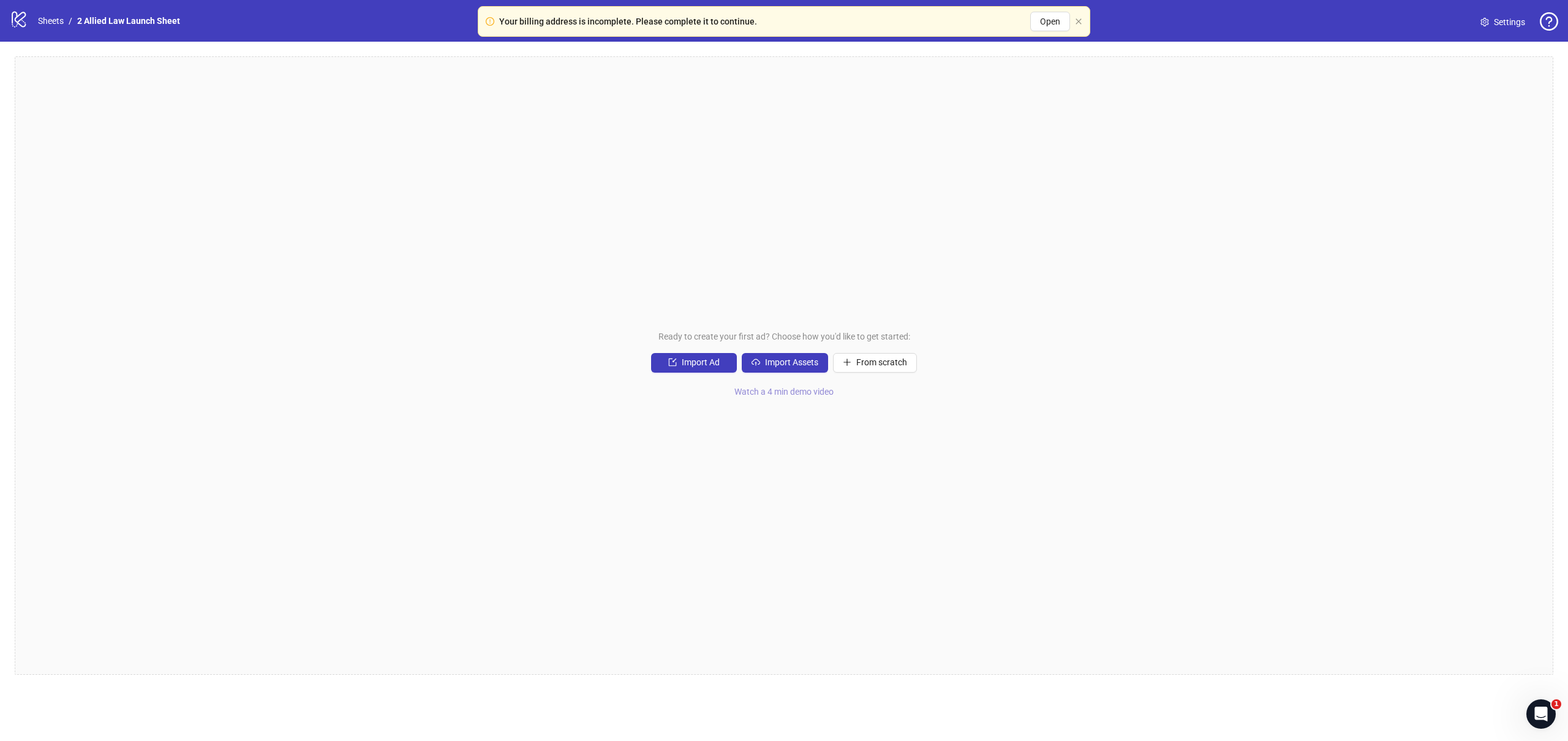
click at [794, 397] on span "Watch a 4 min demo video" at bounding box center [784, 392] width 100 height 10
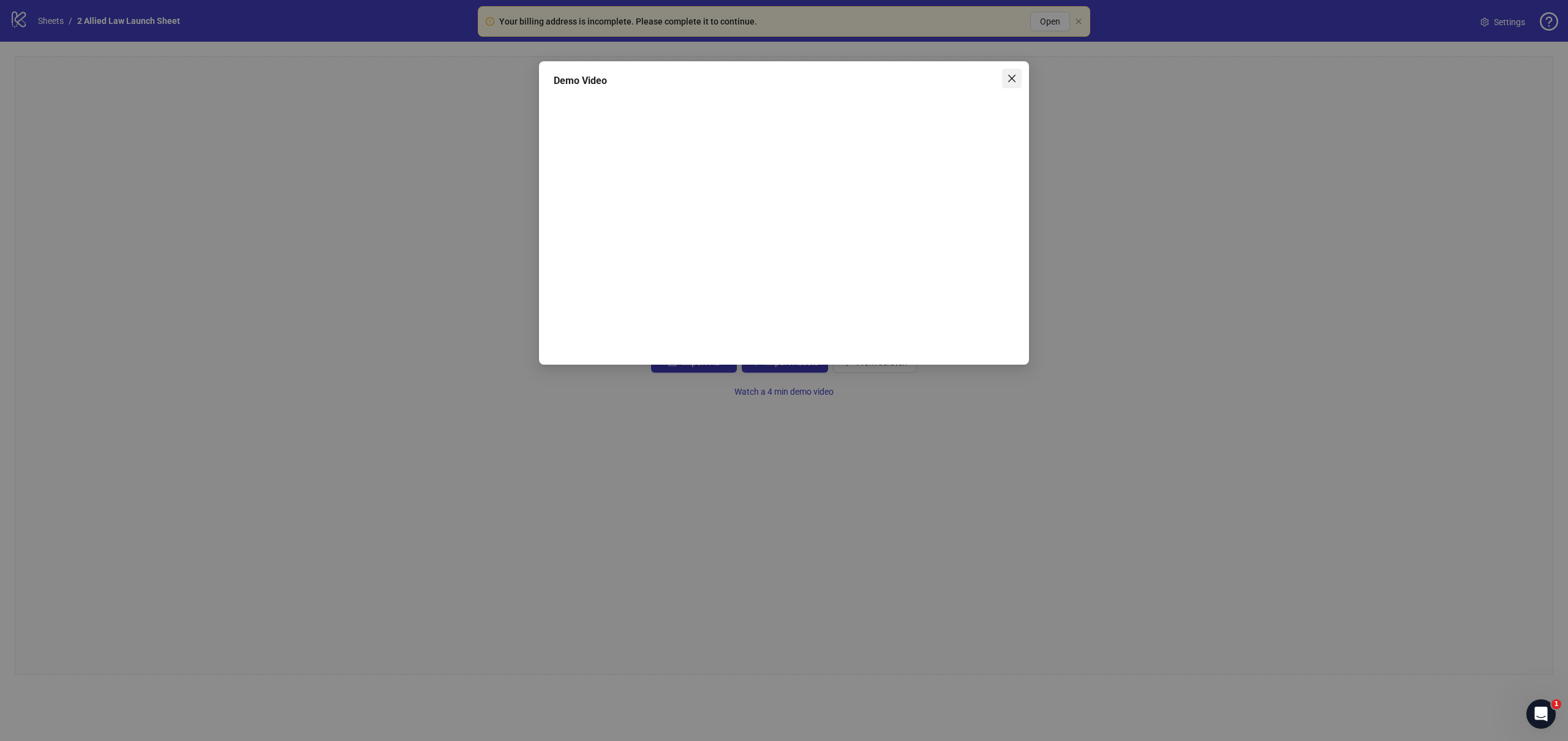
click at [1008, 75] on icon "close" at bounding box center [1012, 78] width 10 height 10
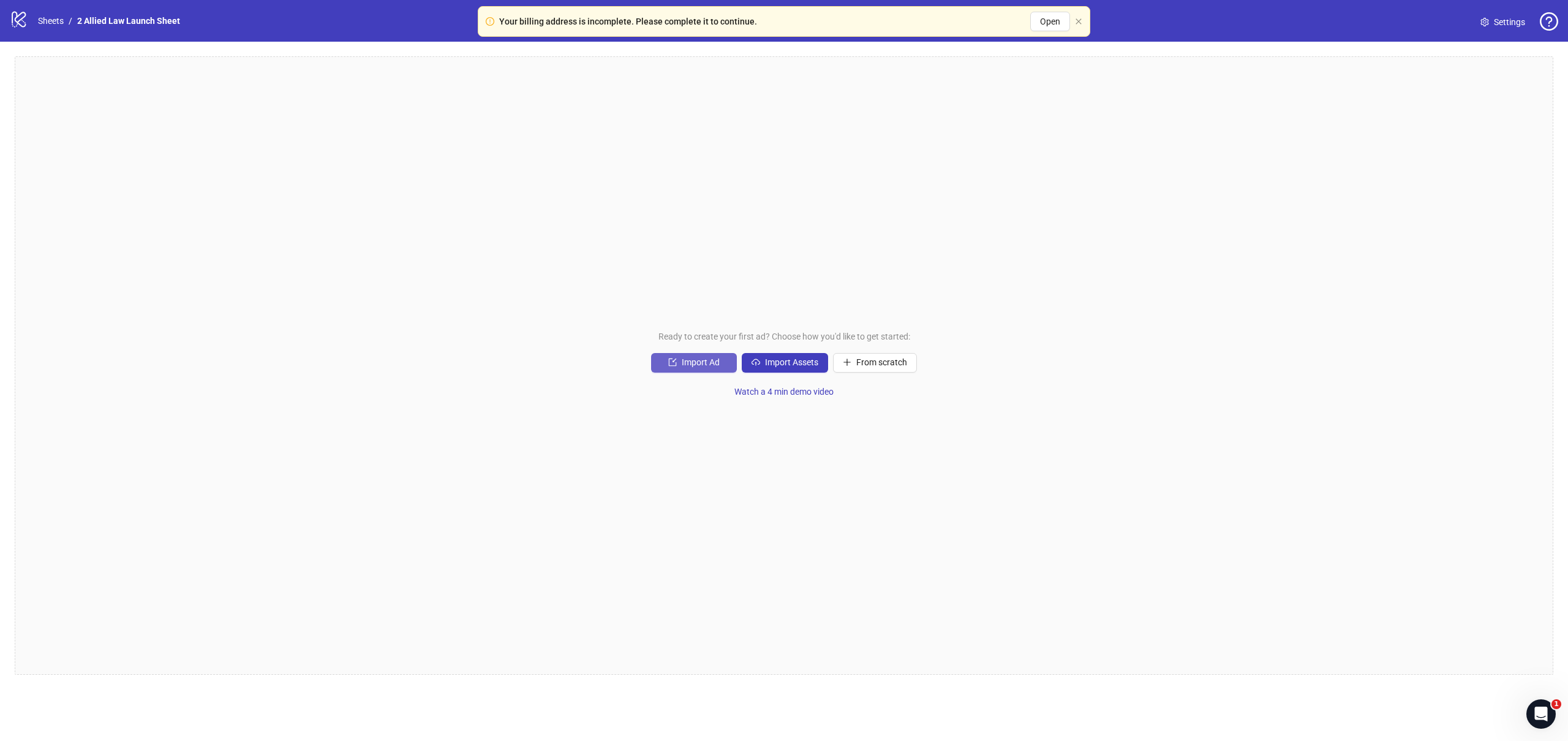
click at [711, 364] on span "Import Ad" at bounding box center [701, 362] width 38 height 10
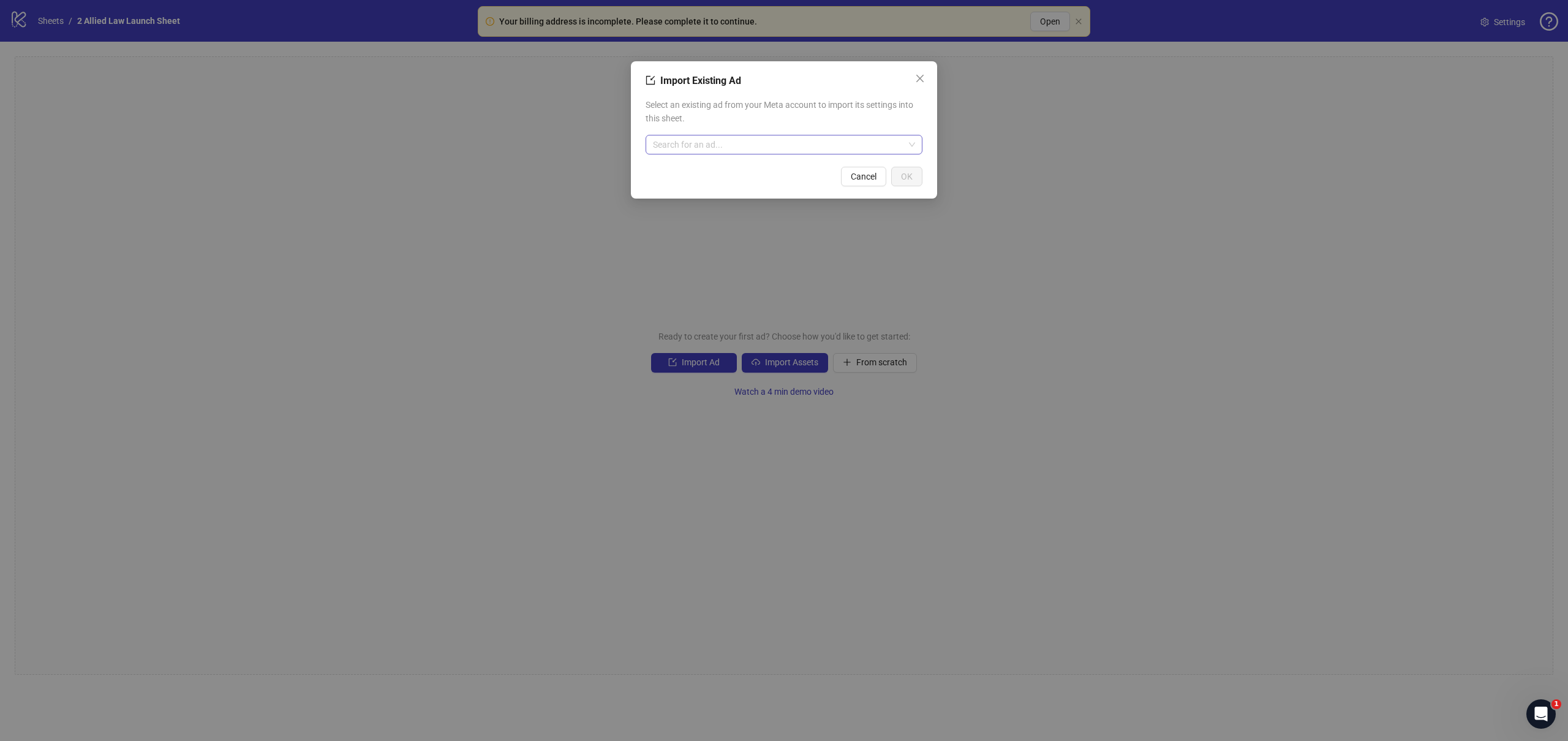
click at [743, 144] on input "search" at bounding box center [778, 144] width 251 height 19
paste input "**********"
type input "**********"
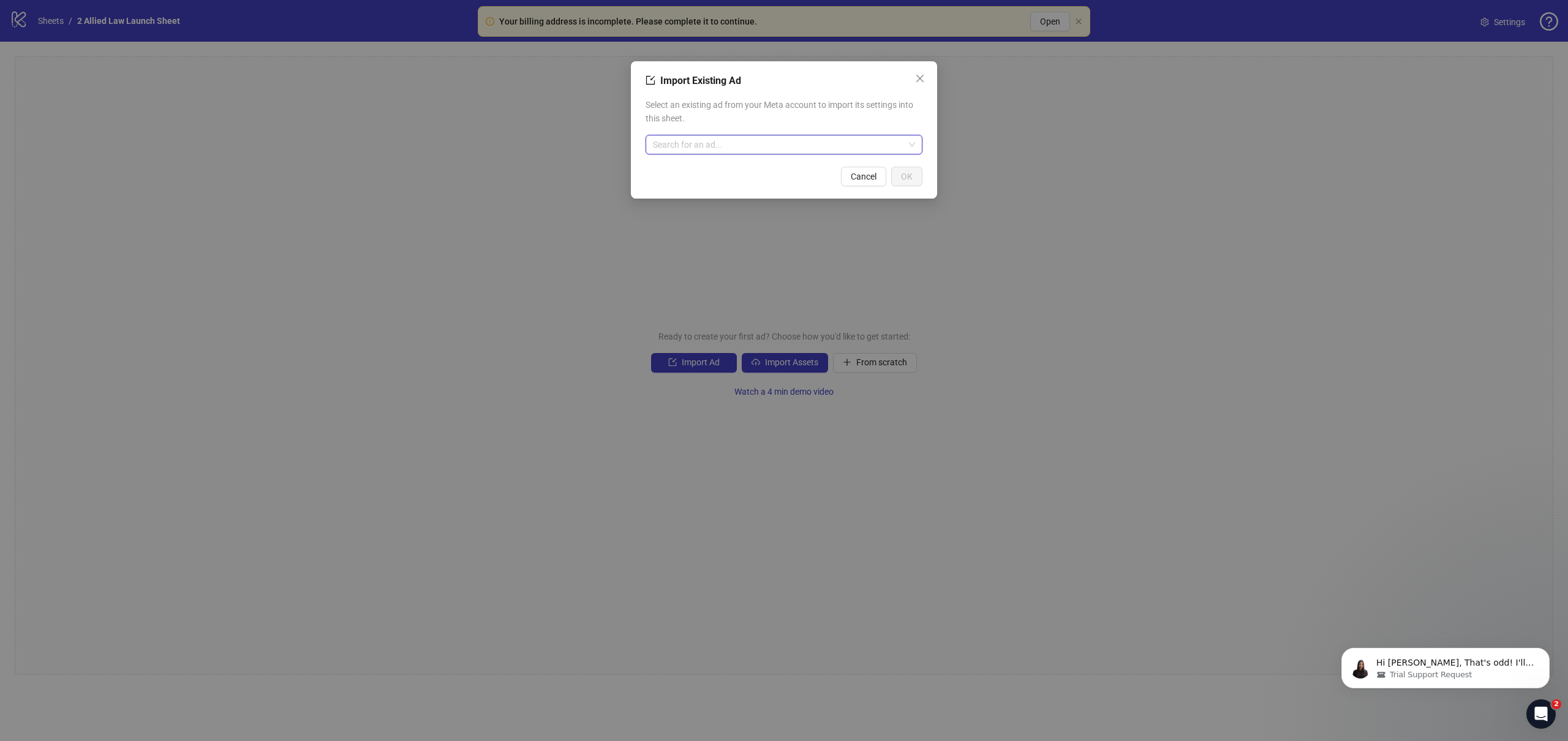
scroll to position [517, 0]
paste input "**********"
type input "**********"
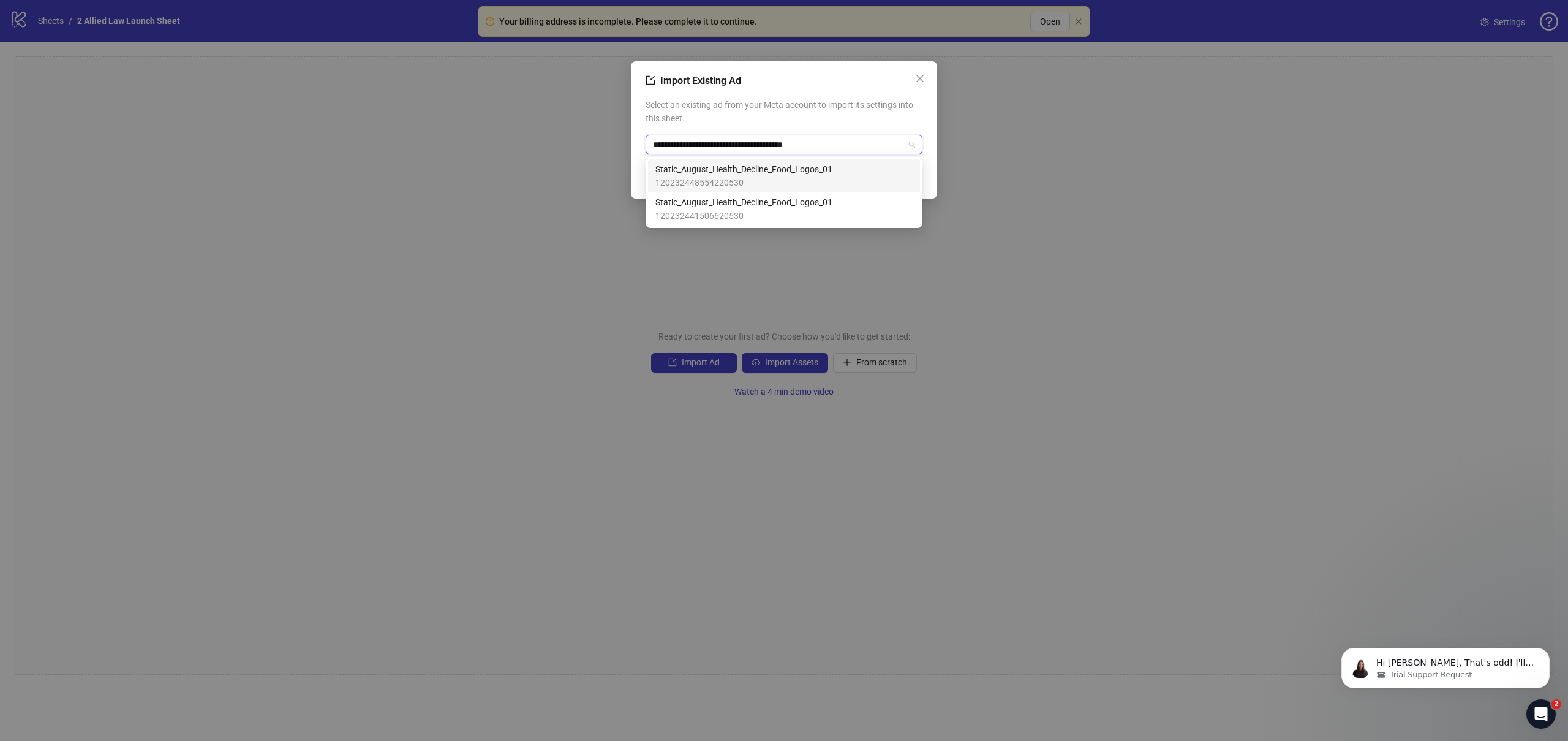
click at [846, 173] on div "Static_August_Health_Decline_Food_Logos_01 120232448554220530" at bounding box center [783, 175] width 257 height 27
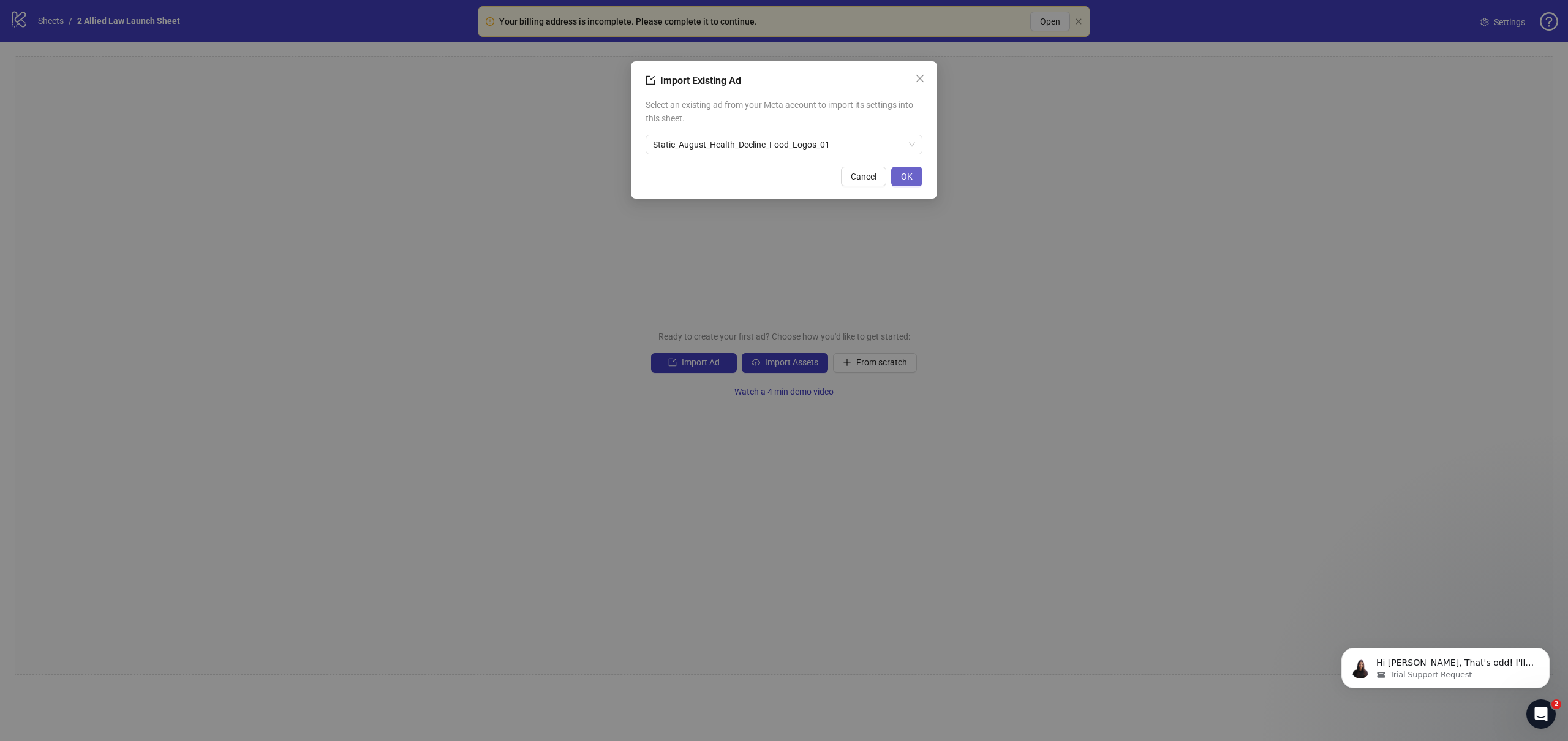
click at [913, 180] on button "OK" at bounding box center [906, 176] width 31 height 20
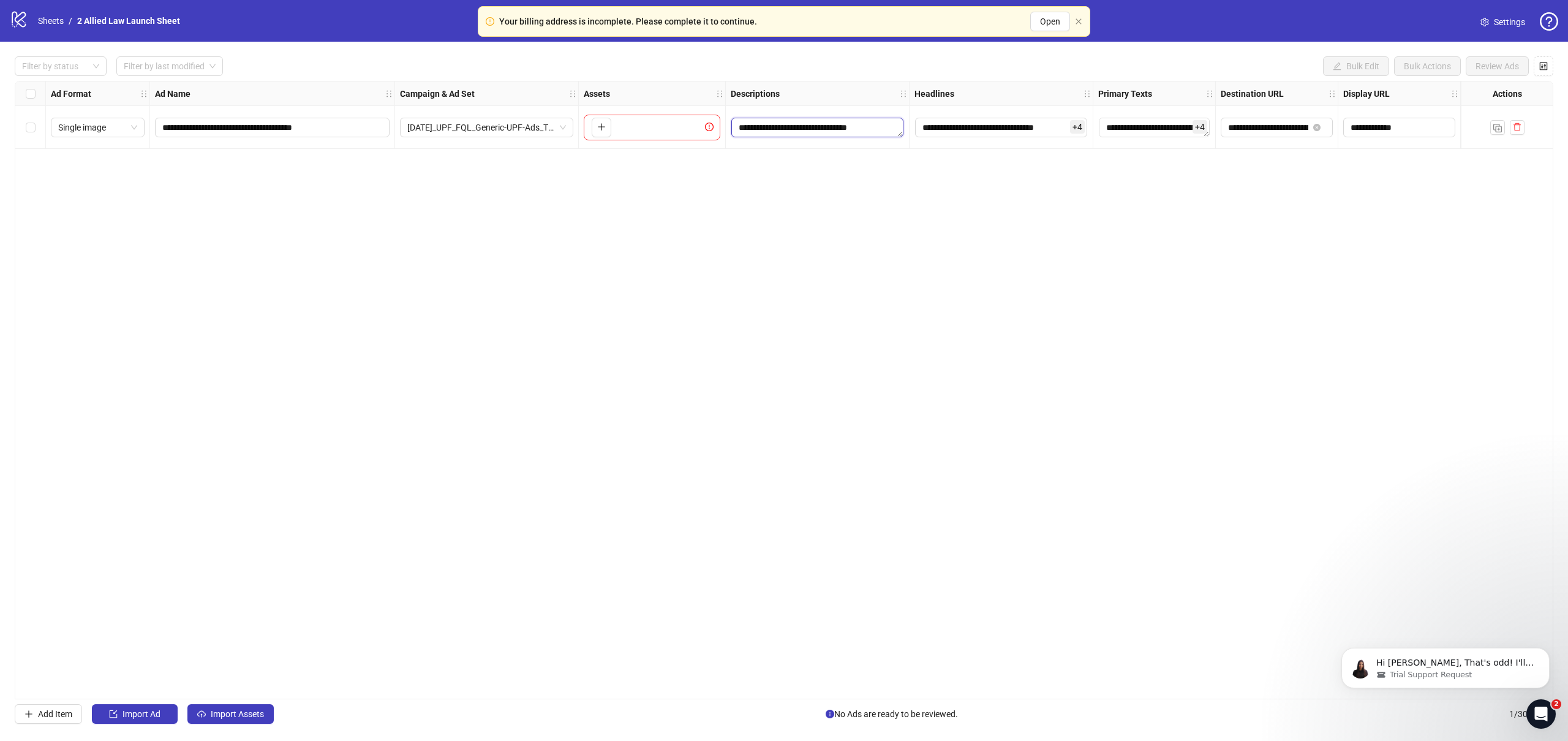
click at [885, 128] on textarea "**********" at bounding box center [817, 127] width 172 height 20
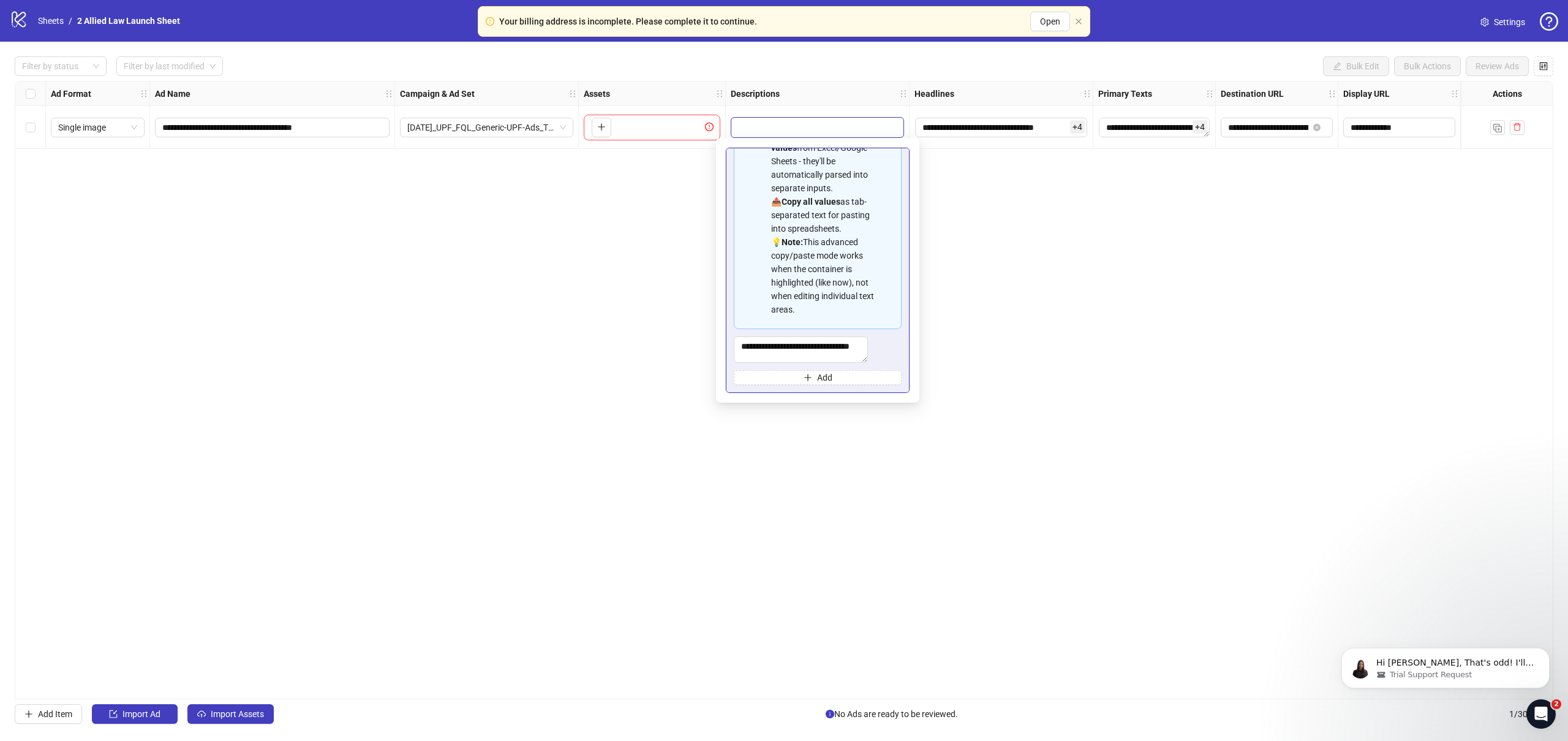
scroll to position [1, 0]
click at [994, 211] on div "**********" at bounding box center [784, 390] width 1539 height 619
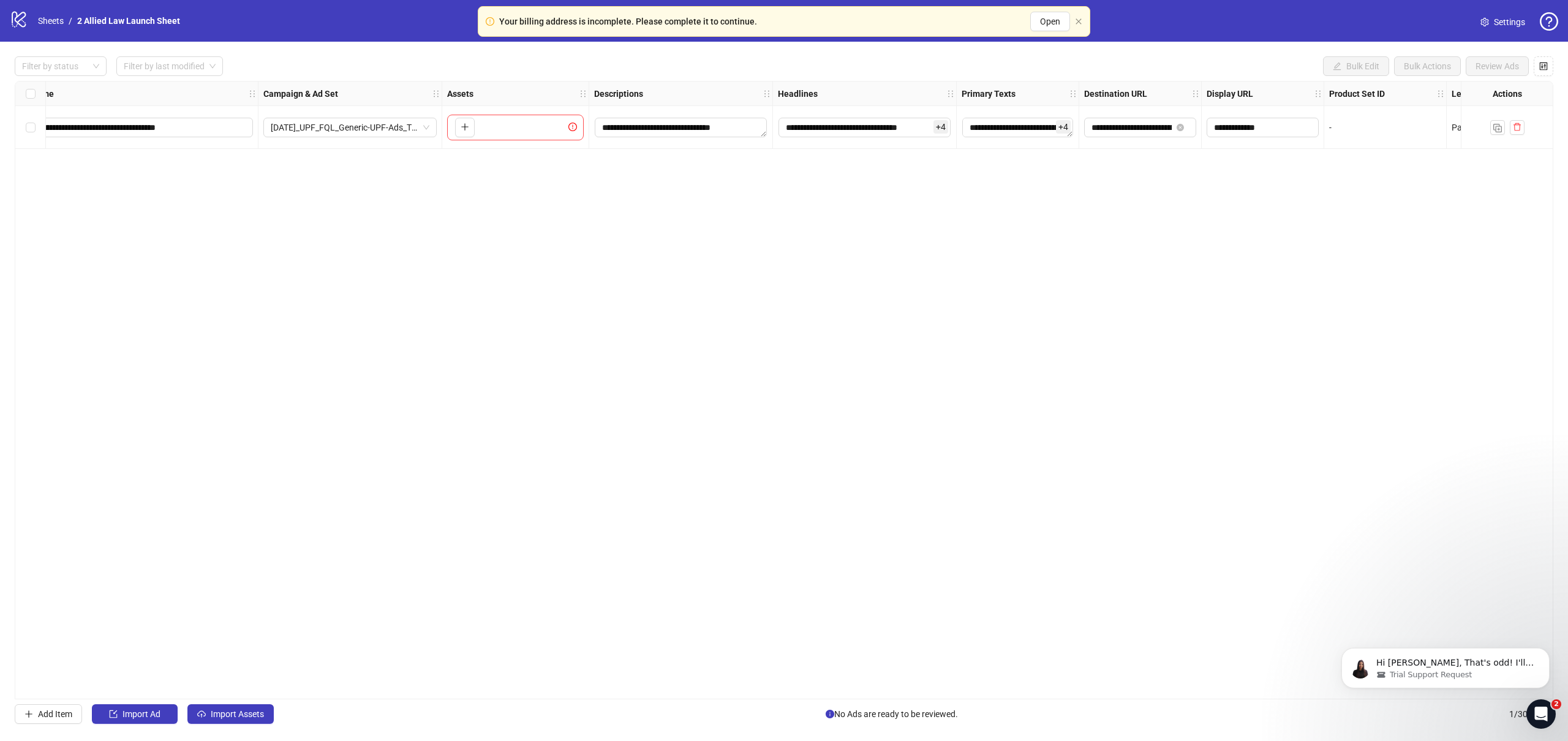
scroll to position [0, 0]
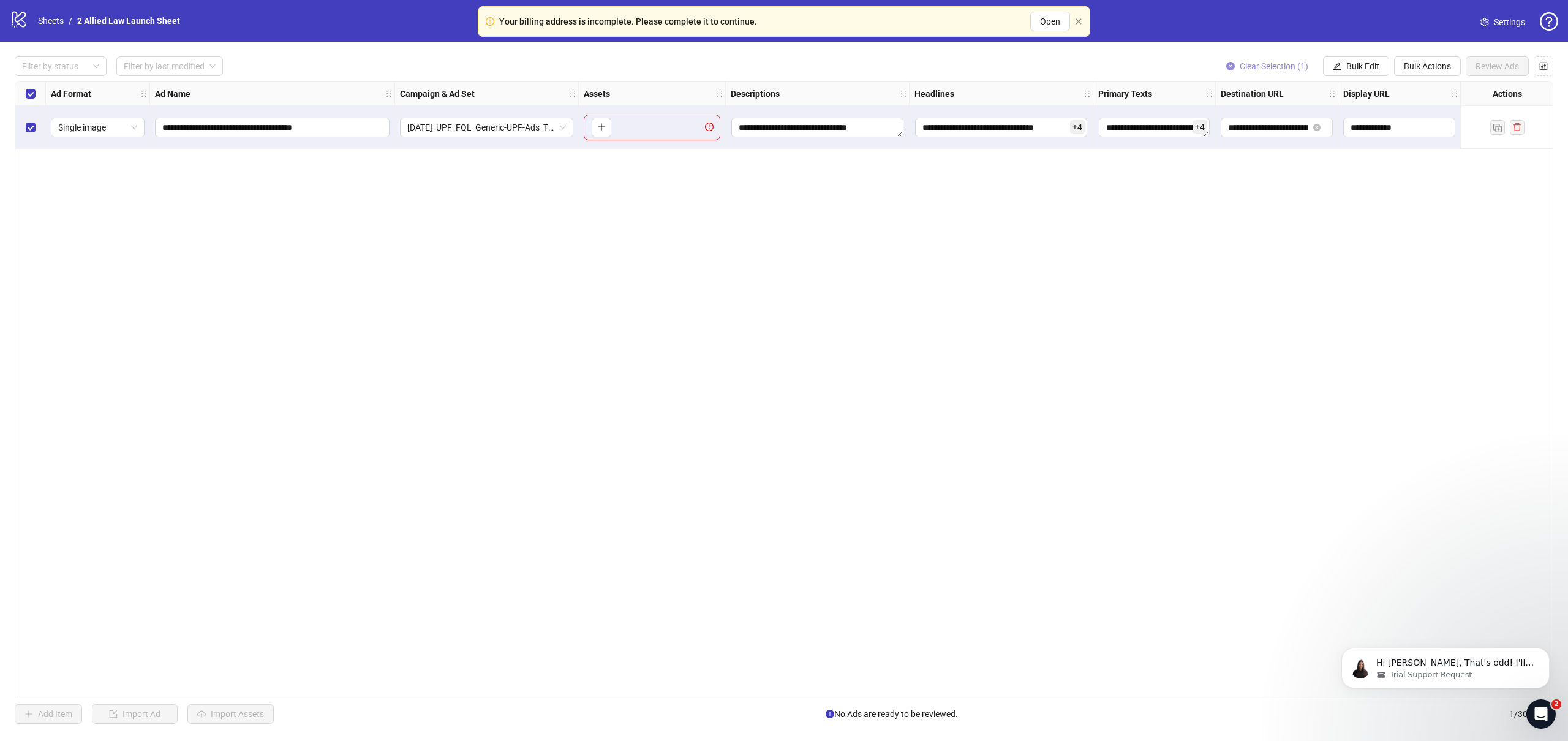
click at [1260, 60] on button "Clear Selection (1)" at bounding box center [1267, 66] width 102 height 20
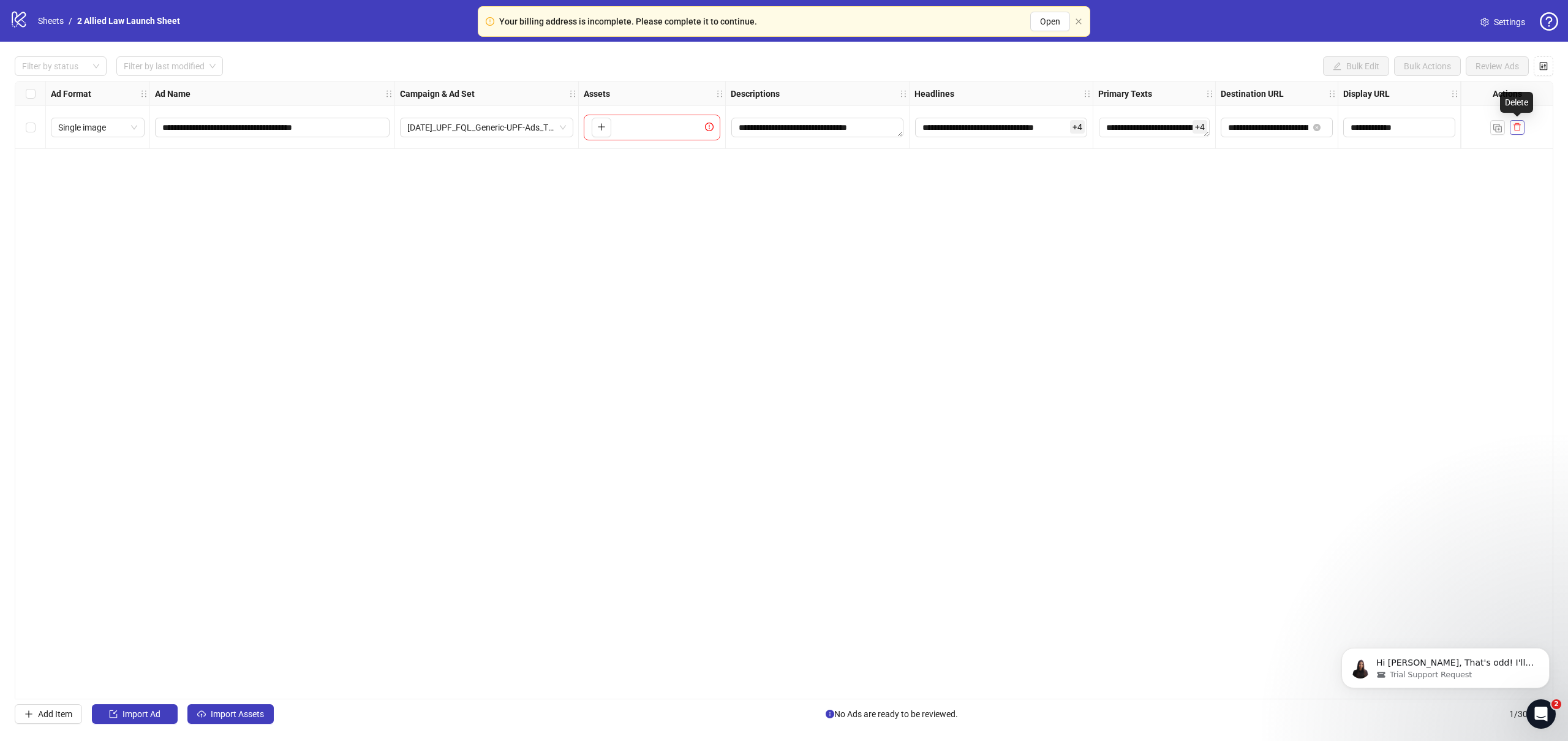
click at [1516, 122] on icon "delete" at bounding box center [1517, 126] width 9 height 9
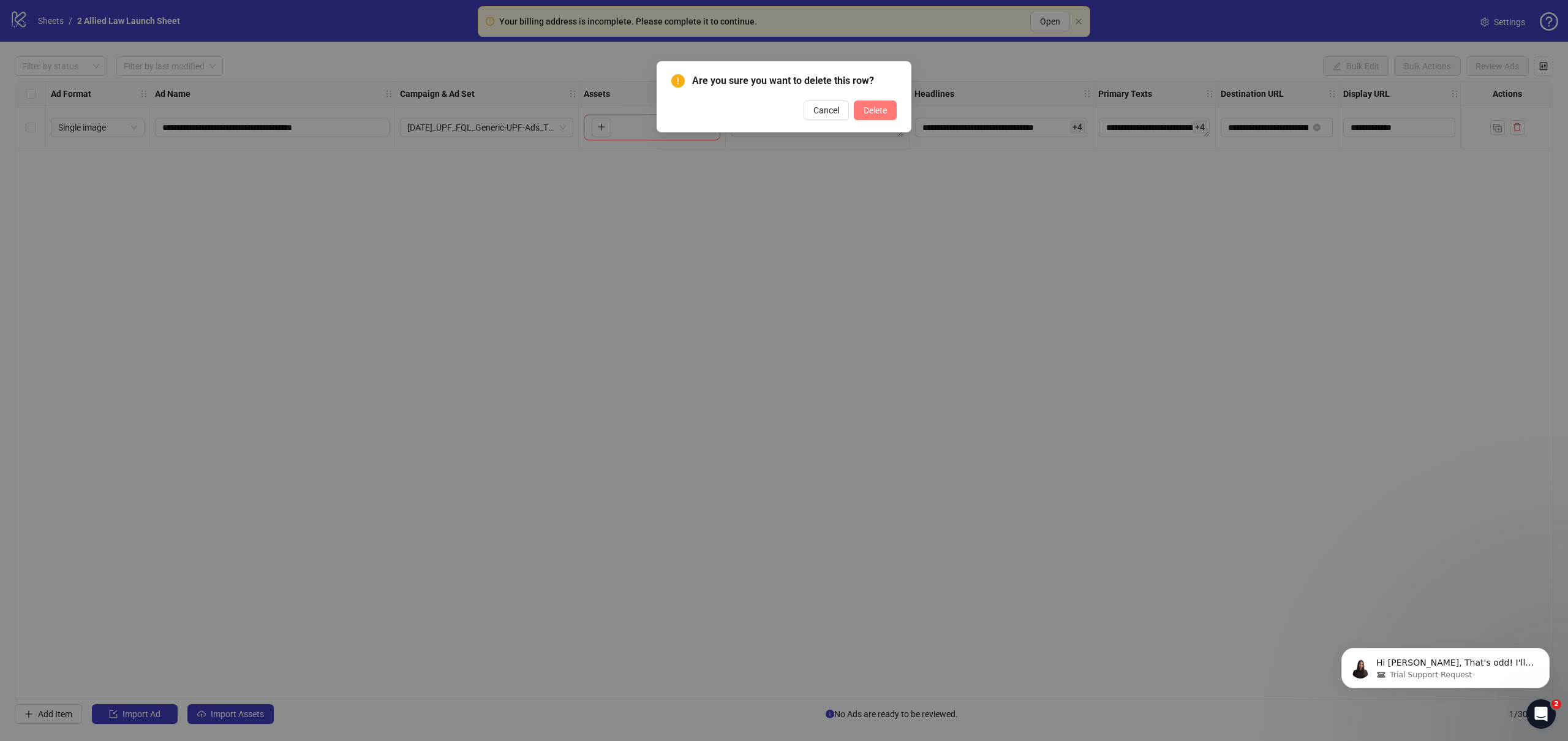
click at [883, 101] on button "Delete" at bounding box center [875, 110] width 43 height 20
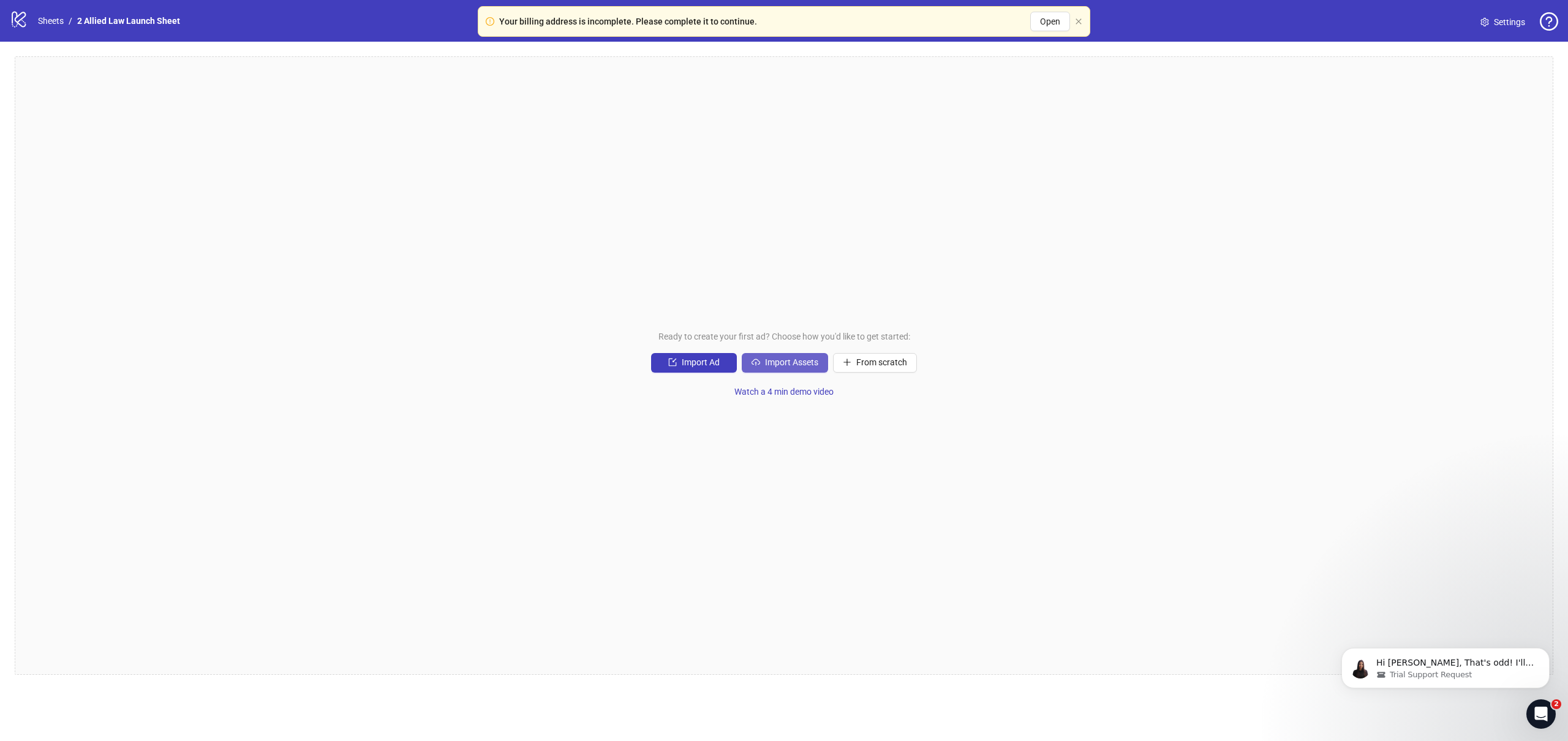
click at [788, 359] on span "Import Assets" at bounding box center [791, 362] width 53 height 10
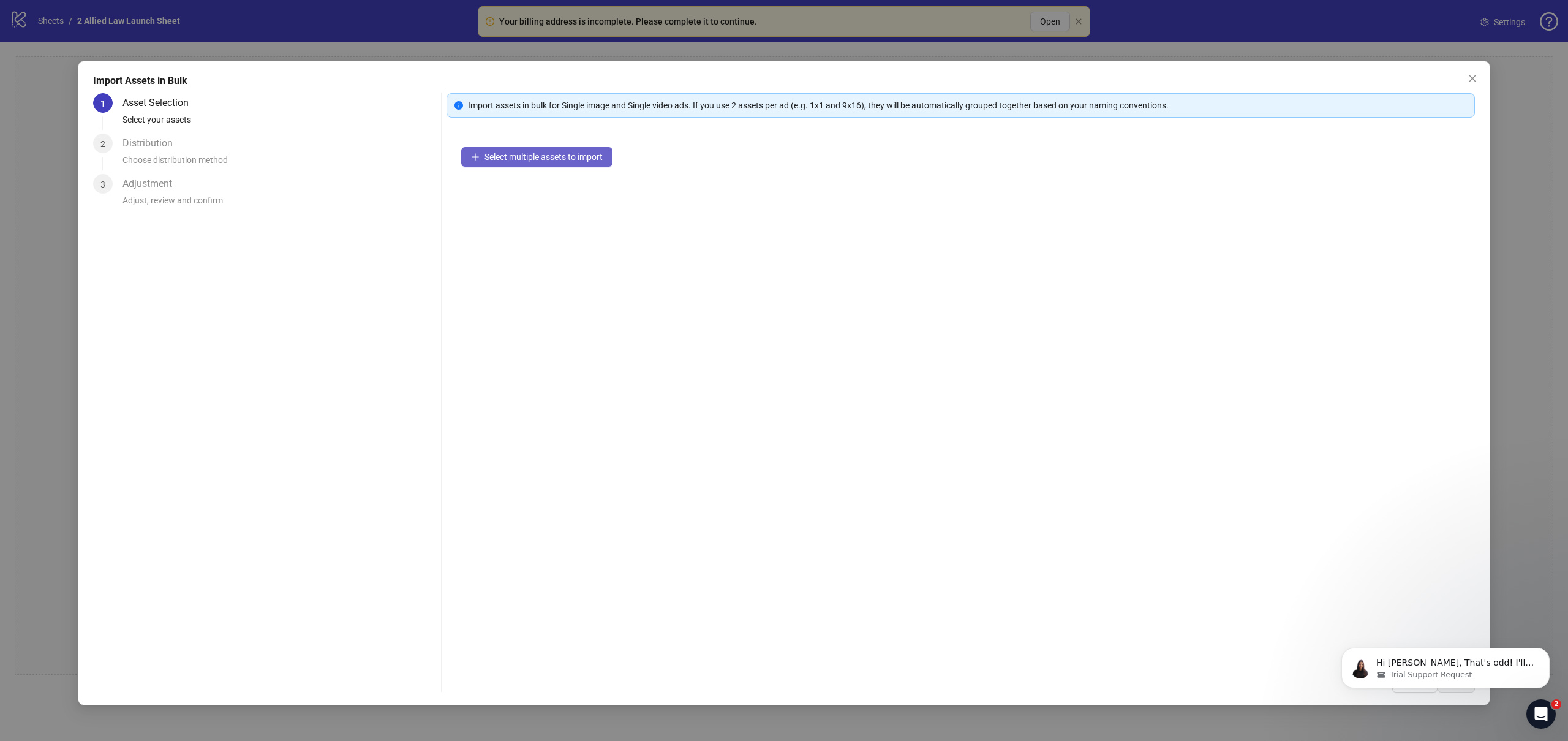
click at [550, 161] on span "Select multiple assets to import" at bounding box center [543, 157] width 118 height 10
